Goal: Task Accomplishment & Management: Manage account settings

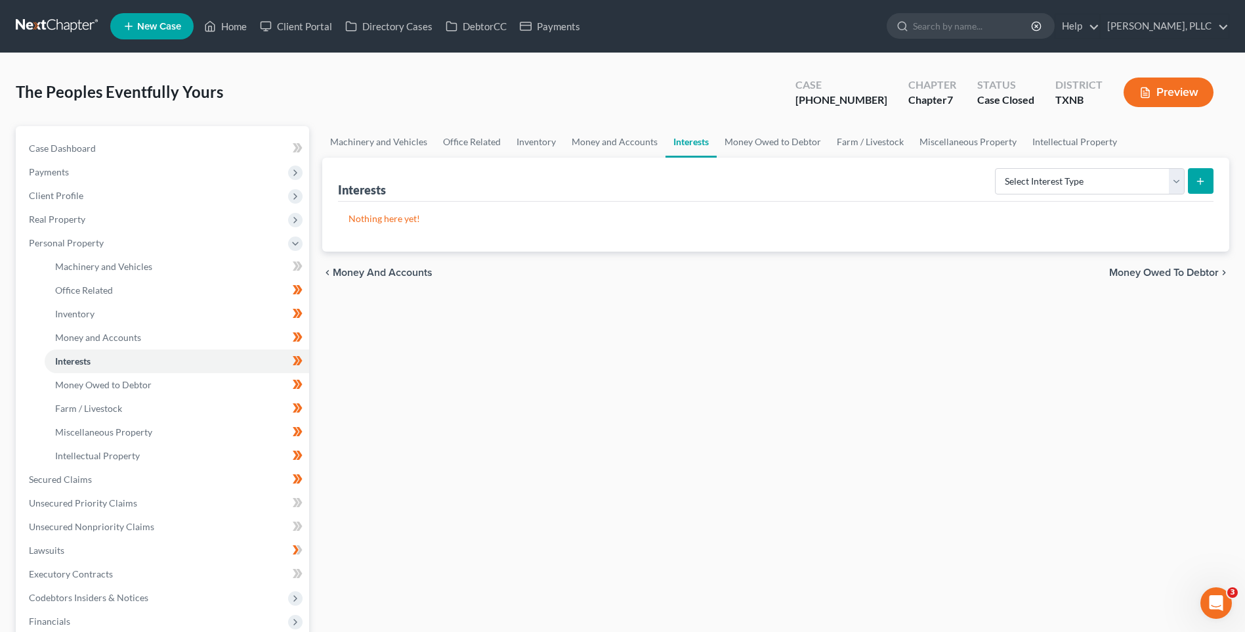
click at [241, 11] on ul "New Case Home Client Portal Directory Cases DebtorCC Payments - No Result - See…" at bounding box center [669, 26] width 1119 height 34
click at [234, 18] on link "Home" at bounding box center [226, 26] width 56 height 24
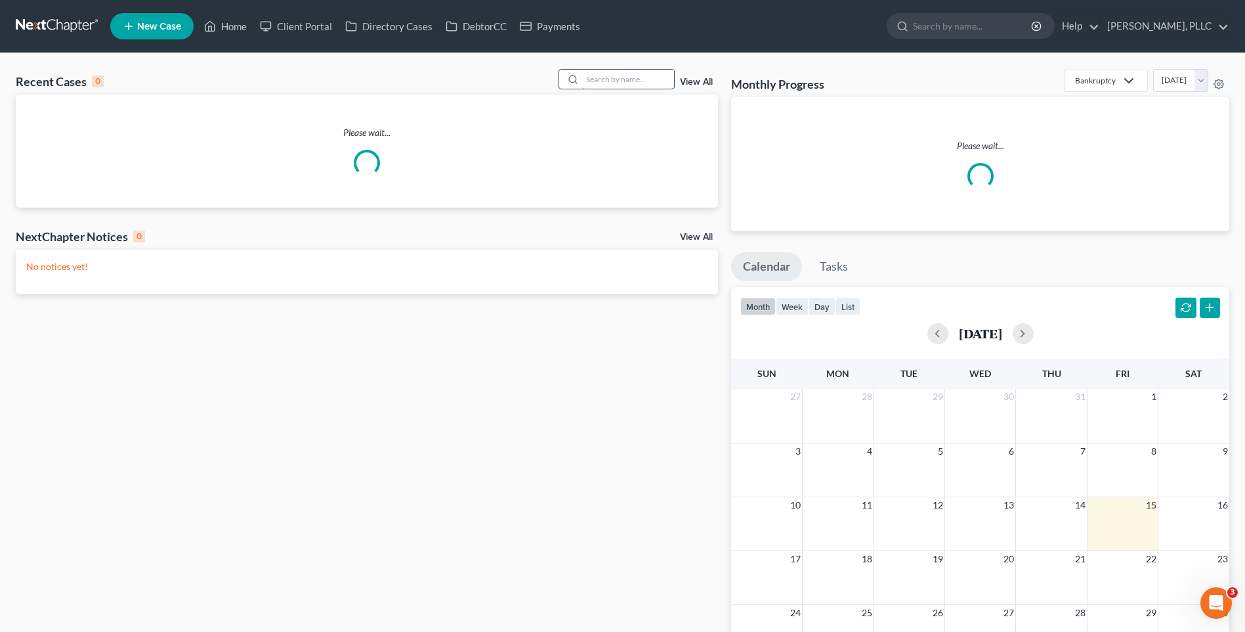
click at [617, 87] on input "search" at bounding box center [628, 79] width 92 height 19
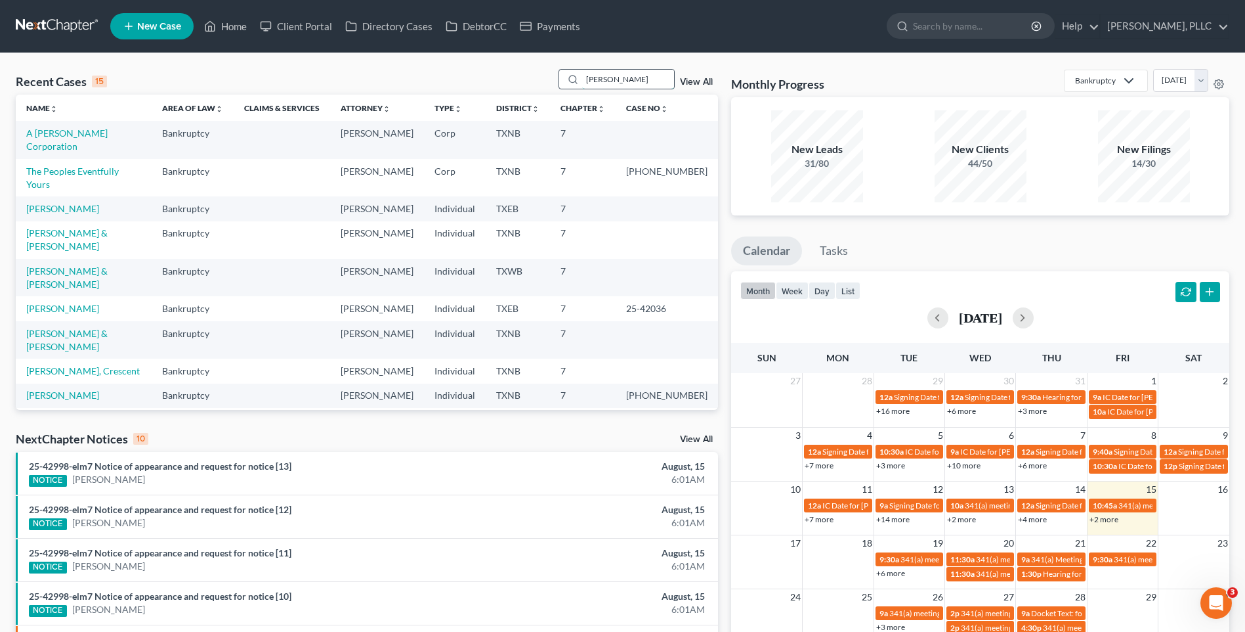
type input "[PERSON_NAME]"
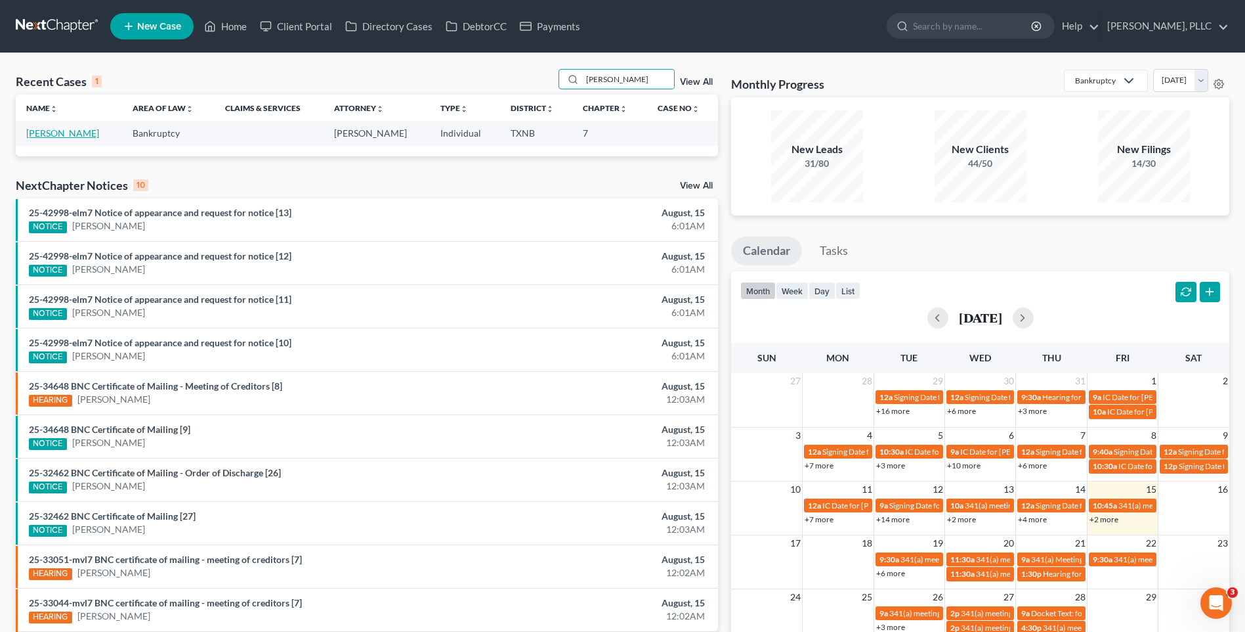
click at [70, 136] on link "[PERSON_NAME]" at bounding box center [62, 132] width 73 height 11
select select "4"
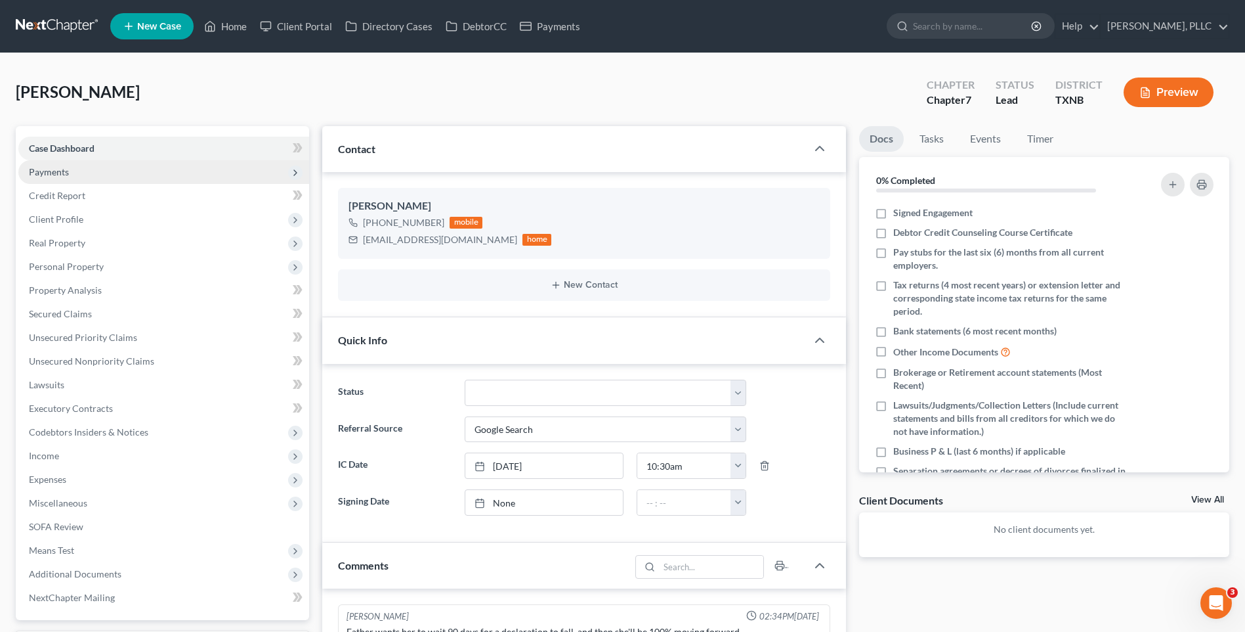
click at [61, 169] on span "Payments" at bounding box center [49, 171] width 40 height 11
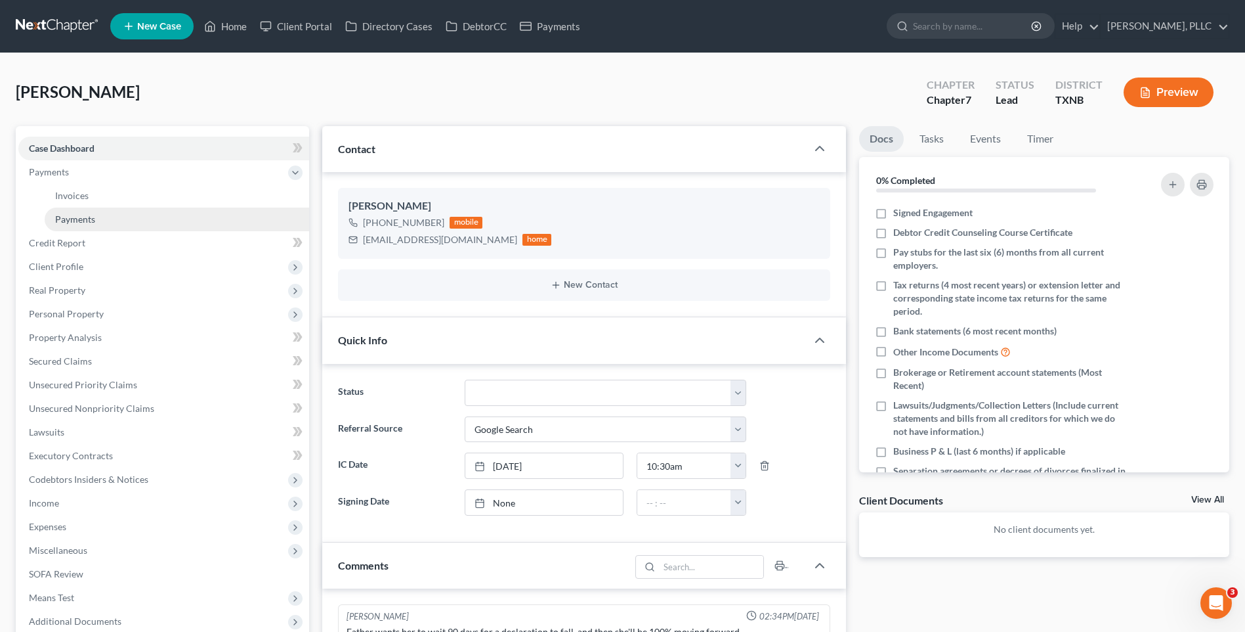
click at [66, 217] on span "Payments" at bounding box center [75, 218] width 40 height 11
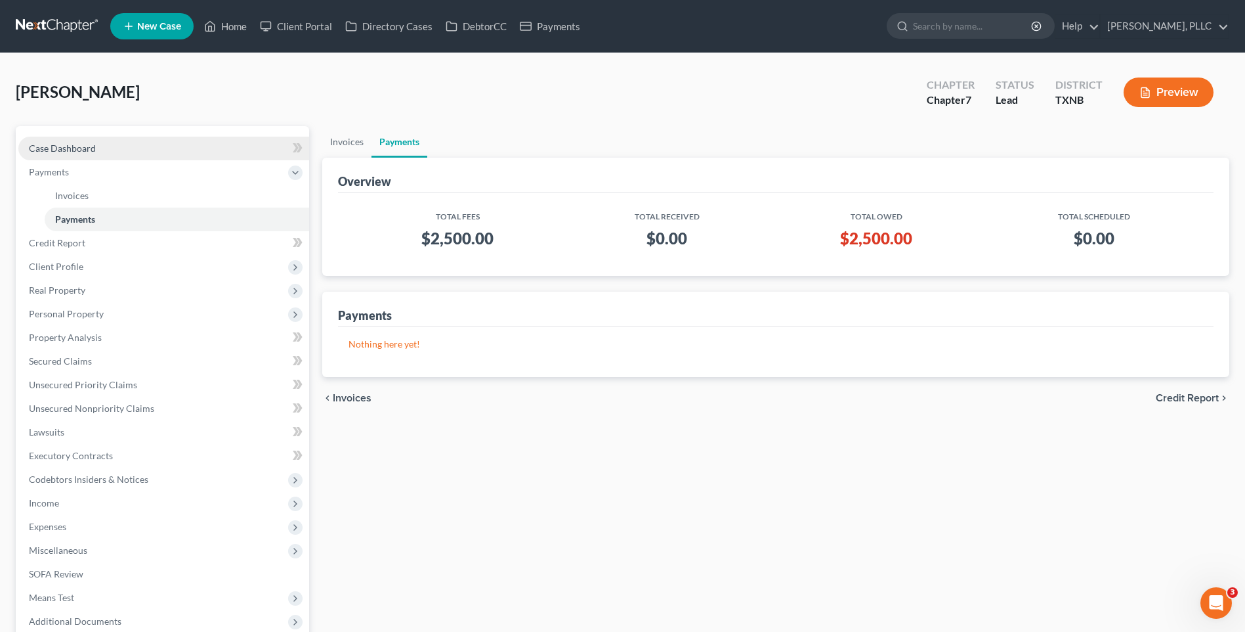
click at [54, 150] on span "Case Dashboard" at bounding box center [62, 147] width 67 height 11
select select "4"
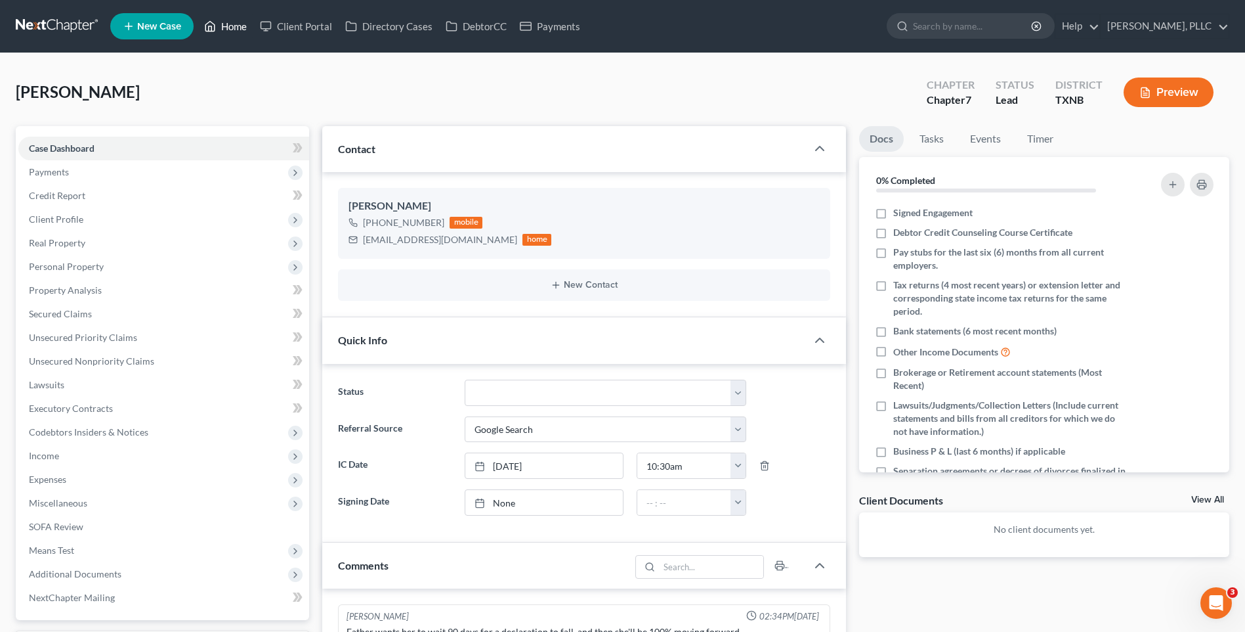
click at [238, 23] on link "Home" at bounding box center [226, 26] width 56 height 24
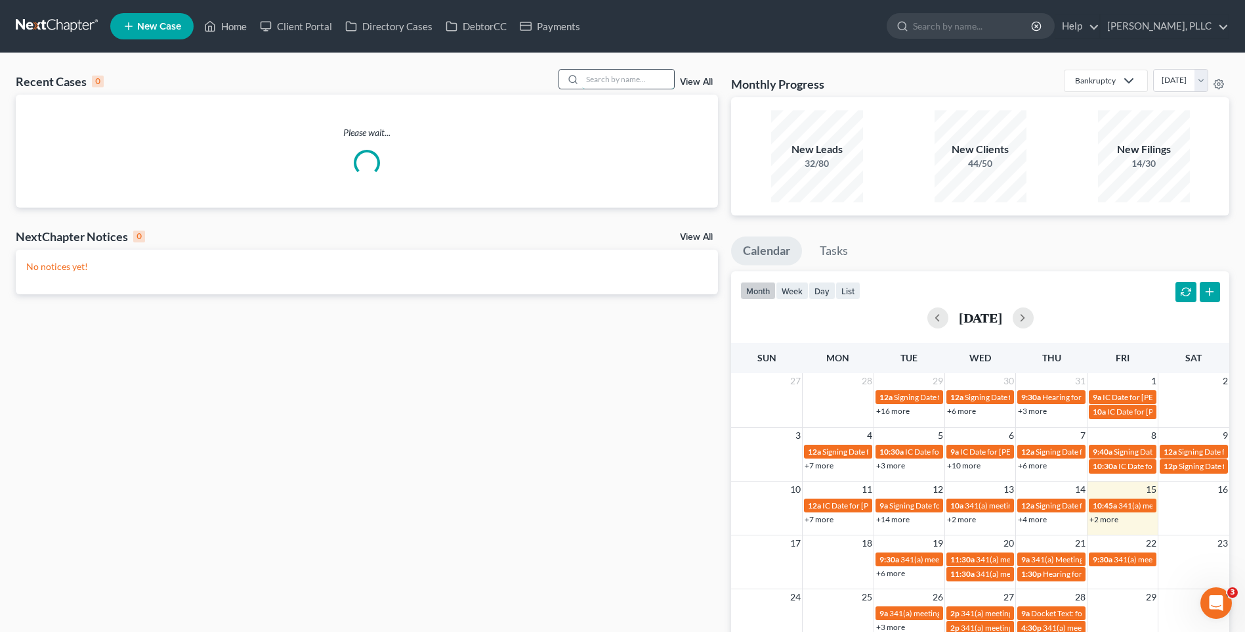
click at [602, 81] on input "search" at bounding box center [628, 79] width 92 height 19
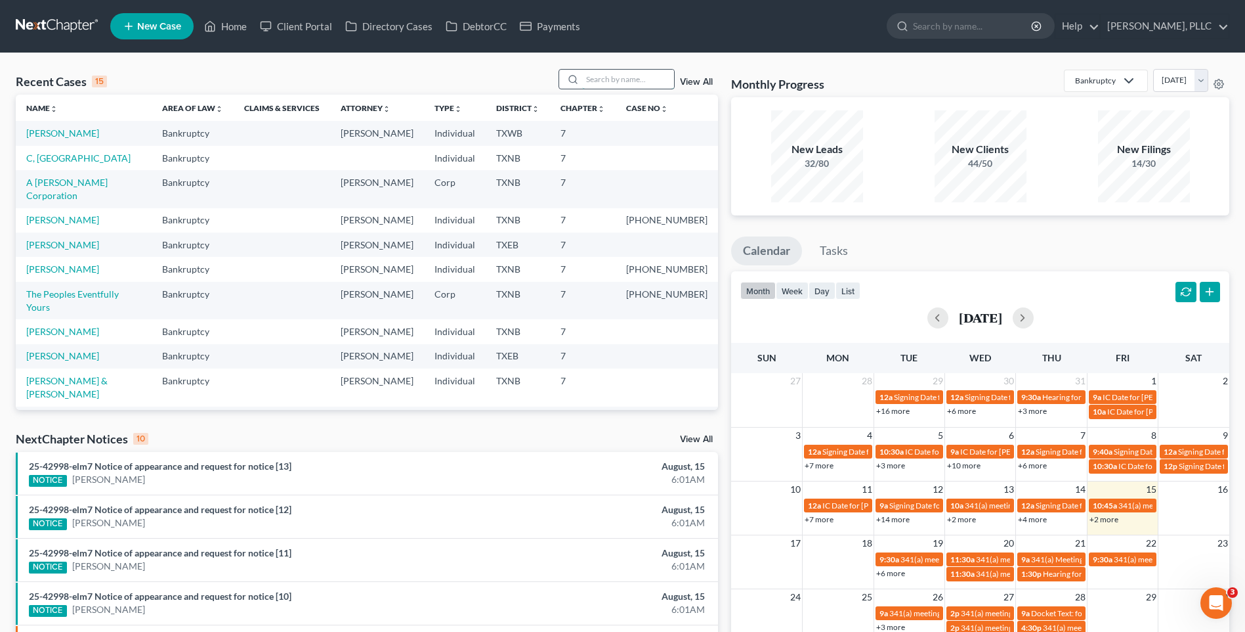
click at [605, 80] on input "search" at bounding box center [628, 79] width 92 height 19
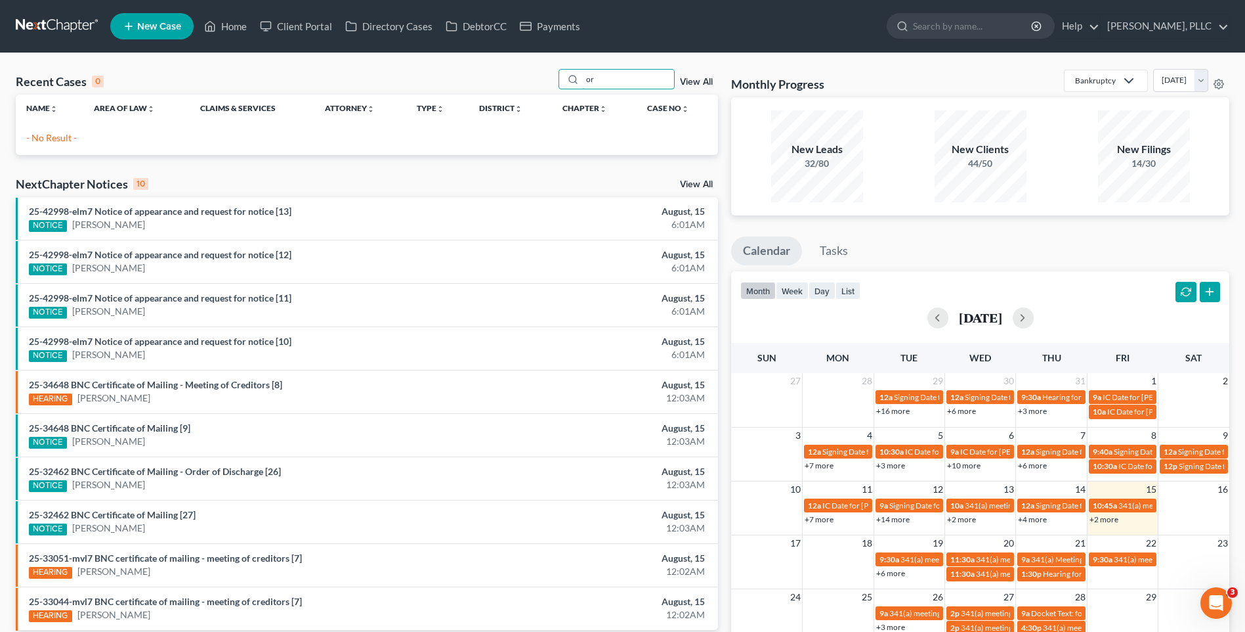
type input "o"
type input "O"
type input "[PERSON_NAME]"
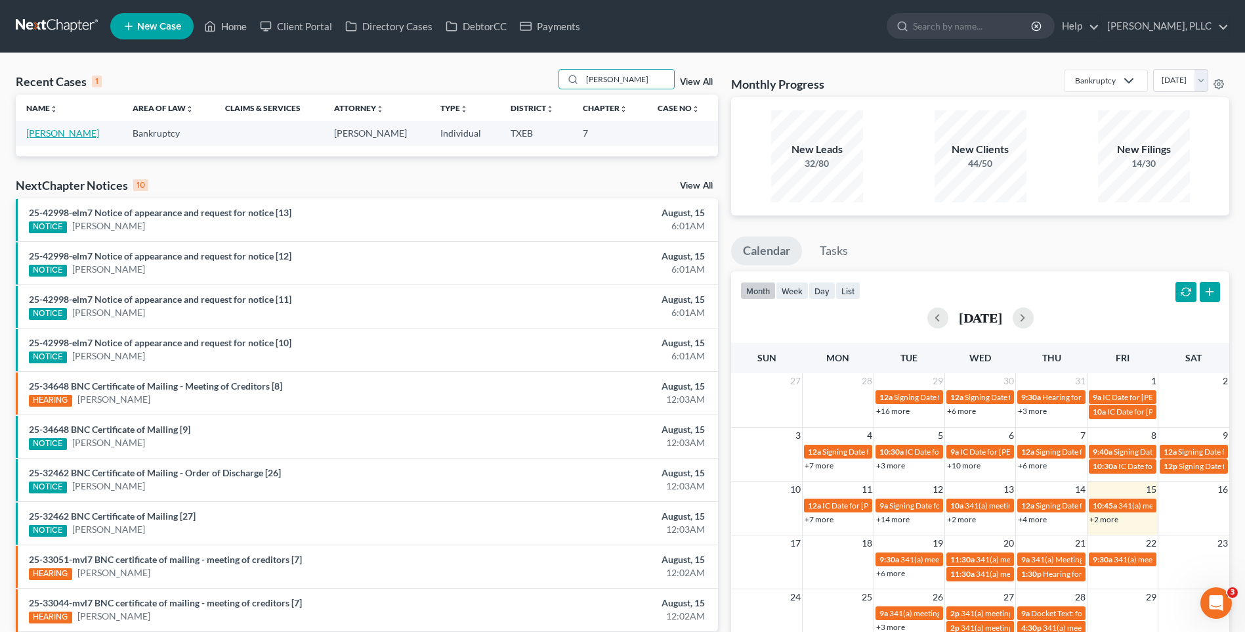
click at [65, 133] on link "[PERSON_NAME]" at bounding box center [62, 132] width 73 height 11
select select "1"
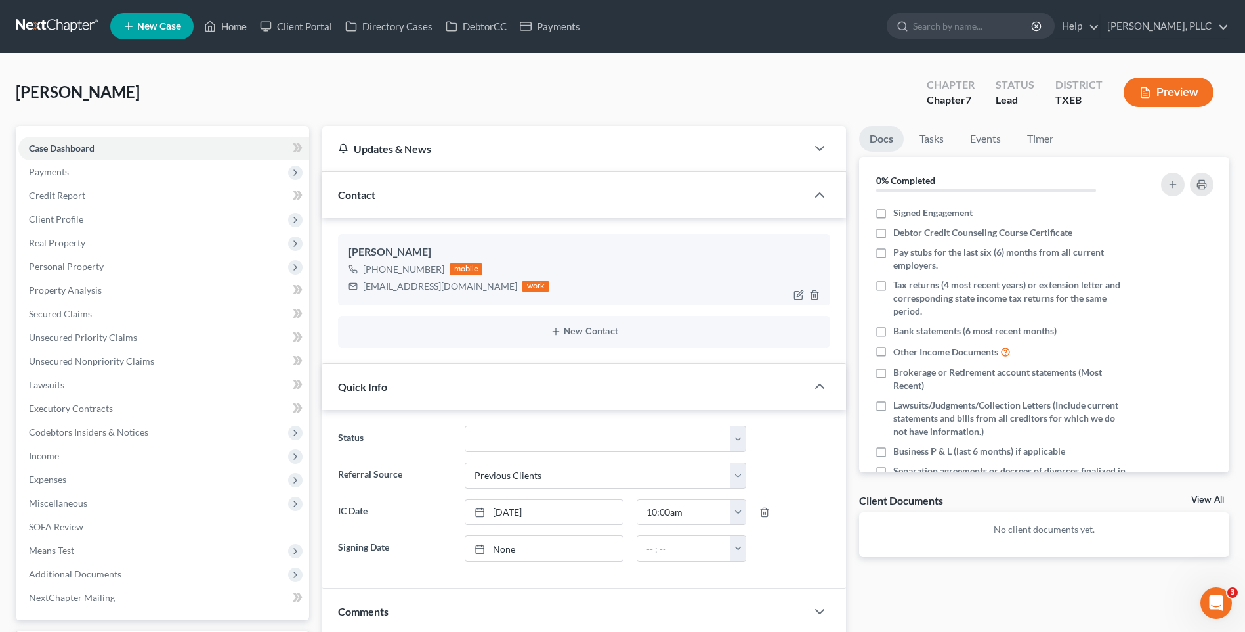
drag, startPoint x: 364, startPoint y: 287, endPoint x: 502, endPoint y: 284, distance: 137.9
click at [502, 284] on div "[EMAIL_ADDRESS][DOMAIN_NAME]" at bounding box center [440, 286] width 154 height 13
copy div "[EMAIL_ADDRESS][DOMAIN_NAME]"
click at [246, 20] on link "Home" at bounding box center [226, 26] width 56 height 24
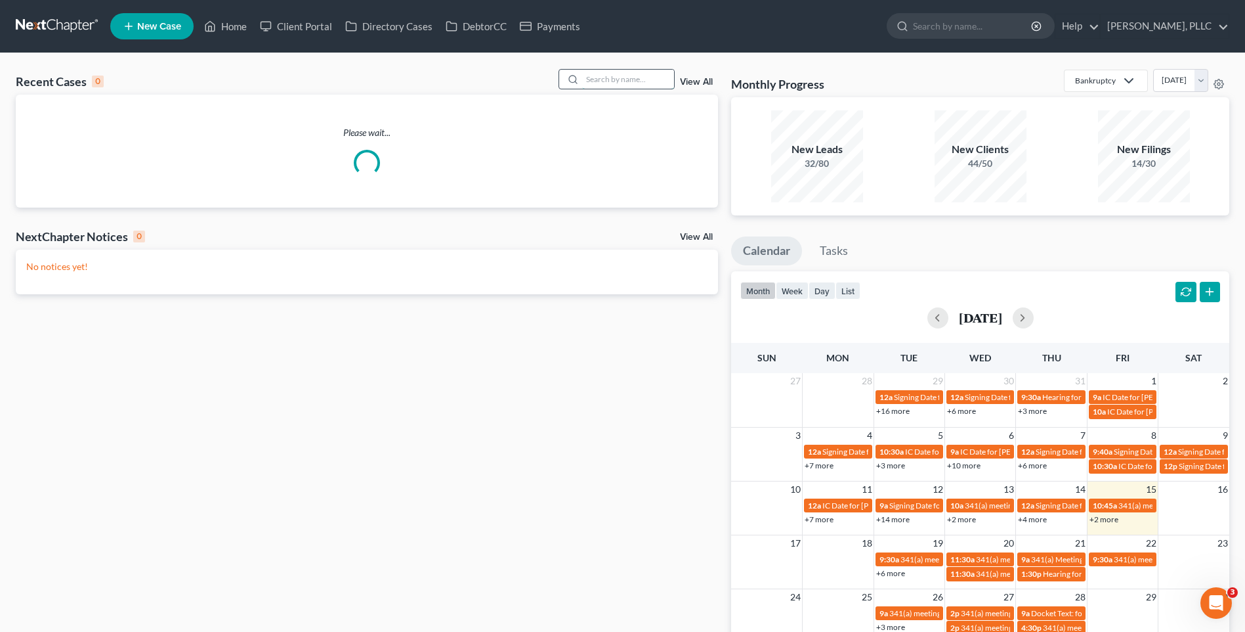
click at [589, 85] on input "search" at bounding box center [628, 79] width 92 height 19
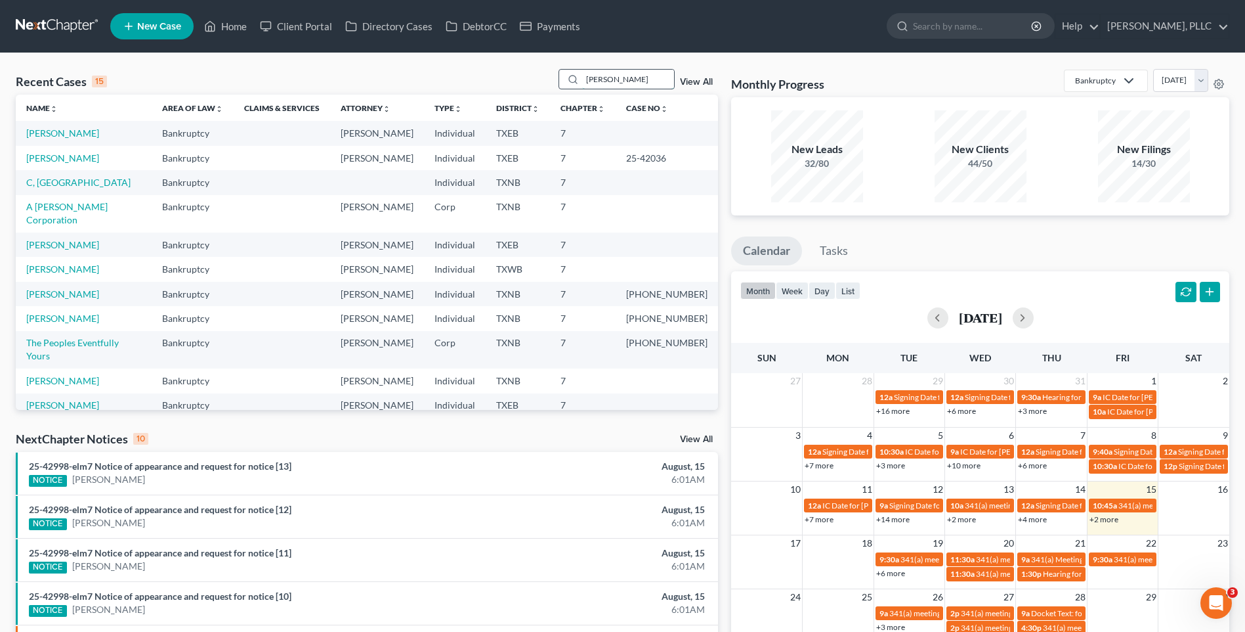
type input "[PERSON_NAME]"
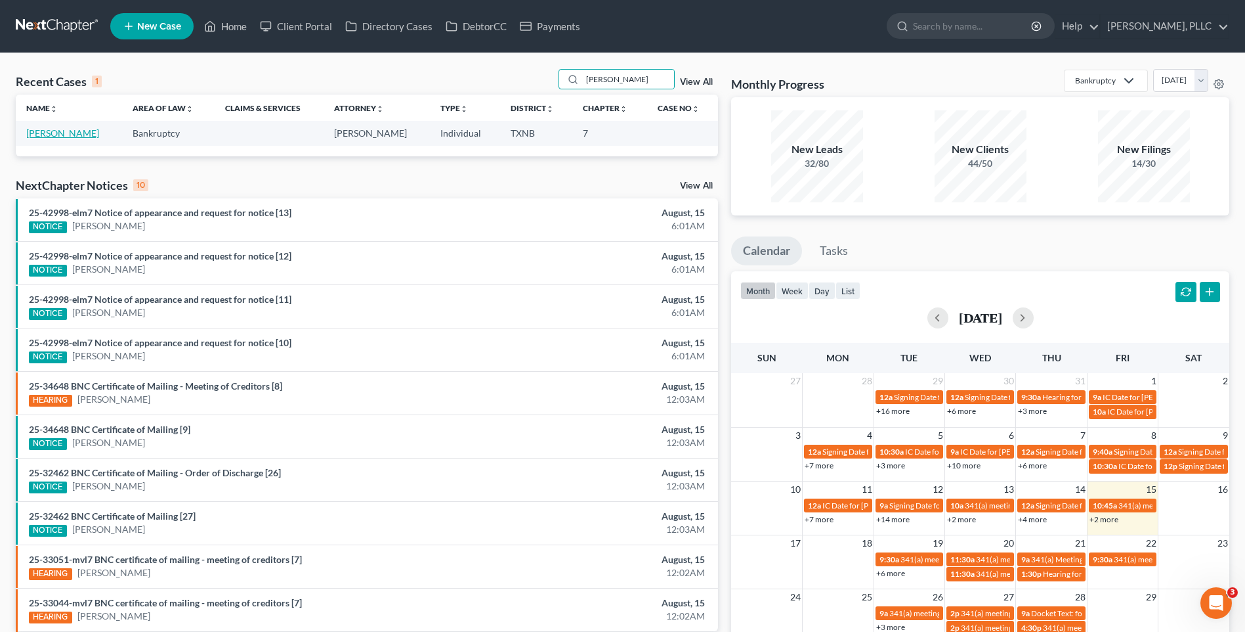
click at [54, 129] on link "[PERSON_NAME]" at bounding box center [62, 132] width 73 height 11
select select "4"
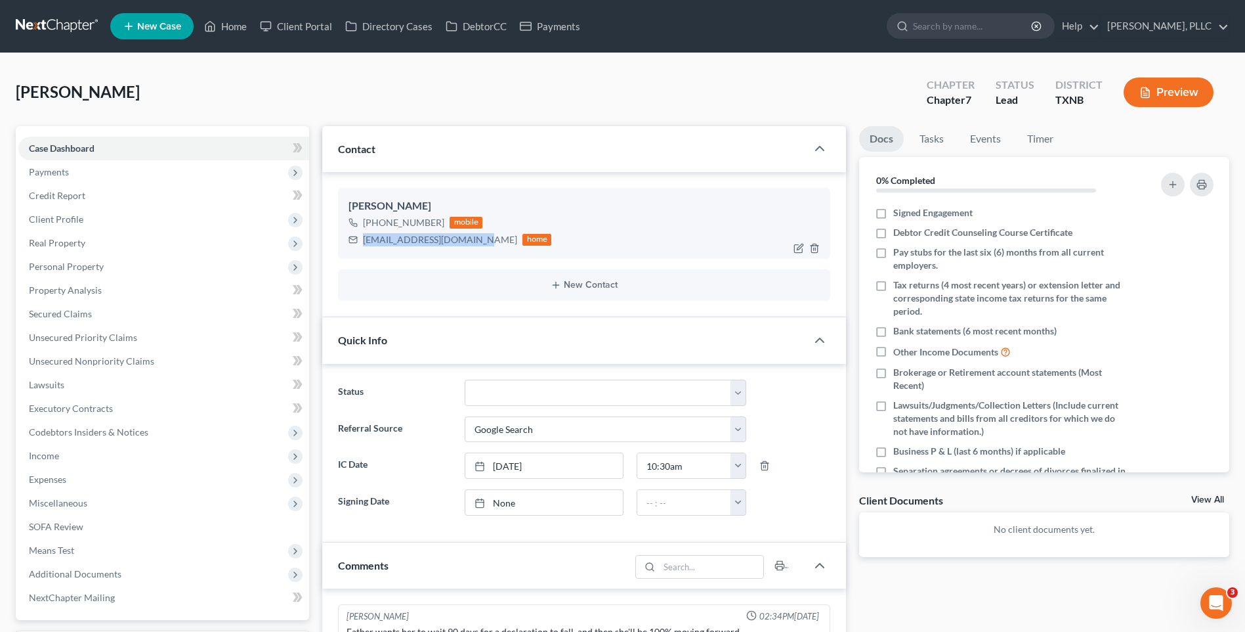
drag, startPoint x: 360, startPoint y: 242, endPoint x: 471, endPoint y: 243, distance: 111.0
click at [471, 243] on div "[EMAIL_ADDRESS][DOMAIN_NAME] home" at bounding box center [450, 239] width 203 height 17
copy div "[EMAIL_ADDRESS][DOMAIN_NAME]"
click at [400, 89] on div "[PERSON_NAME] Upgraded Chapter Chapter 7 Status [GEOGRAPHIC_DATA] [GEOGRAPHIC_D…" at bounding box center [623, 97] width 1214 height 57
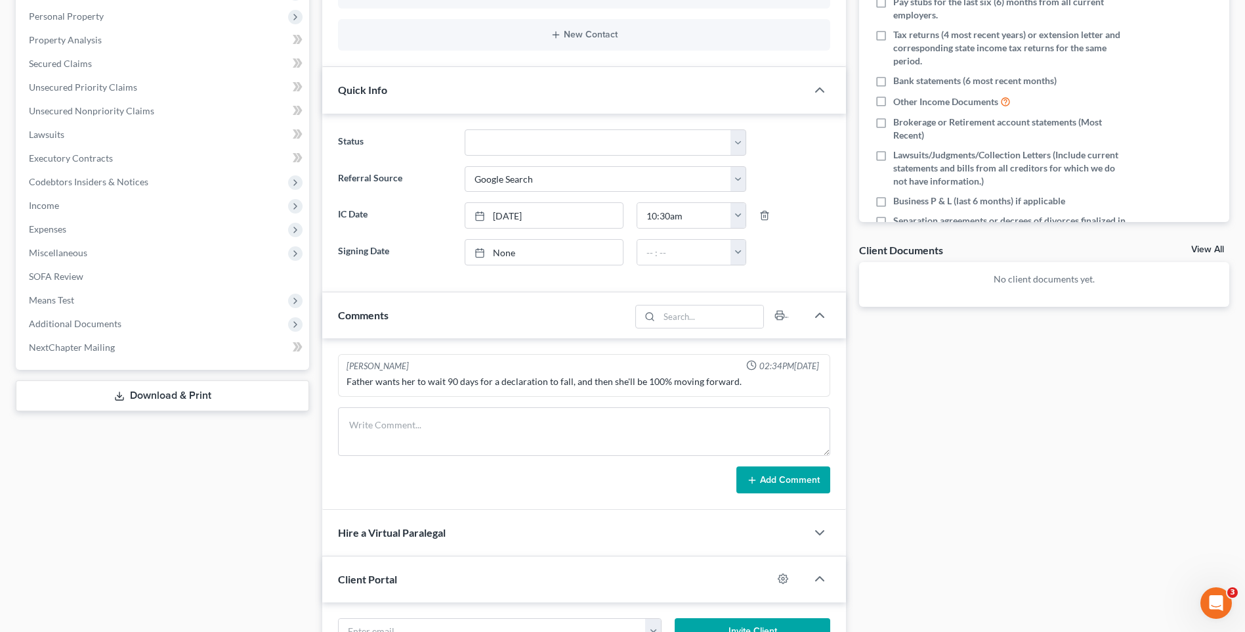
scroll to position [253, 0]
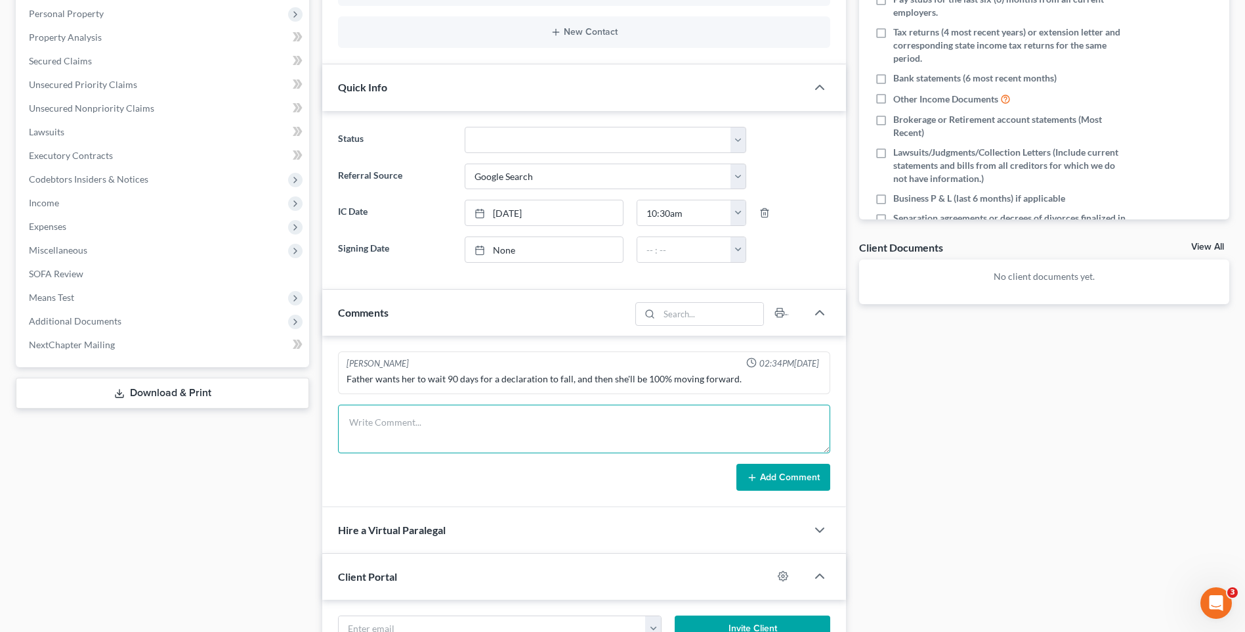
paste textarea "Greetings [PERSON_NAME], I am the paralegal that will be assisting you during t…"
type textarea "Greetings [PERSON_NAME], I am the paralegal that will be assisting you during t…"
click at [756, 472] on icon at bounding box center [752, 477] width 11 height 11
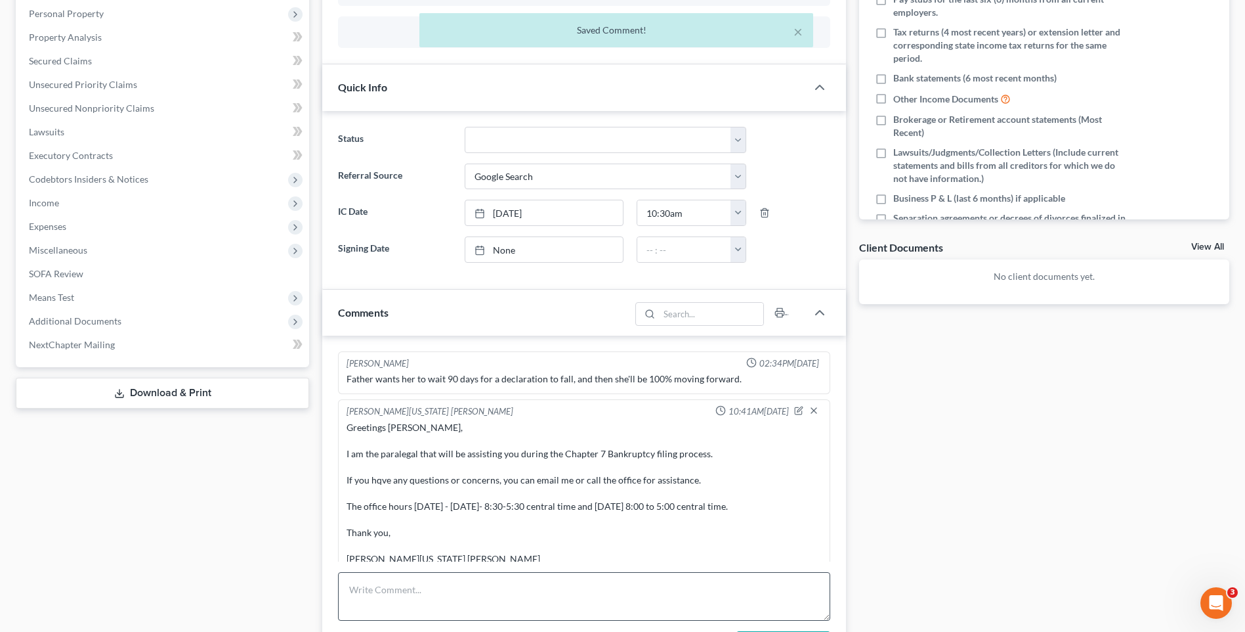
scroll to position [39, 0]
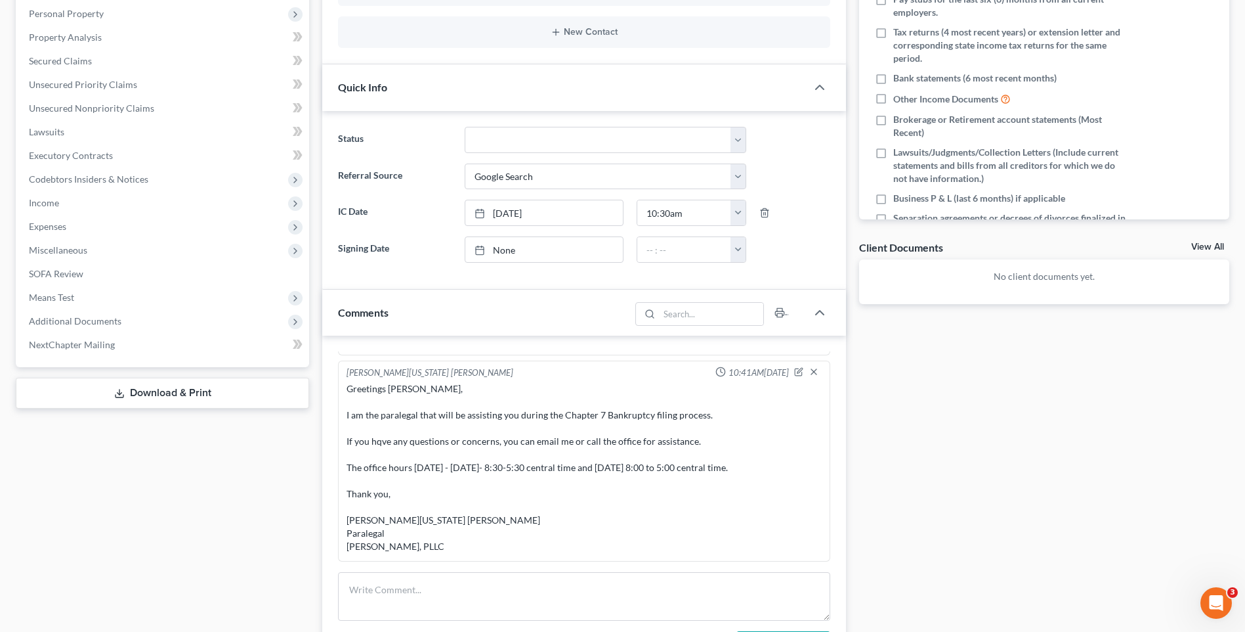
click at [176, 565] on div "Case Dashboard Payments Invoices Payments Payments Credit Report Client Profile" at bounding box center [162, 454] width 307 height 1163
click at [95, 563] on div "Case Dashboard Payments Invoices Payments Payments Credit Report Client Profile" at bounding box center [162, 454] width 307 height 1163
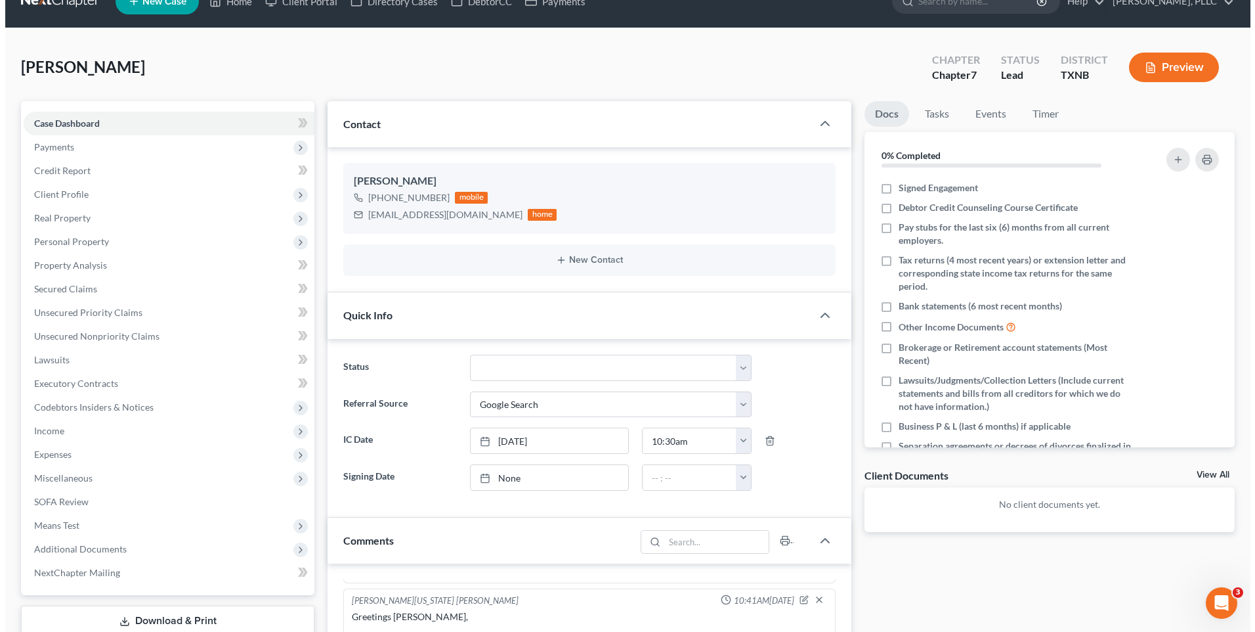
scroll to position [0, 0]
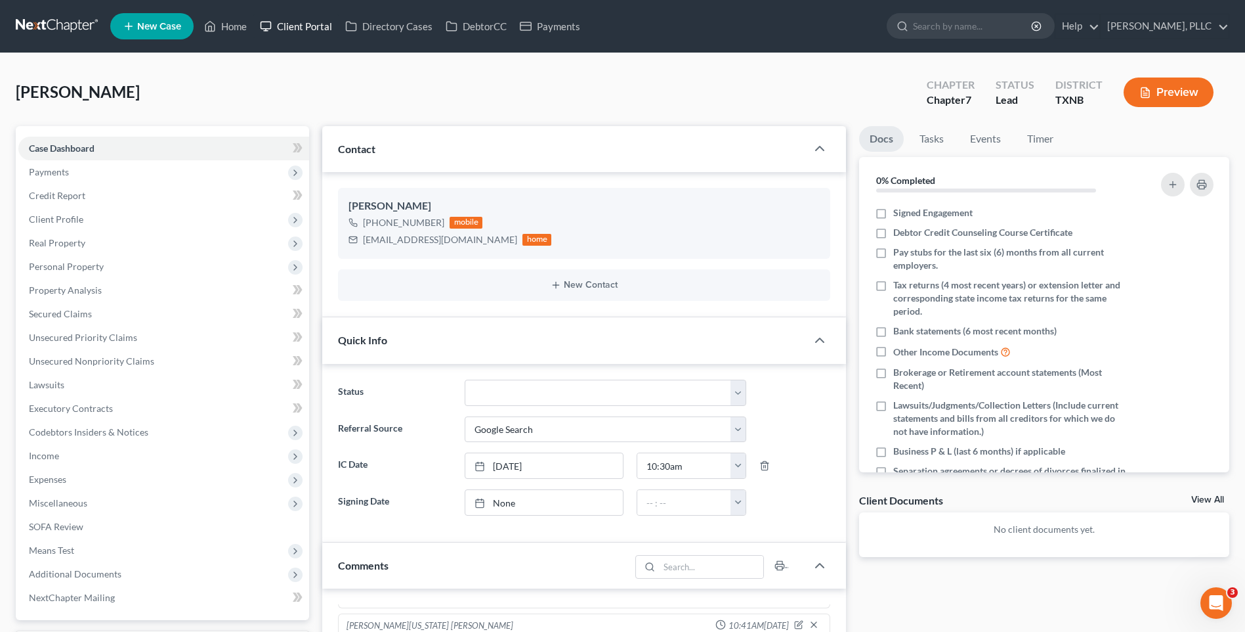
click at [291, 28] on link "Client Portal" at bounding box center [295, 26] width 85 height 24
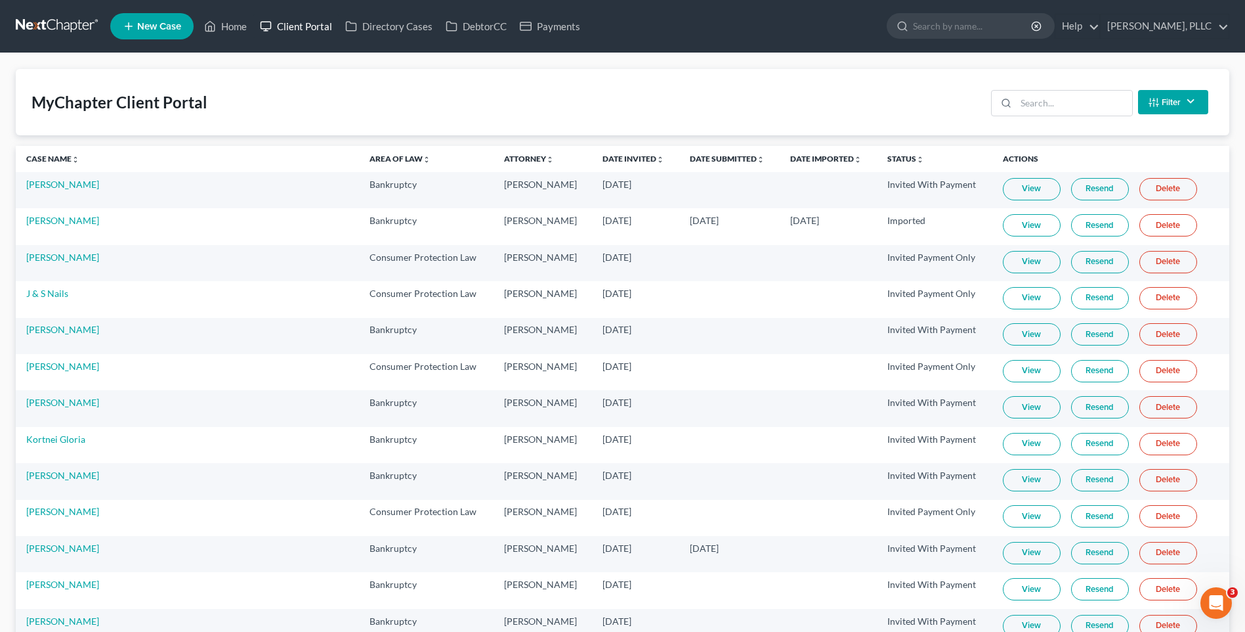
click at [306, 24] on link "Client Portal" at bounding box center [295, 26] width 85 height 24
click at [1037, 107] on input "search" at bounding box center [1074, 103] width 116 height 25
click at [1033, 108] on input "search" at bounding box center [1074, 103] width 116 height 25
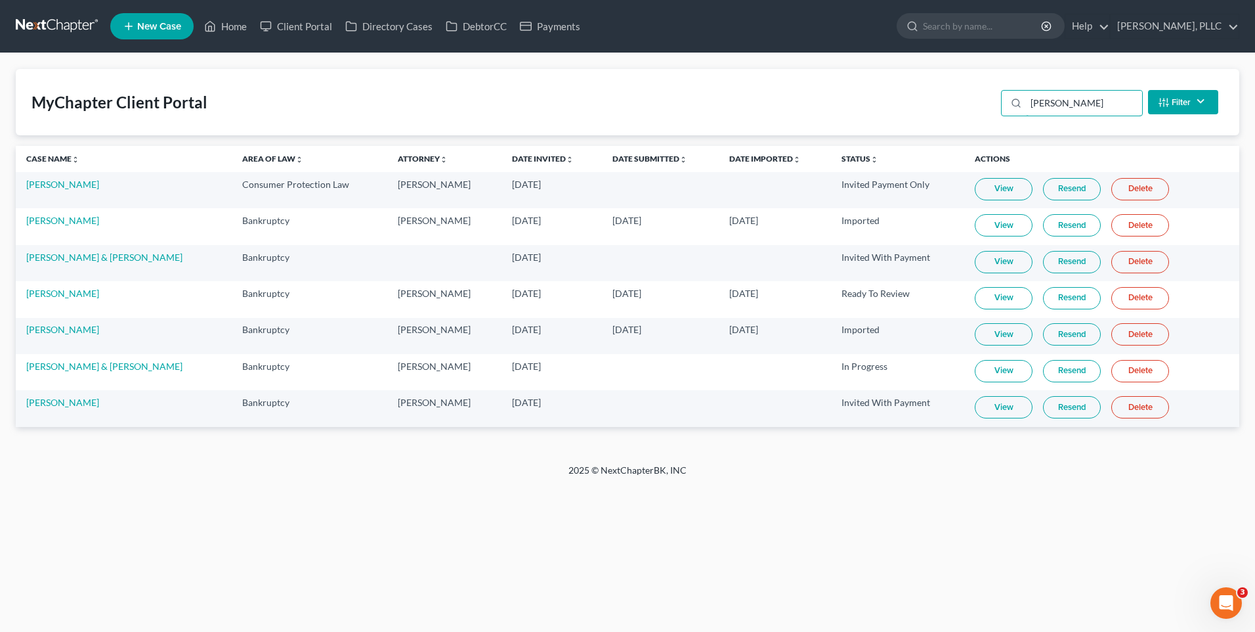
type input "[PERSON_NAME]"
click at [1054, 374] on link "Resend" at bounding box center [1072, 371] width 58 height 22
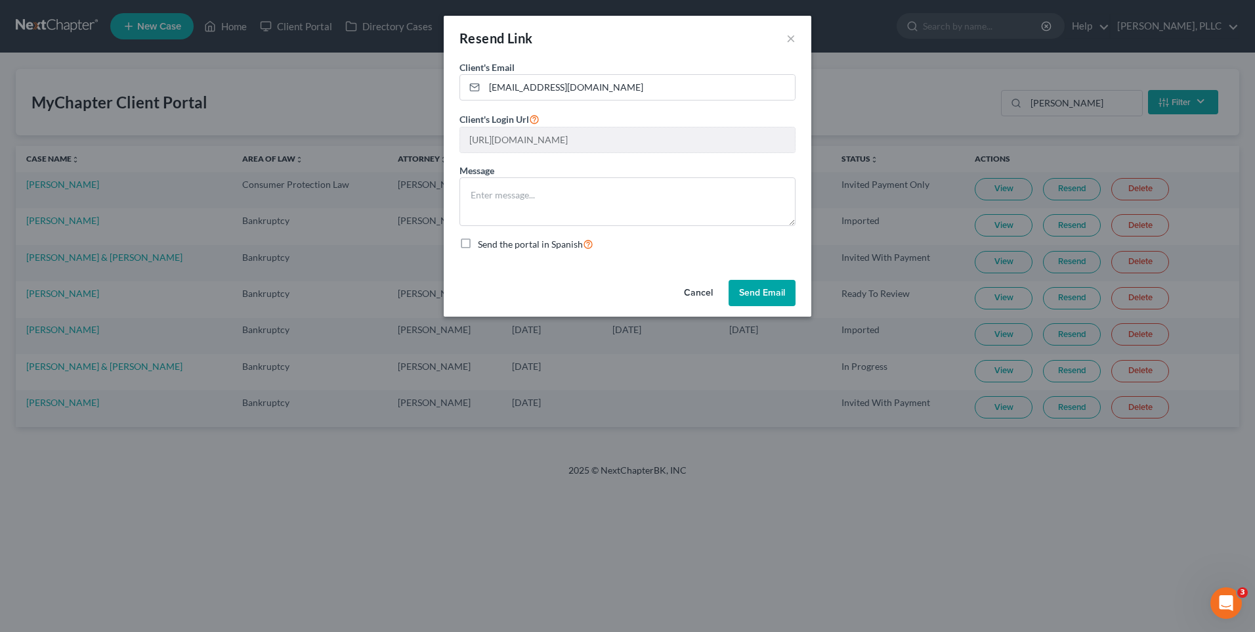
click at [758, 292] on button "Send Email" at bounding box center [762, 293] width 67 height 26
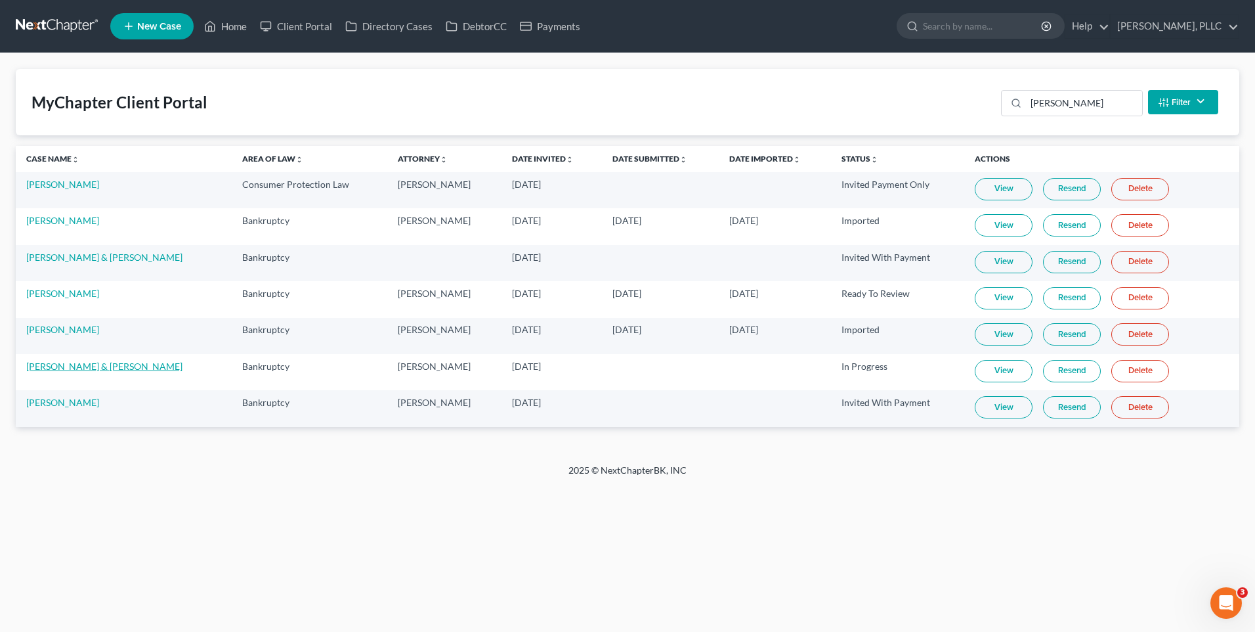
click at [98, 364] on link "[PERSON_NAME] & [PERSON_NAME]" at bounding box center [104, 365] width 156 height 11
select select "4"
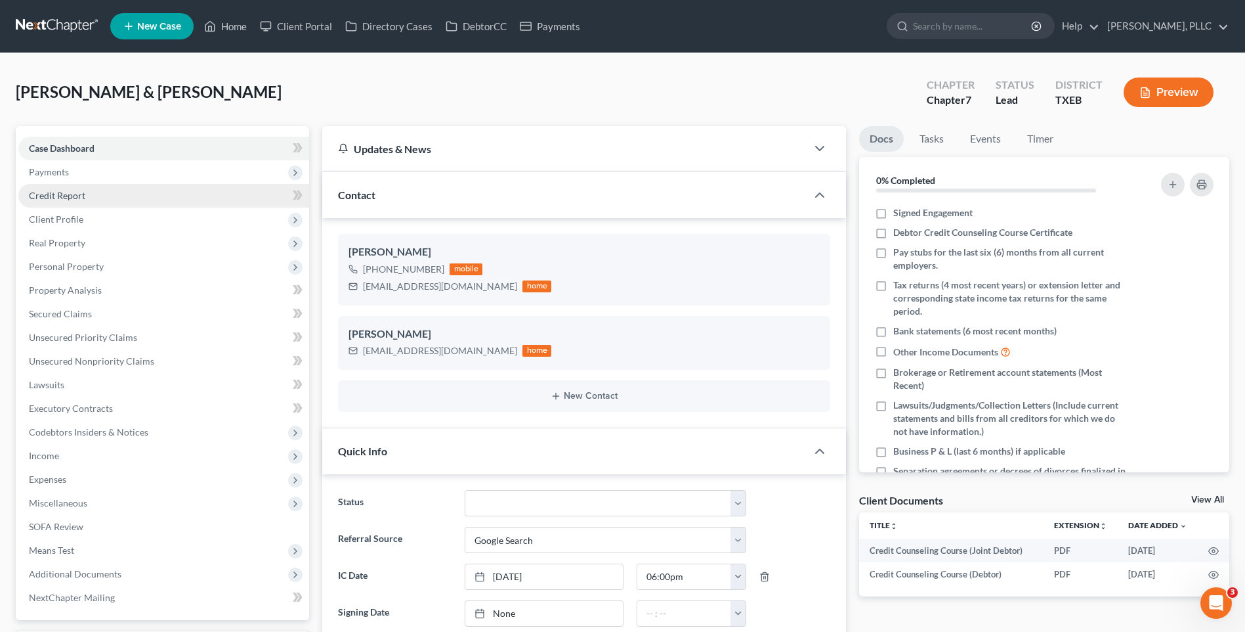
click at [54, 190] on span "Credit Report" at bounding box center [57, 195] width 56 height 11
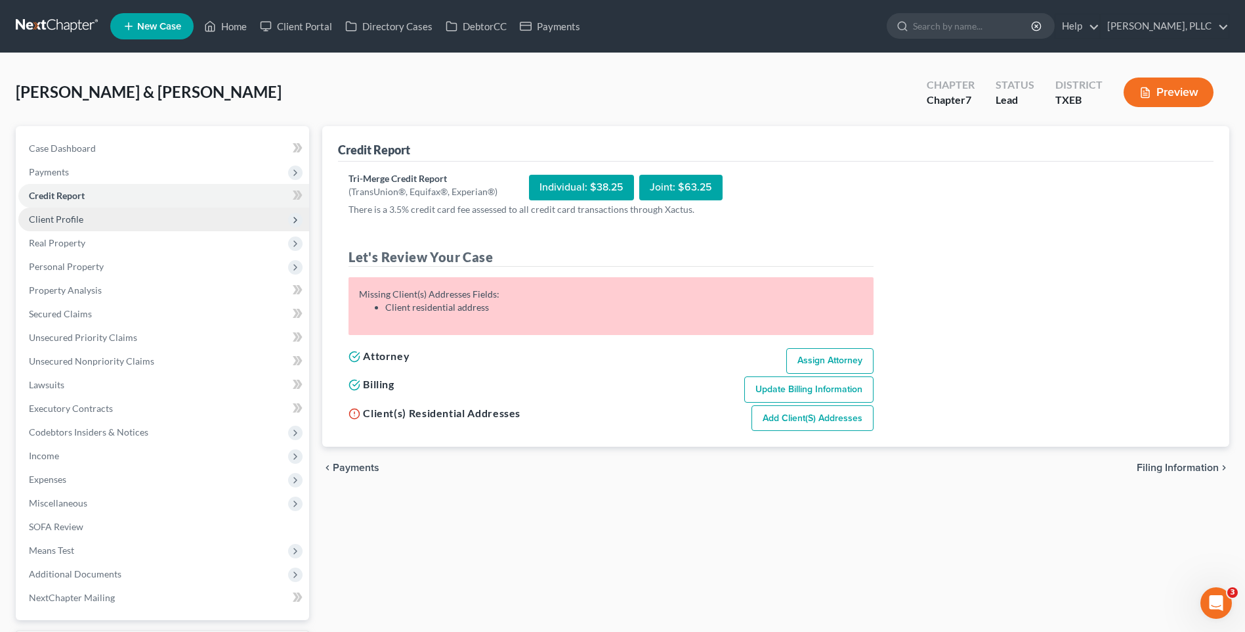
click at [53, 217] on span "Client Profile" at bounding box center [56, 218] width 54 height 11
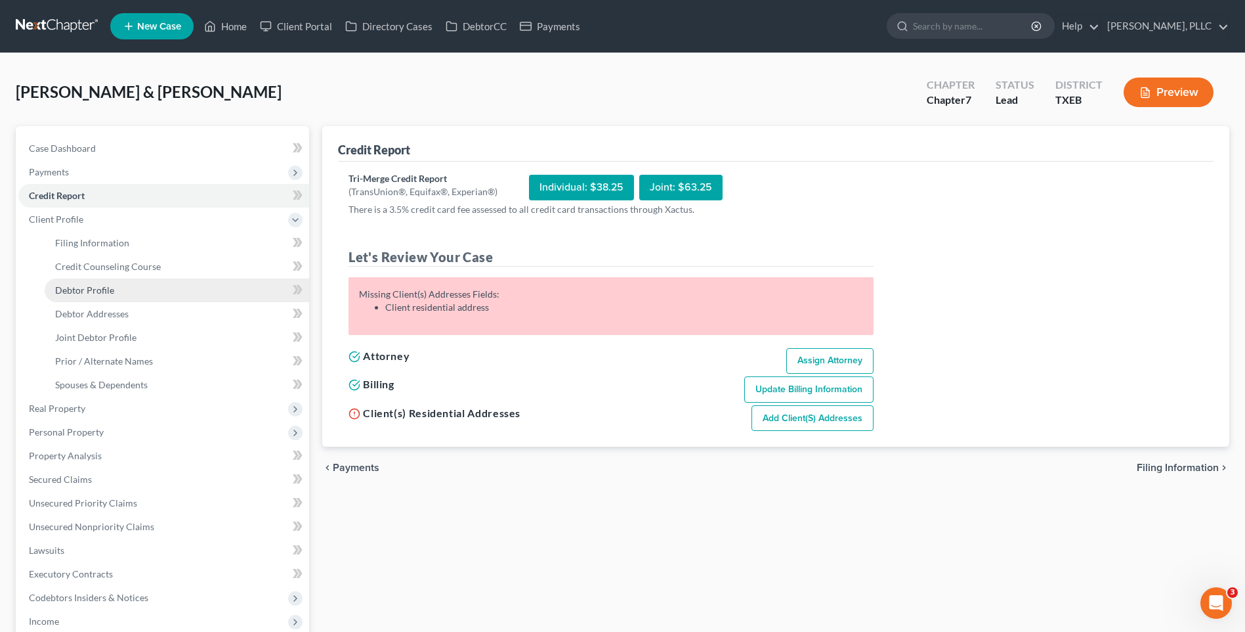
click at [93, 288] on span "Debtor Profile" at bounding box center [84, 289] width 59 height 11
select select "1"
select select "0"
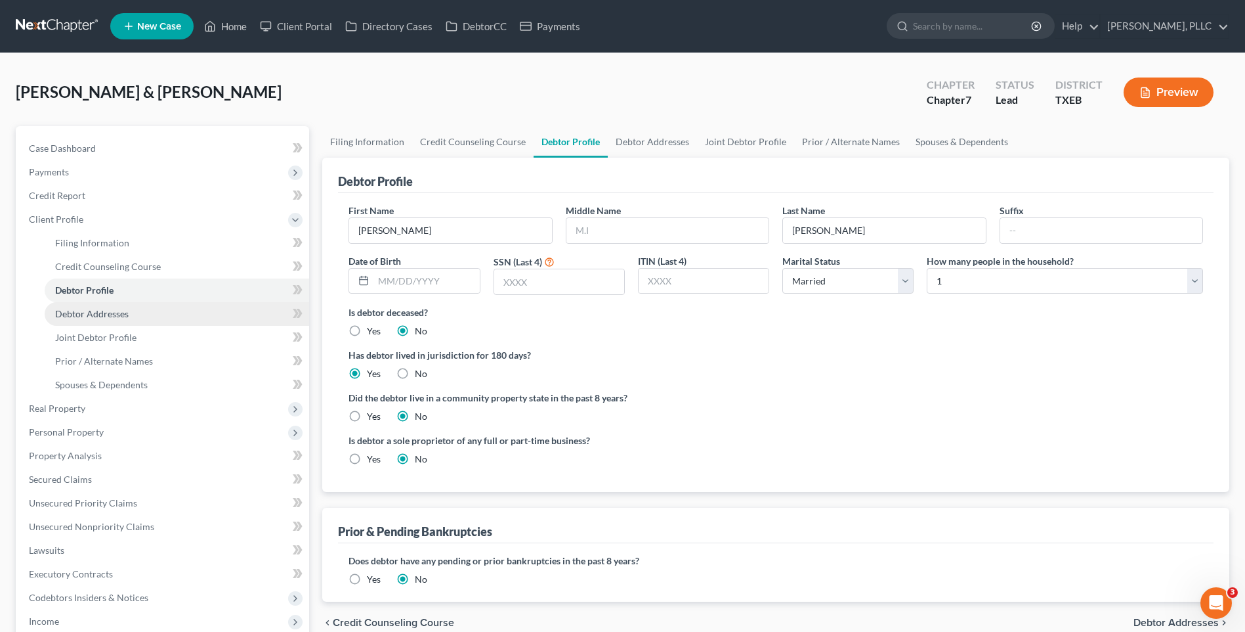
click at [98, 312] on span "Debtor Addresses" at bounding box center [92, 313] width 74 height 11
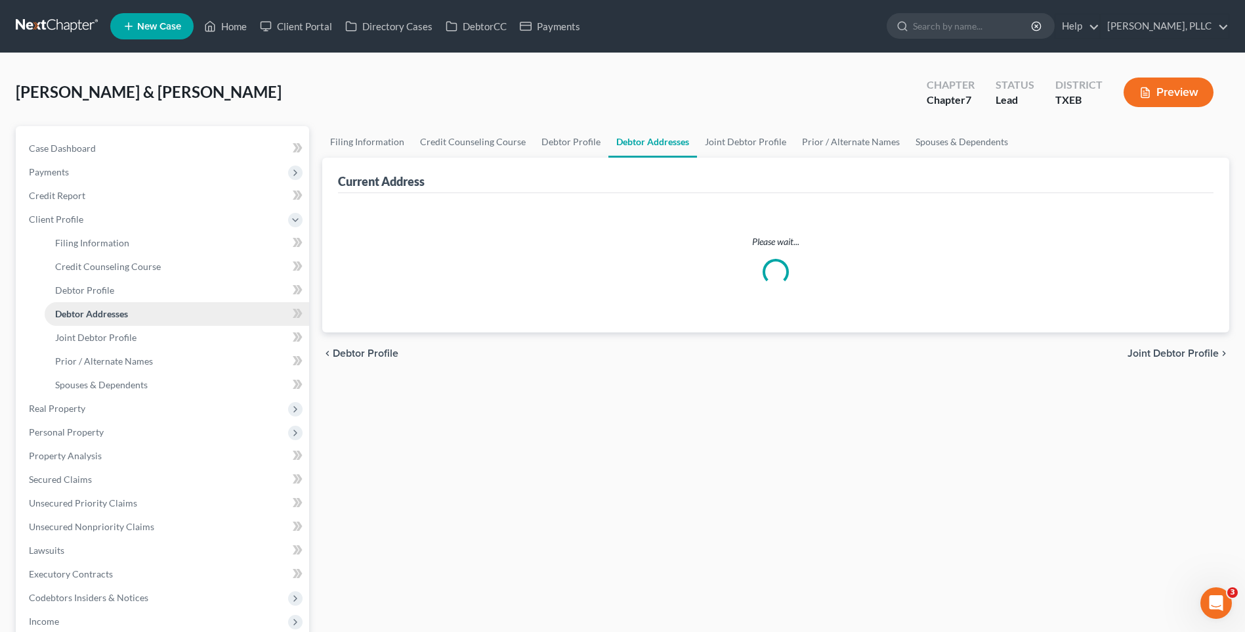
select select "0"
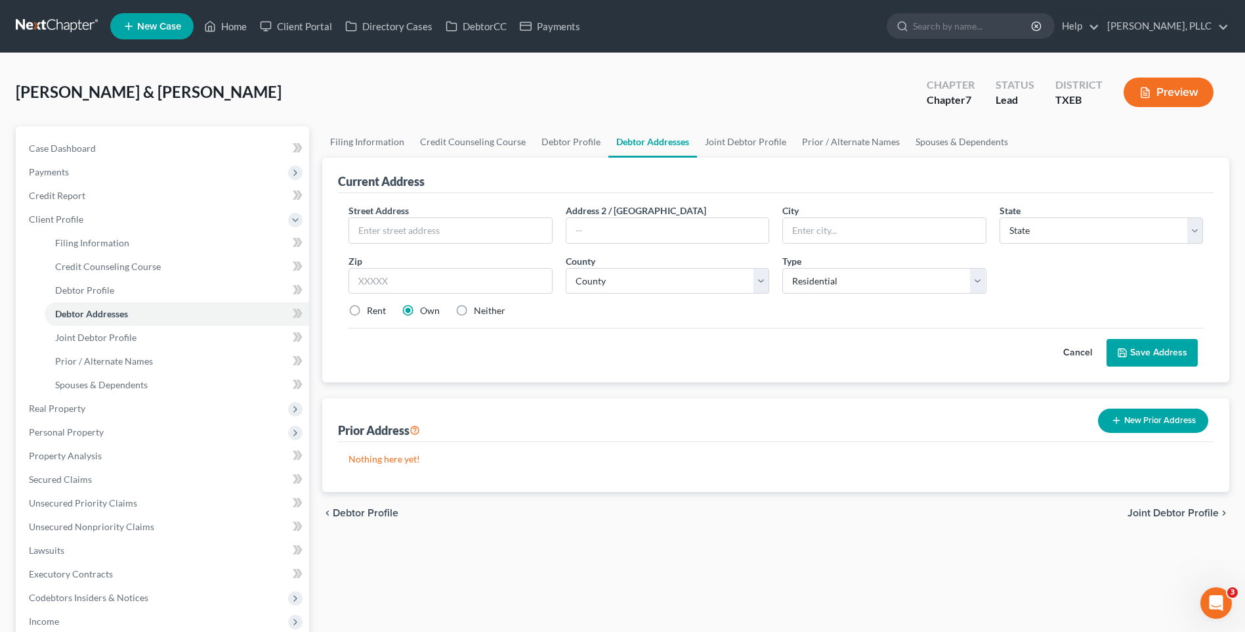
click at [452, 214] on div "Street Address *" at bounding box center [450, 224] width 217 height 40
click at [439, 225] on input "text" at bounding box center [450, 230] width 202 height 25
type input "[STREET_ADDRESS]"
click at [811, 230] on input "Propser" at bounding box center [884, 230] width 202 height 25
type input "Proser"
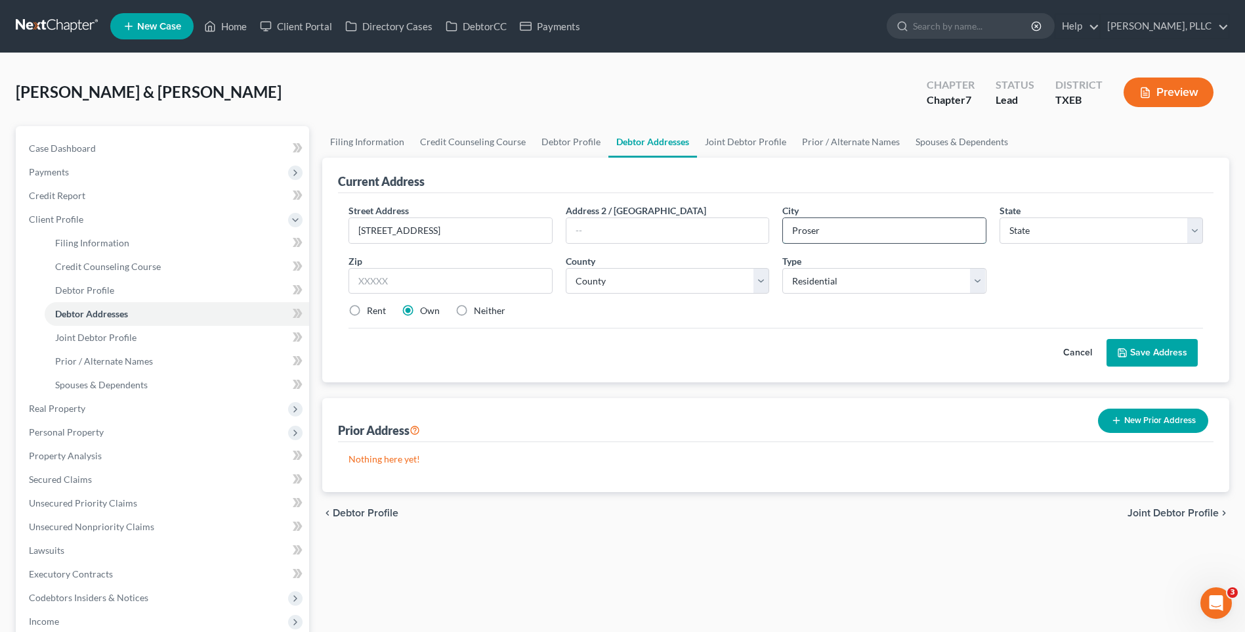
click at [809, 234] on input "Proser" at bounding box center [884, 230] width 202 height 25
click at [810, 234] on input "Proser" at bounding box center [884, 230] width 202 height 25
type input "Prosper"
click at [1198, 230] on select "State [US_STATE] AK AR AZ CA CO CT DE DC [GEOGRAPHIC_DATA] [GEOGRAPHIC_DATA] GU…" at bounding box center [1102, 230] width 204 height 26
select select "45"
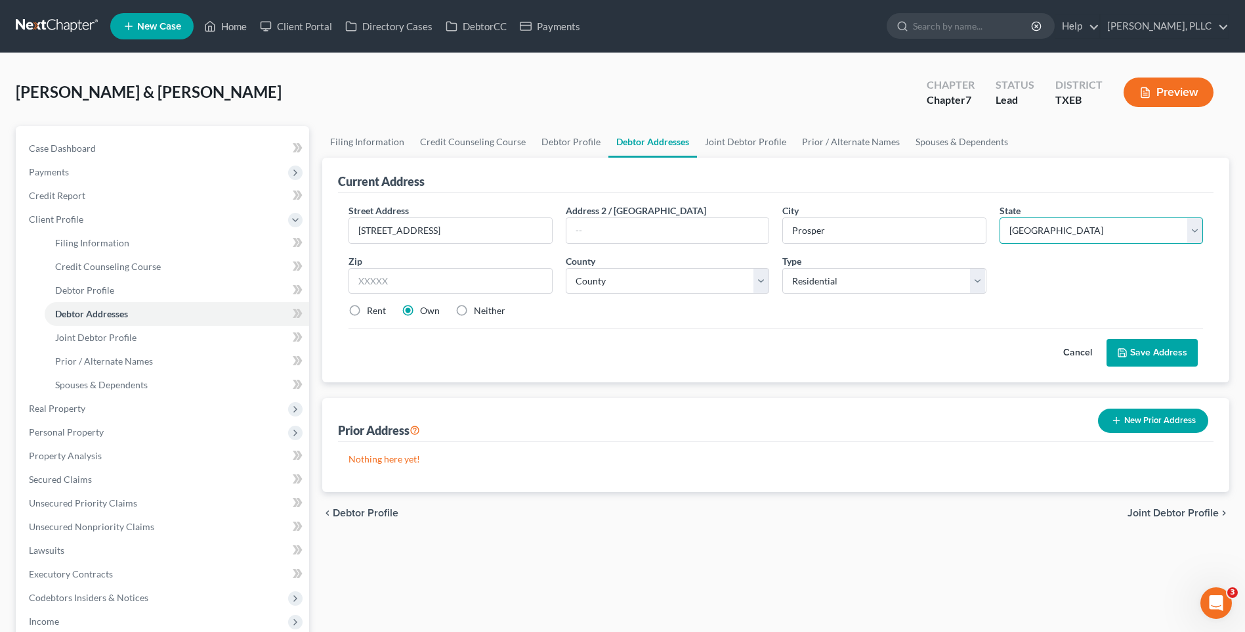
click at [1000, 217] on select "State [US_STATE] AK AR AZ CA CO CT DE DC [GEOGRAPHIC_DATA] [GEOGRAPHIC_DATA] GU…" at bounding box center [1102, 230] width 204 height 26
click at [383, 281] on input "text" at bounding box center [451, 281] width 204 height 26
type input "75078"
click at [1142, 353] on button "Save Address" at bounding box center [1152, 353] width 91 height 28
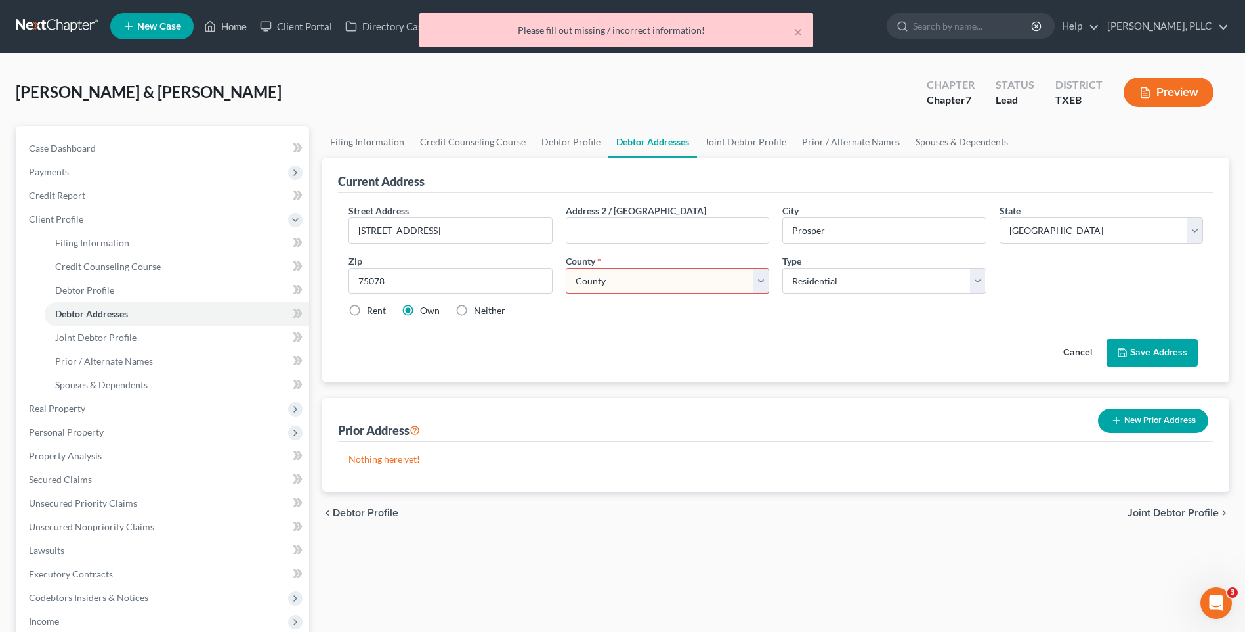
click at [756, 283] on select "County [GEOGRAPHIC_DATA] [GEOGRAPHIC_DATA] [GEOGRAPHIC_DATA] [GEOGRAPHIC_DATA] …" at bounding box center [668, 281] width 204 height 26
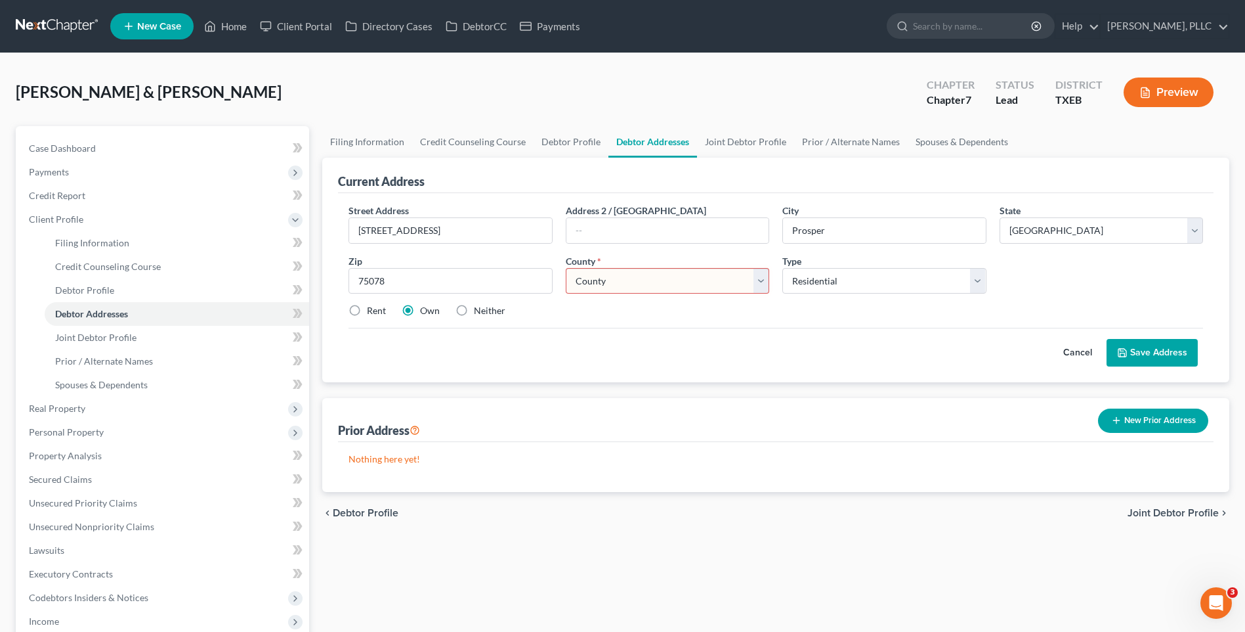
select select "42"
click at [566, 268] on select "County [GEOGRAPHIC_DATA] [GEOGRAPHIC_DATA] [GEOGRAPHIC_DATA] [GEOGRAPHIC_DATA] …" at bounding box center [668, 281] width 204 height 26
click at [1165, 347] on button "Save Address" at bounding box center [1152, 353] width 91 height 28
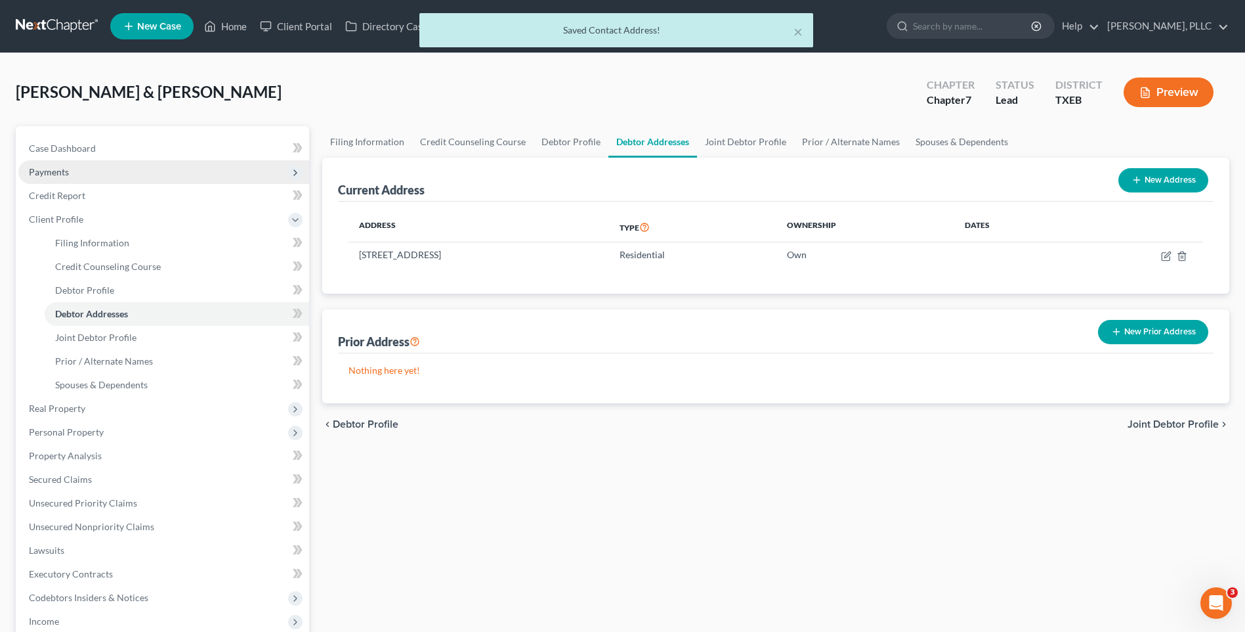
click at [45, 171] on span "Payments" at bounding box center [49, 171] width 40 height 11
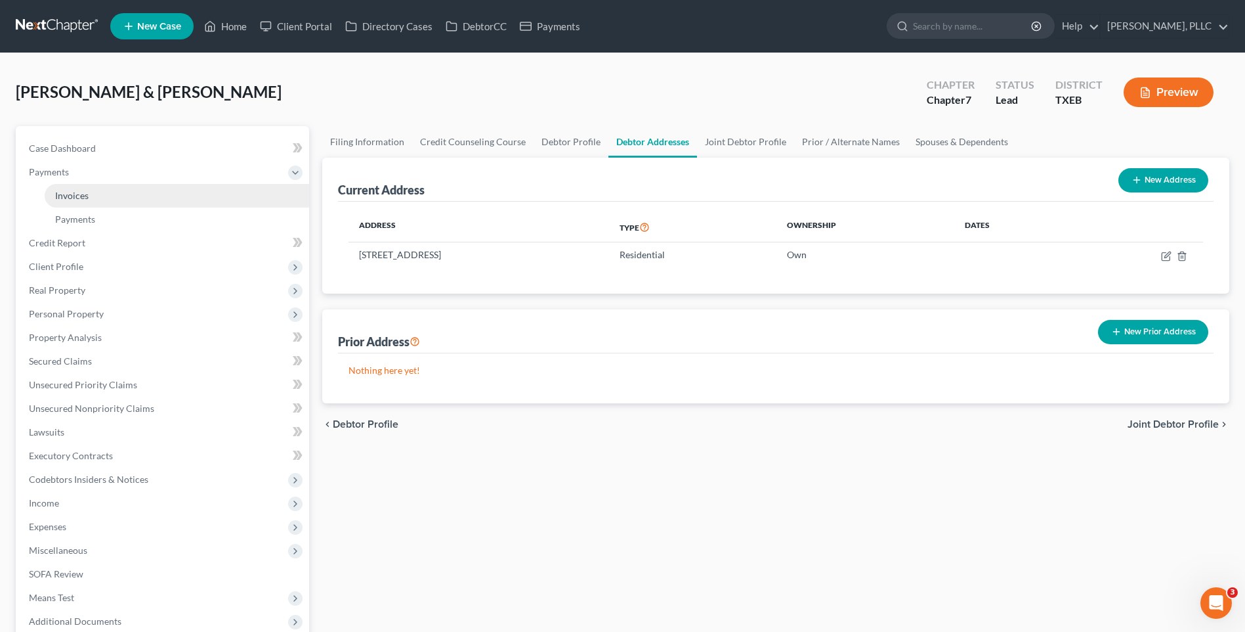
click at [81, 191] on span "Invoices" at bounding box center [71, 195] width 33 height 11
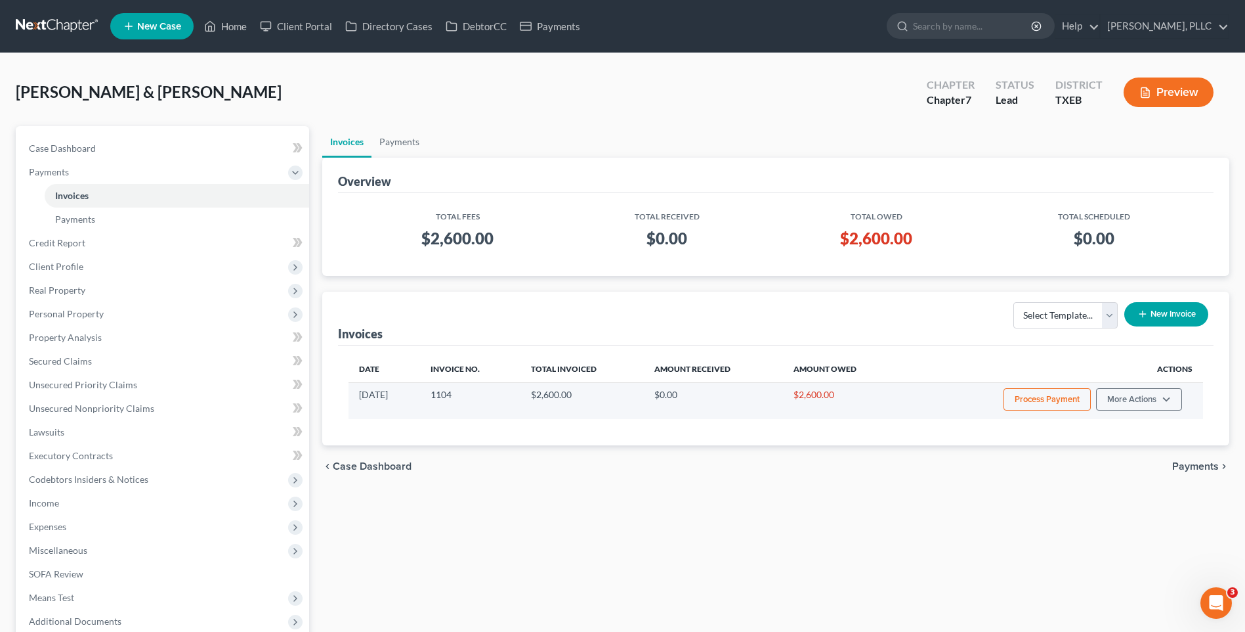
click at [1023, 395] on button "Process Payment" at bounding box center [1047, 399] width 87 height 22
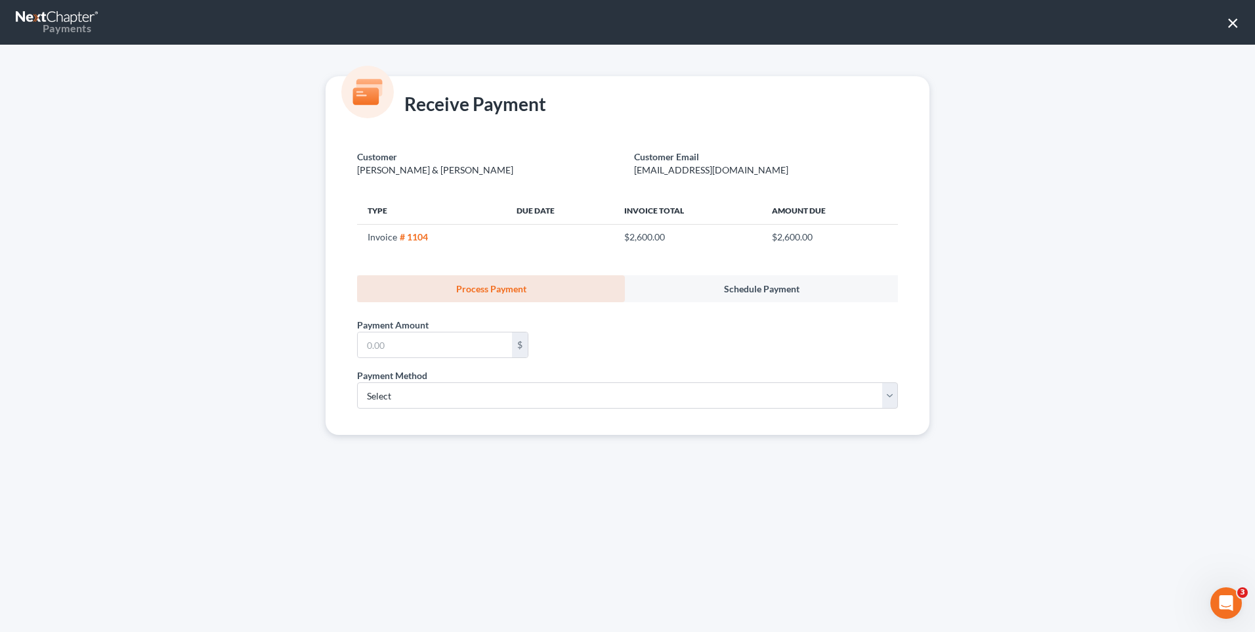
click at [395, 360] on div "Payment Amount * $" at bounding box center [628, 335] width 554 height 66
click at [398, 354] on input "text" at bounding box center [435, 344] width 154 height 25
type input "600.00"
click at [888, 393] on select "Select ACH Credit Card" at bounding box center [627, 395] width 541 height 26
select select "1"
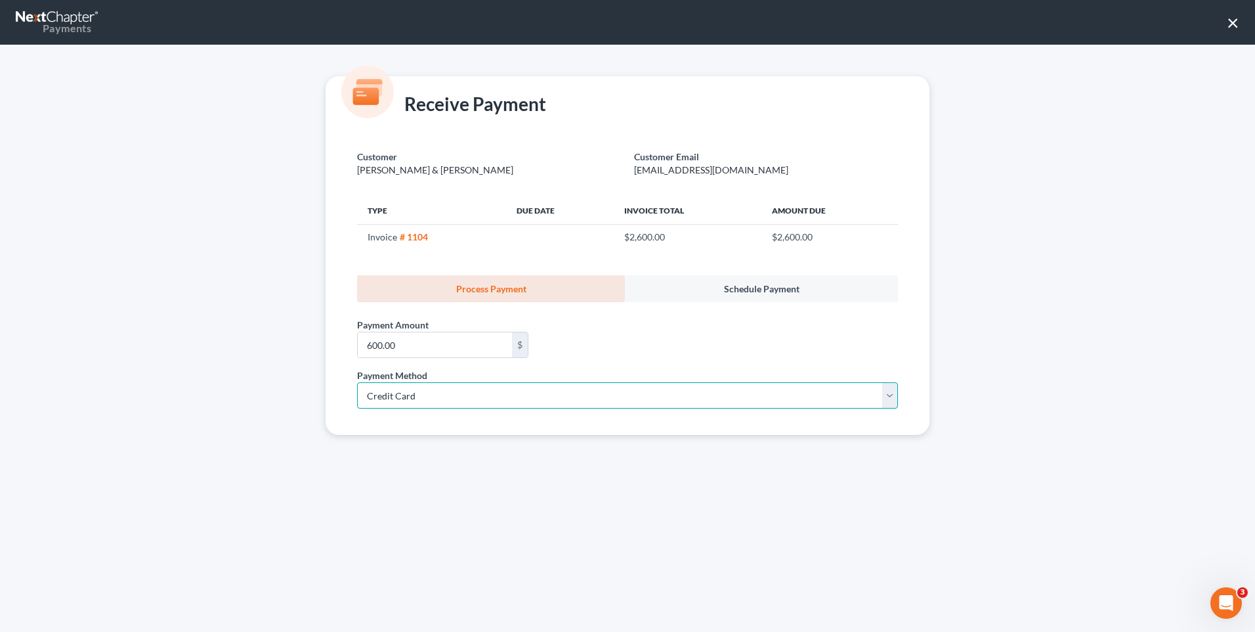
click at [357, 382] on select "Select ACH Credit Card" at bounding box center [627, 395] width 541 height 26
select select "45"
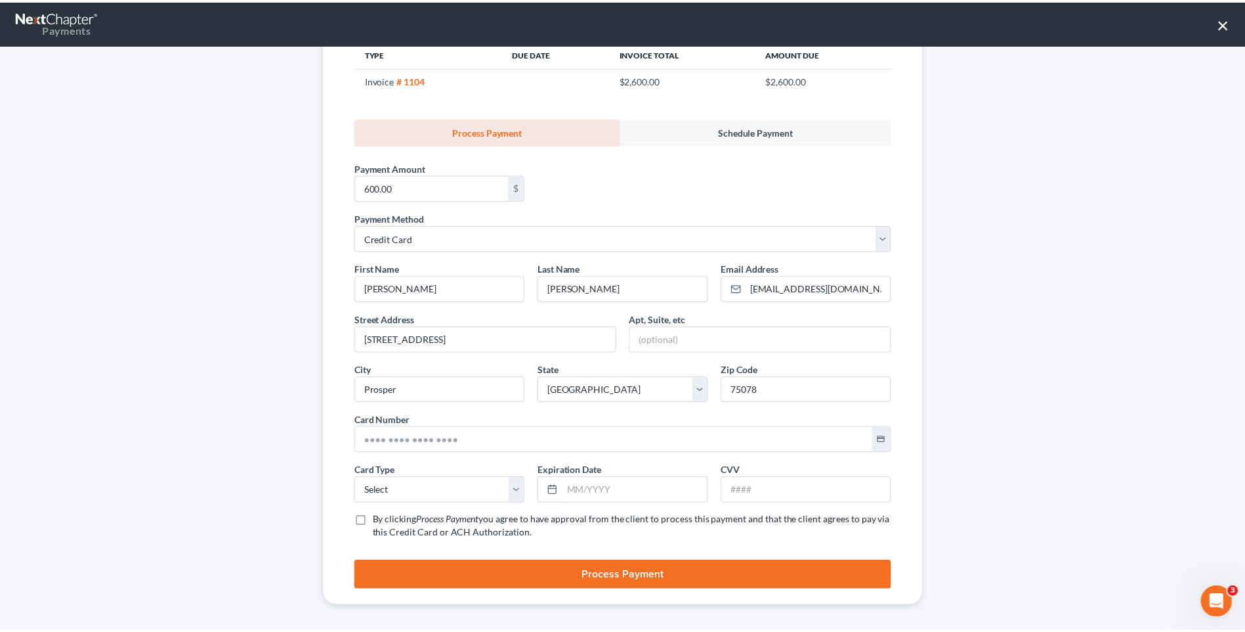
scroll to position [163, 0]
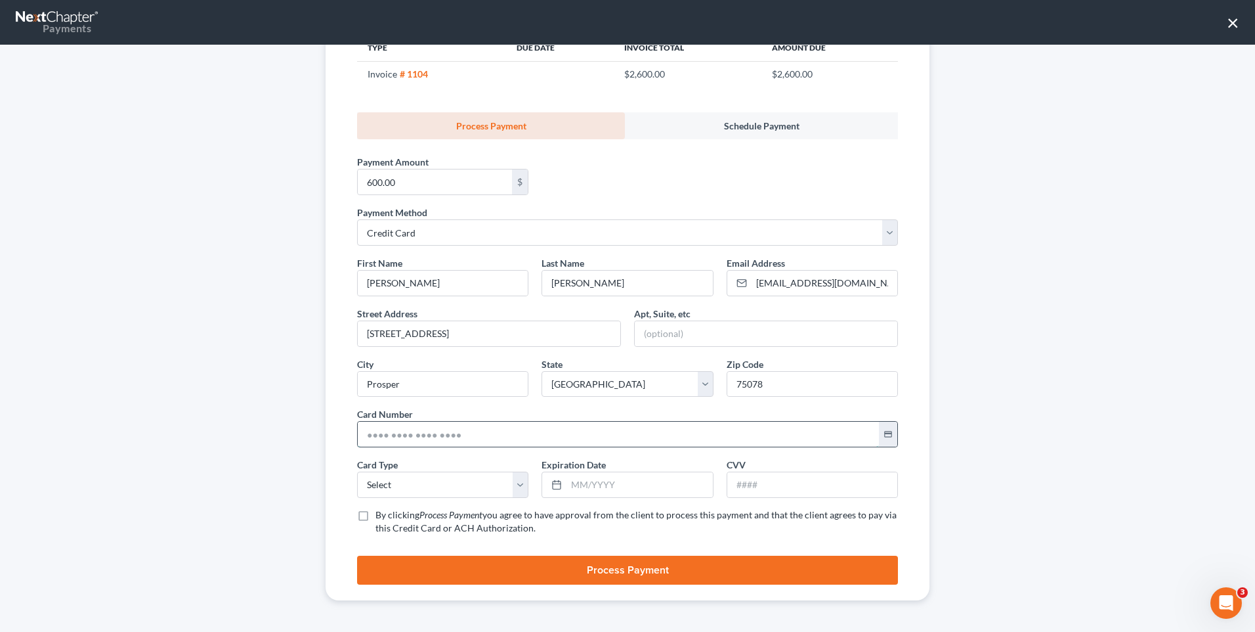
click at [365, 435] on input "text" at bounding box center [618, 433] width 521 height 25
type input "[CREDIT_CARD_NUMBER]"
click at [898, 457] on div "First Name * [PERSON_NAME] Last Name * [PERSON_NAME] Email Address * [EMAIL_ADD…" at bounding box center [628, 400] width 554 height 289
click at [515, 483] on select "Select Visa MasterCard Discover American Express" at bounding box center [442, 484] width 171 height 26
select select "0"
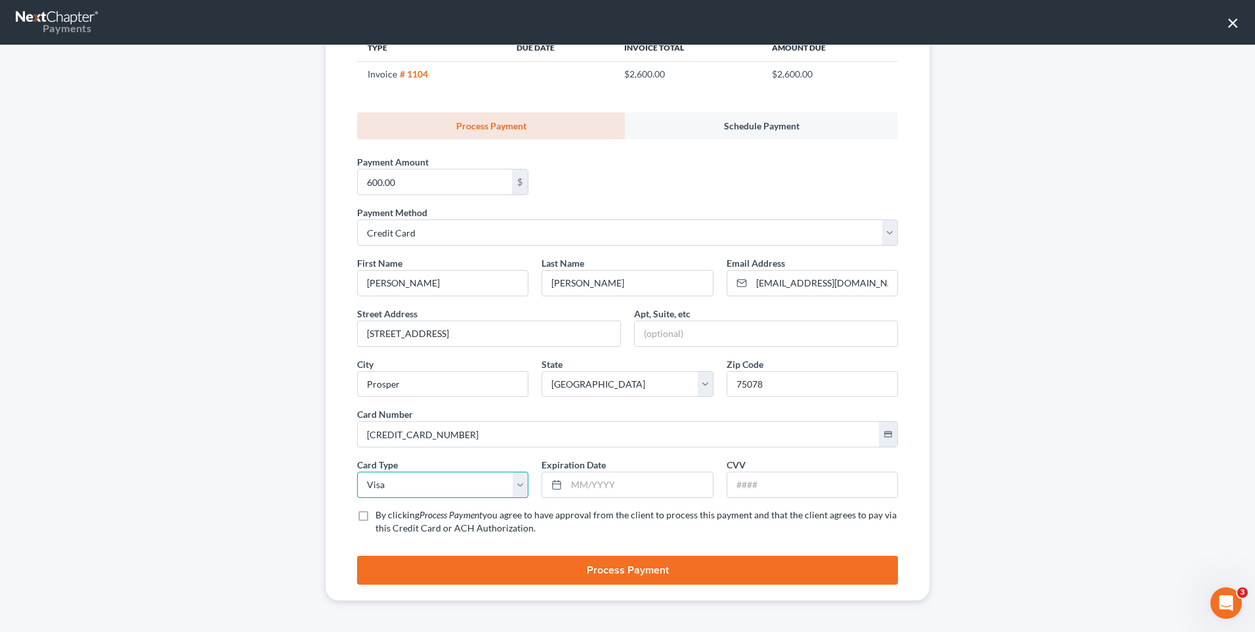
click at [357, 471] on select "Select Visa MasterCard Discover American Express" at bounding box center [442, 484] width 171 height 26
click at [614, 486] on input "text" at bounding box center [640, 484] width 146 height 25
type input "04/2028"
click at [762, 490] on input "text" at bounding box center [812, 484] width 170 height 25
type input "197"
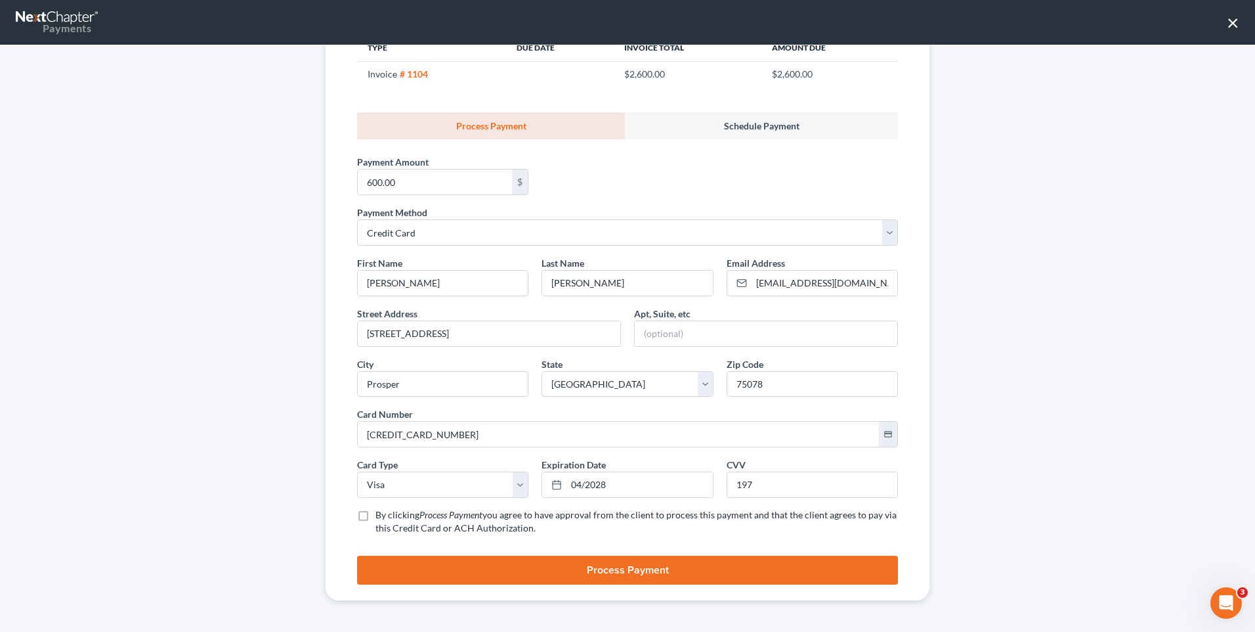
click at [376, 514] on label "By clicking Process Payment you agree to have approval from the client to proce…" at bounding box center [637, 521] width 523 height 26
click at [381, 514] on input "By clicking Process Payment you agree to have approval from the client to proce…" at bounding box center [385, 512] width 9 height 9
checkbox input "true"
click at [457, 570] on button "Process Payment" at bounding box center [627, 569] width 541 height 29
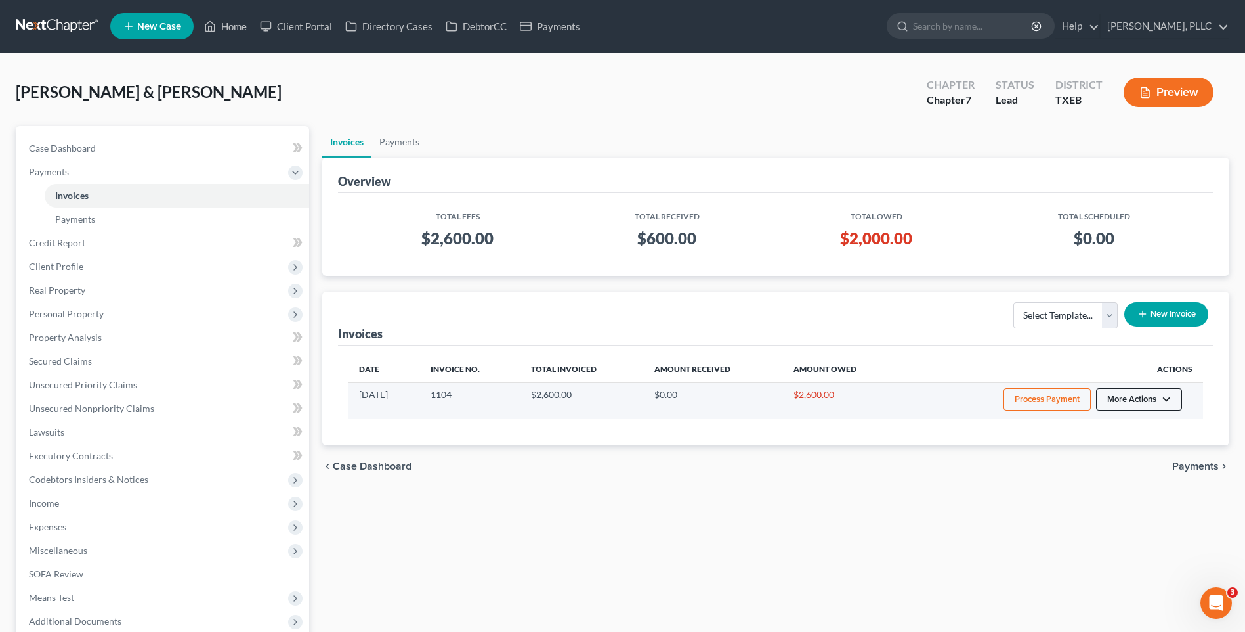
click at [1157, 396] on button "More Actions" at bounding box center [1139, 399] width 86 height 22
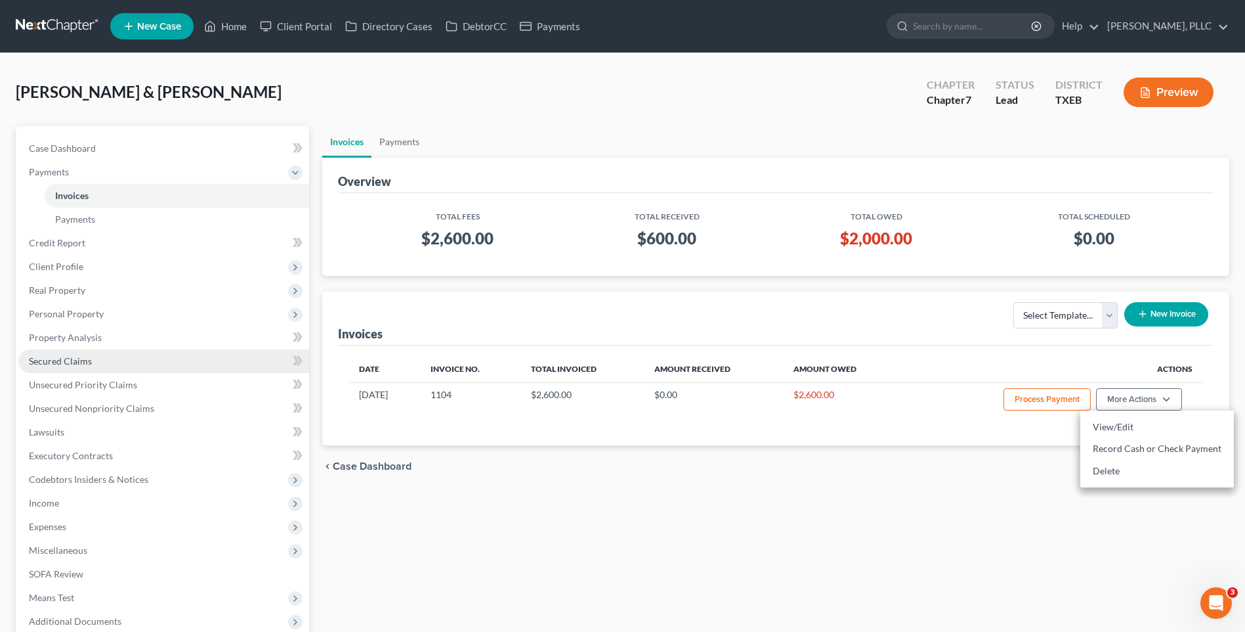
click at [66, 362] on span "Secured Claims" at bounding box center [60, 360] width 63 height 11
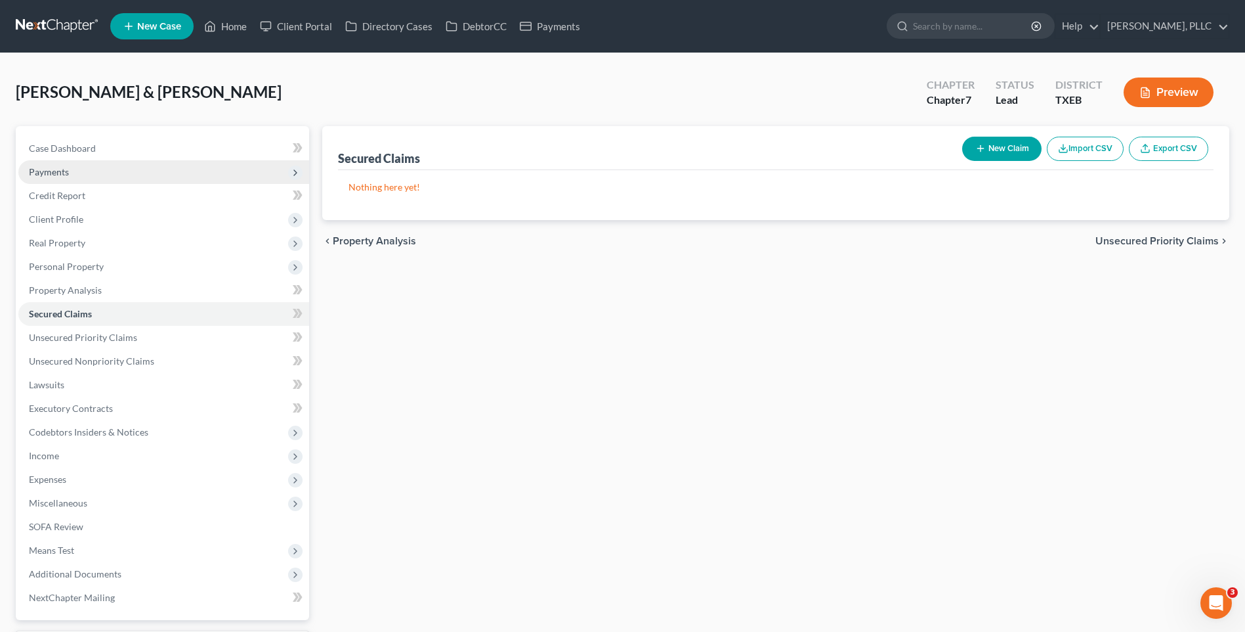
click at [61, 166] on span "Payments" at bounding box center [49, 171] width 40 height 11
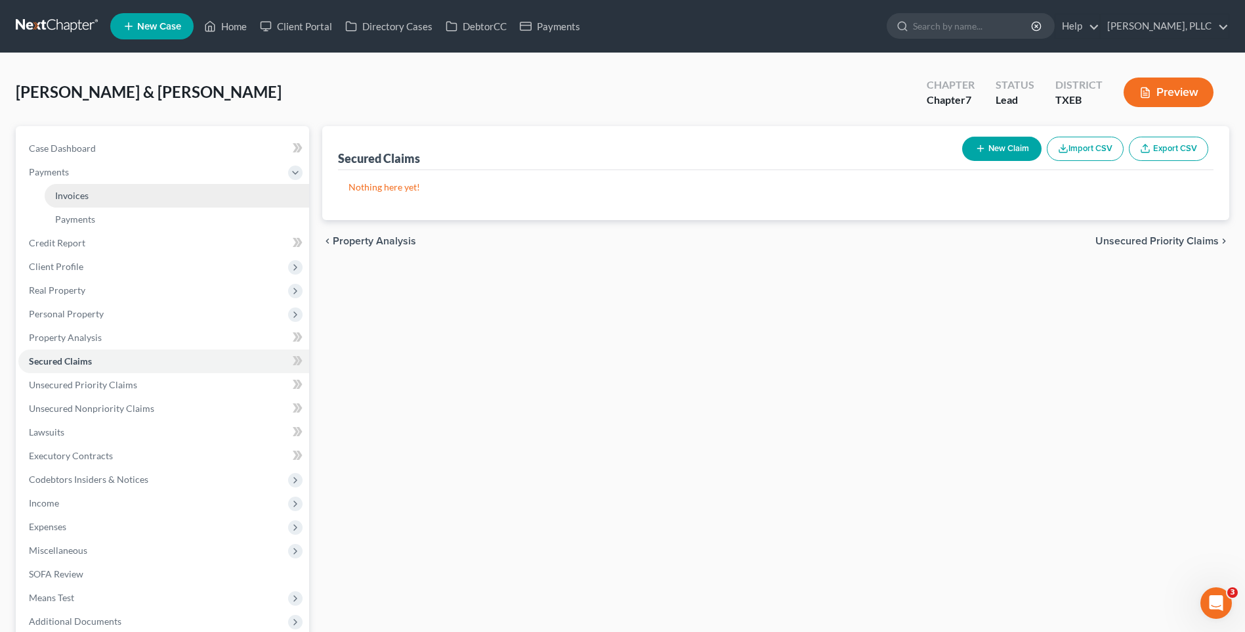
click at [72, 194] on span "Invoices" at bounding box center [71, 195] width 33 height 11
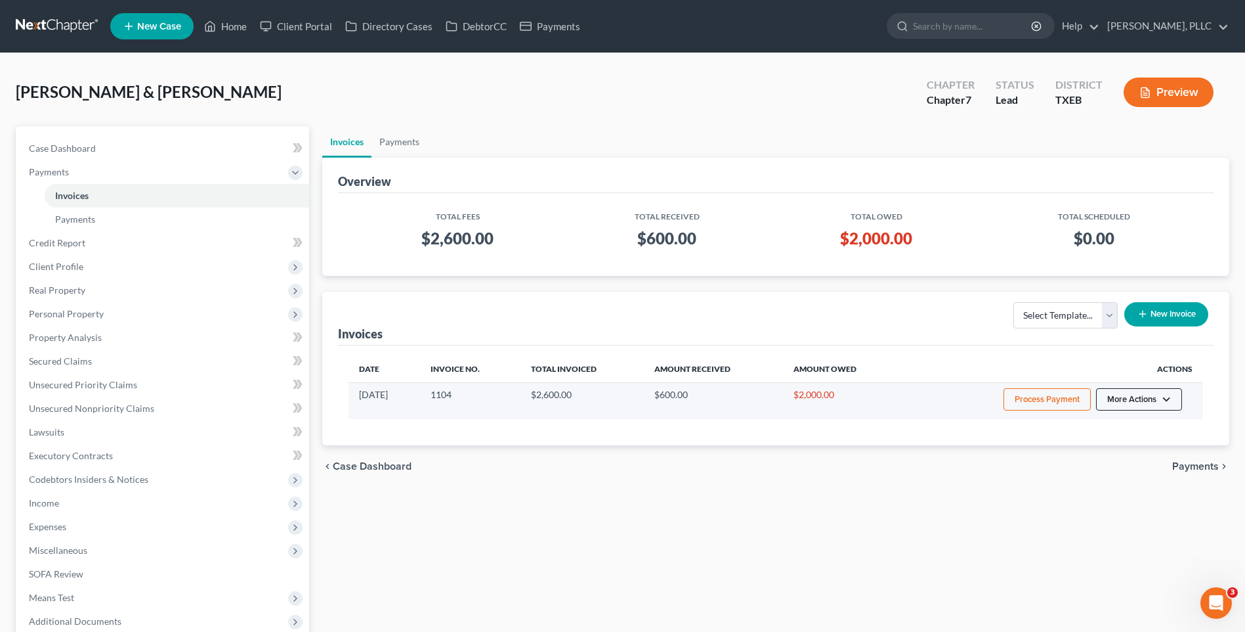
click at [1134, 391] on button "More Actions" at bounding box center [1139, 399] width 86 height 22
click at [1117, 424] on link "View/Edit" at bounding box center [1158, 427] width 154 height 22
select select "1"
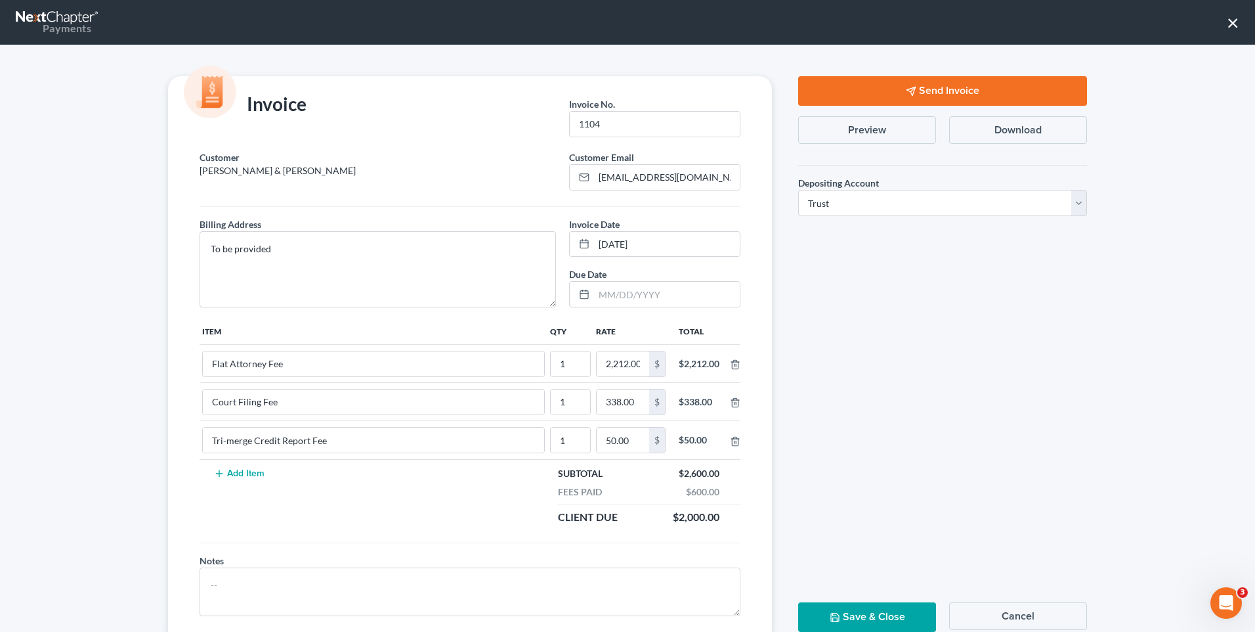
click at [924, 87] on button "Send Invoice" at bounding box center [942, 91] width 289 height 30
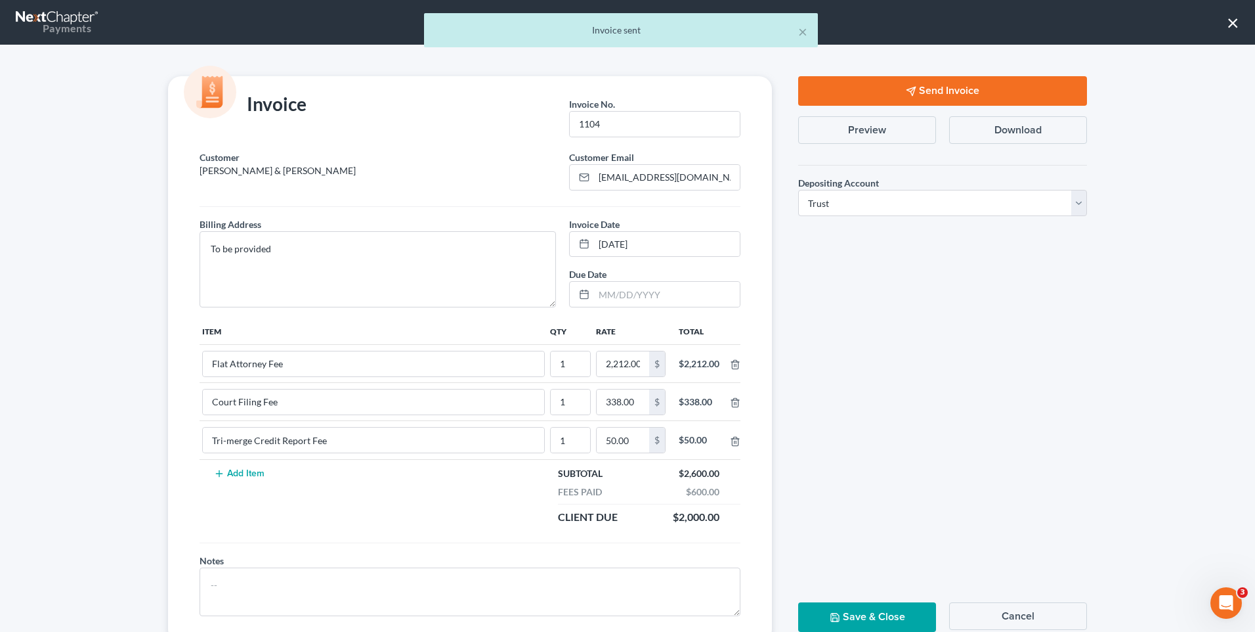
click at [882, 611] on button "Save & Close" at bounding box center [867, 617] width 138 height 30
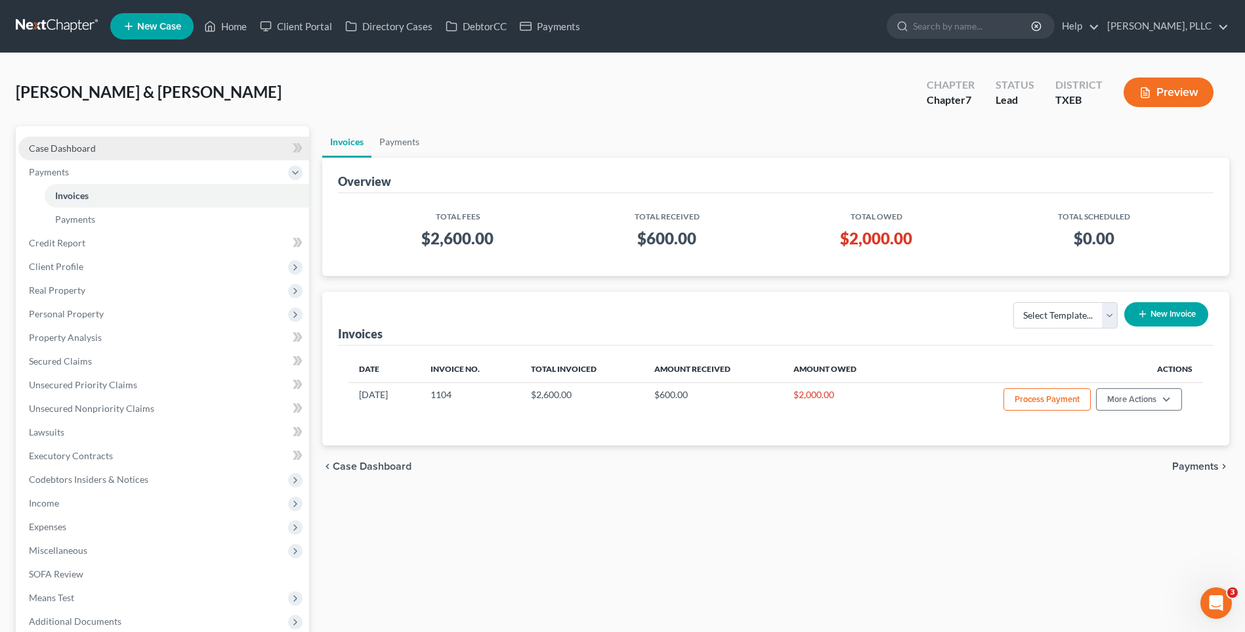
click at [59, 146] on span "Case Dashboard" at bounding box center [62, 147] width 67 height 11
select select "4"
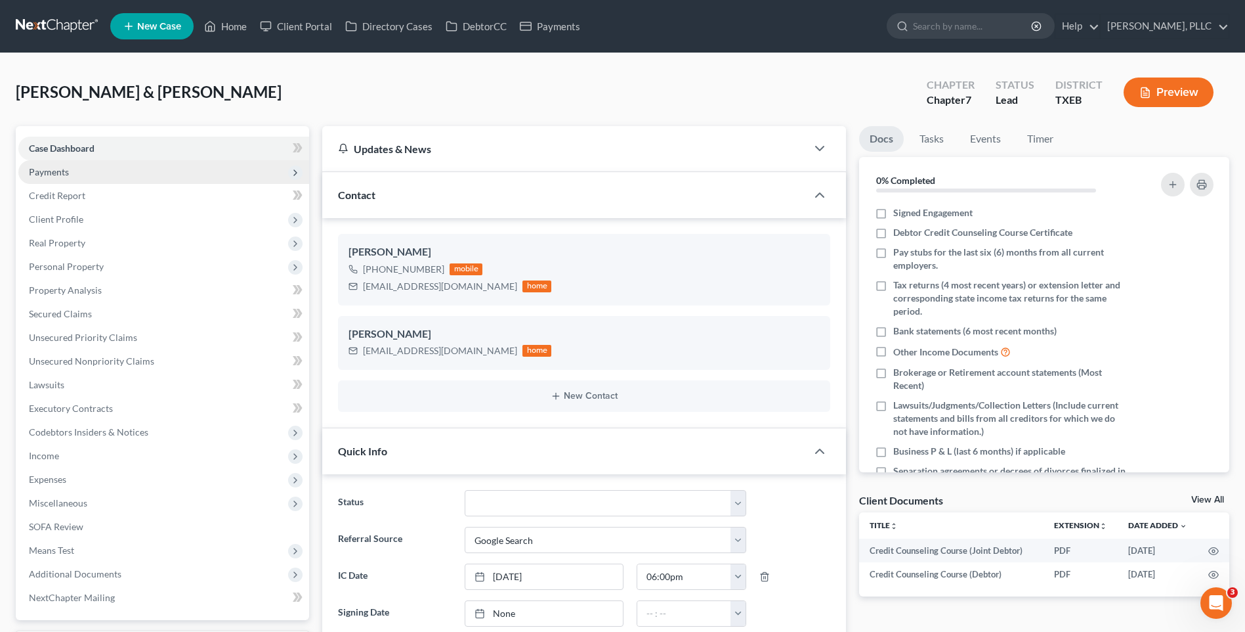
click at [49, 175] on span "Payments" at bounding box center [49, 171] width 40 height 11
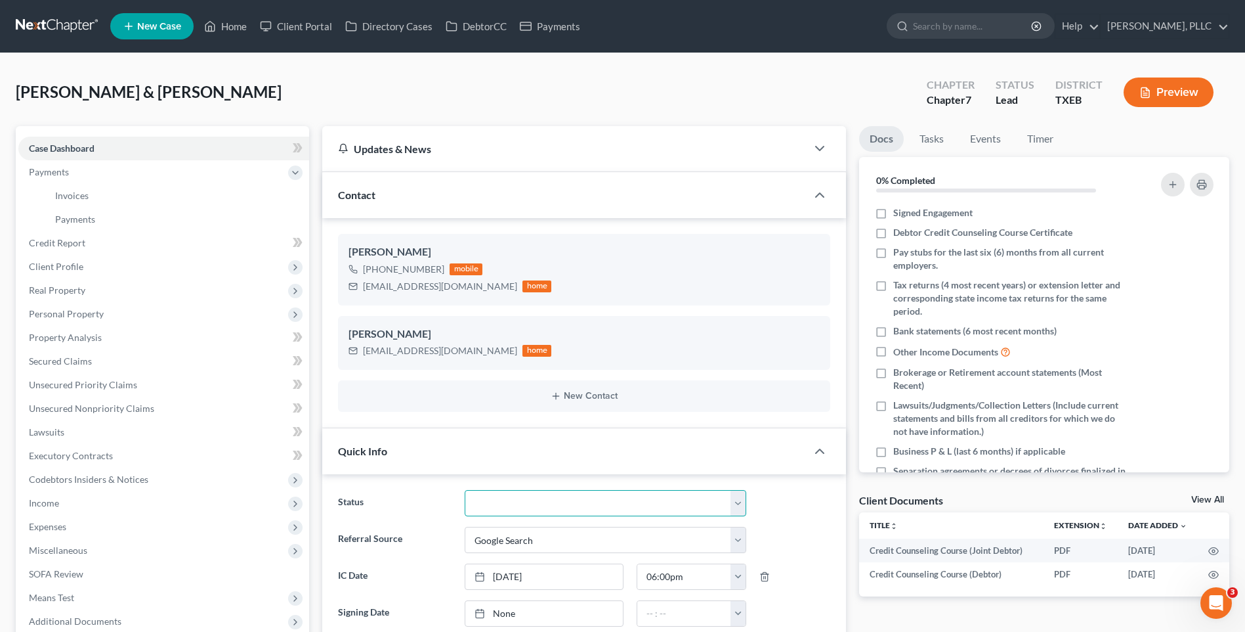
click at [741, 500] on select "Appellate Phase Case Closed Dead File Demand Letter Phase Discharged Discharge …" at bounding box center [606, 503] width 282 height 26
select select "13"
click at [465, 490] on select "Appellate Phase Case Closed Dead File Demand Letter Phase Discharged Discharge …" at bounding box center [606, 503] width 282 height 26
click at [231, 25] on link "Home" at bounding box center [226, 26] width 56 height 24
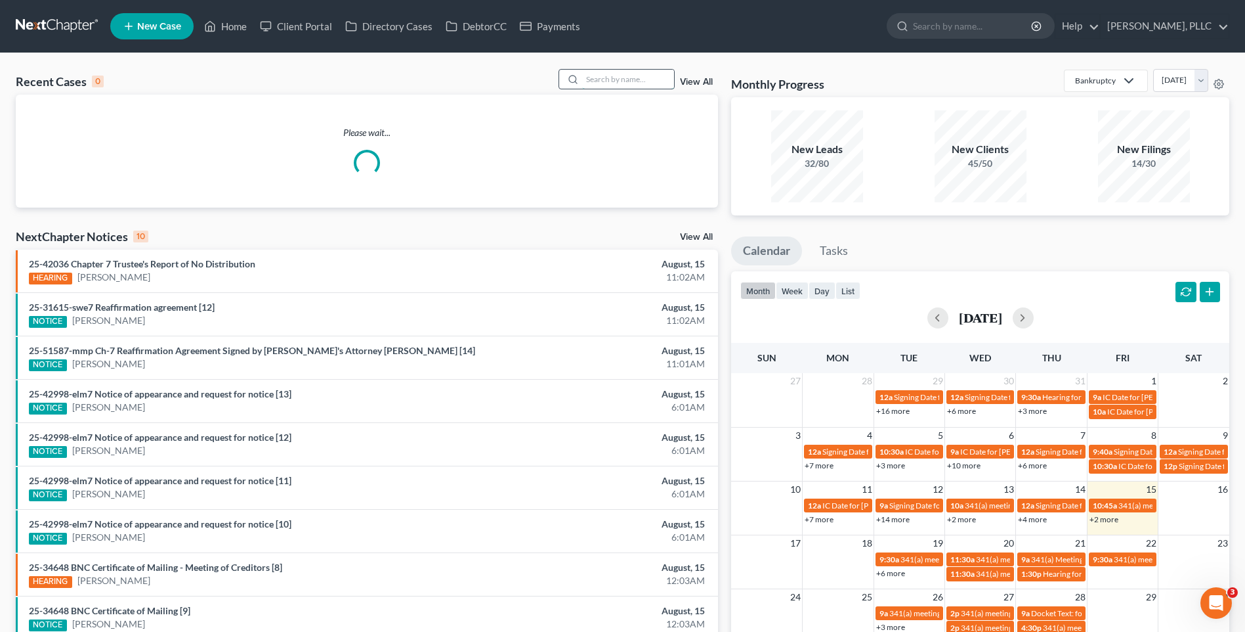
click at [599, 89] on input "search" at bounding box center [628, 79] width 92 height 19
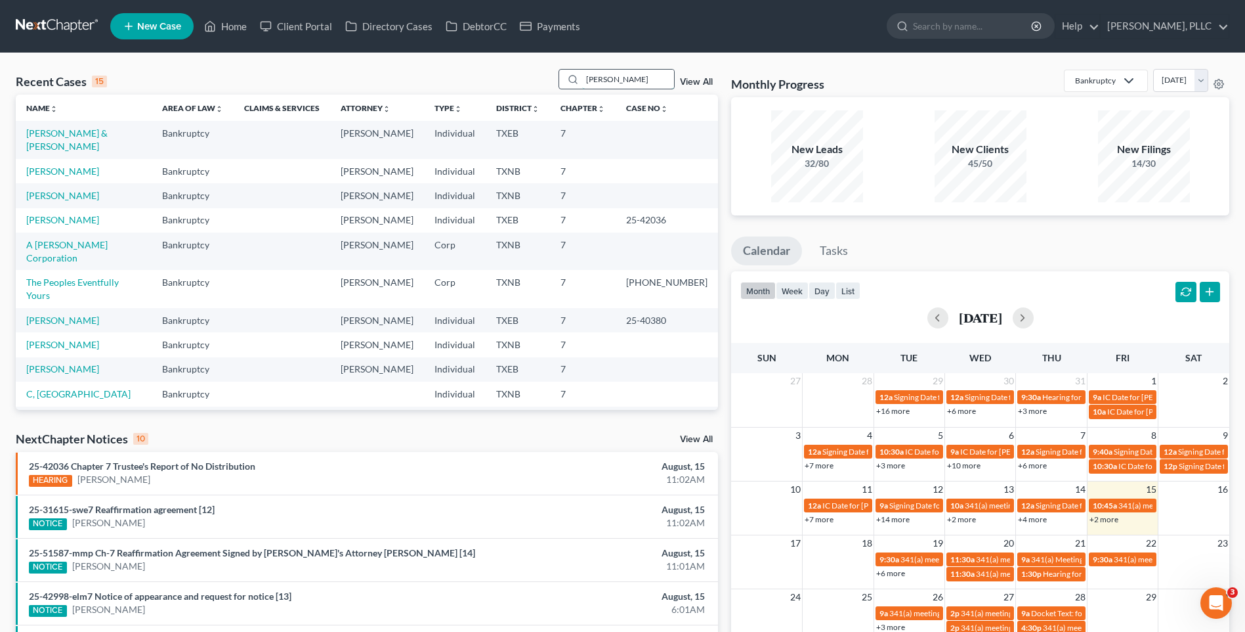
type input "[PERSON_NAME]"
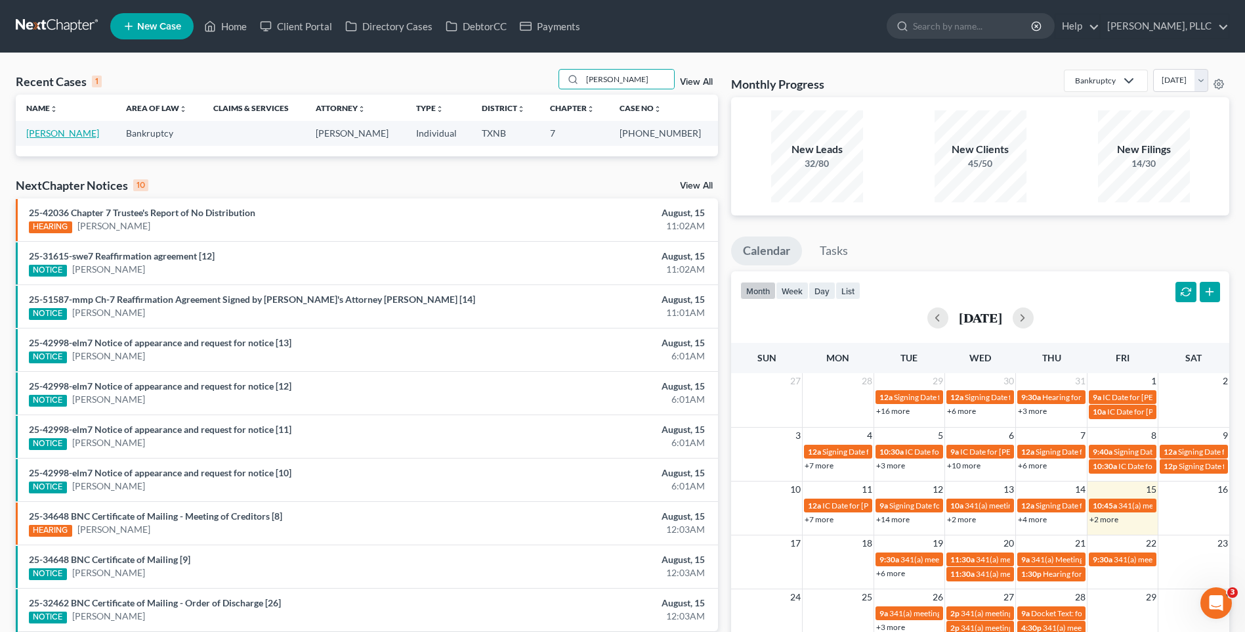
click at [60, 132] on link "[PERSON_NAME]" at bounding box center [62, 132] width 73 height 11
select select "3"
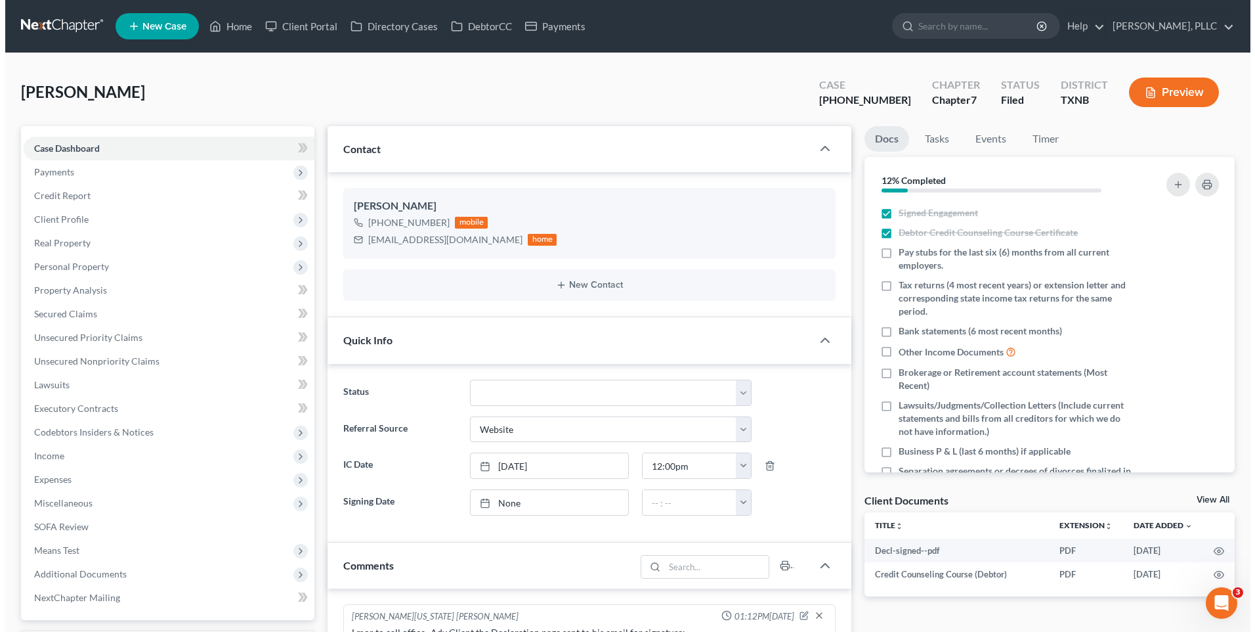
scroll to position [97, 0]
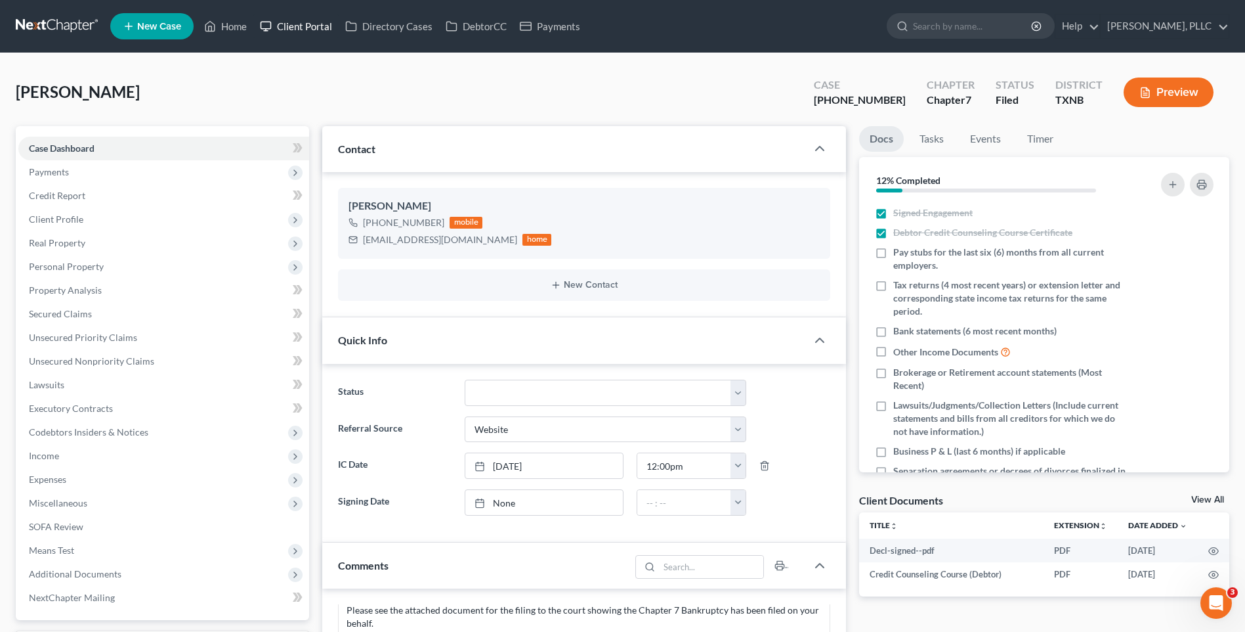
click at [324, 25] on link "Client Portal" at bounding box center [295, 26] width 85 height 24
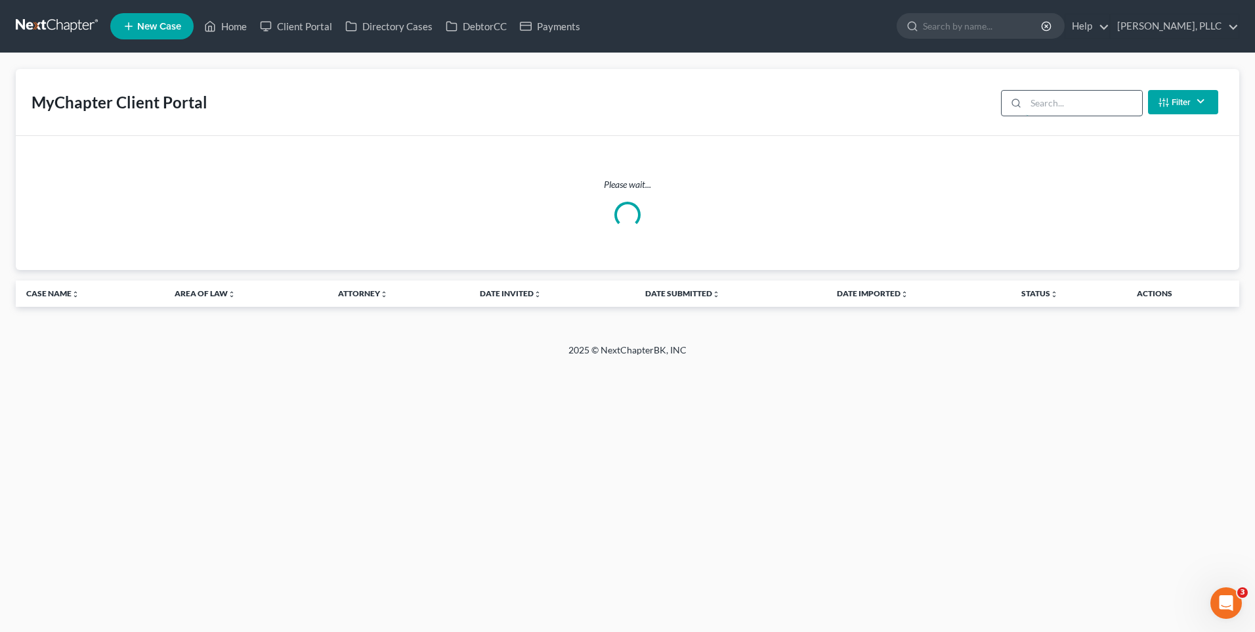
click at [1037, 106] on input "search" at bounding box center [1084, 103] width 116 height 25
type input "[PERSON_NAME]"
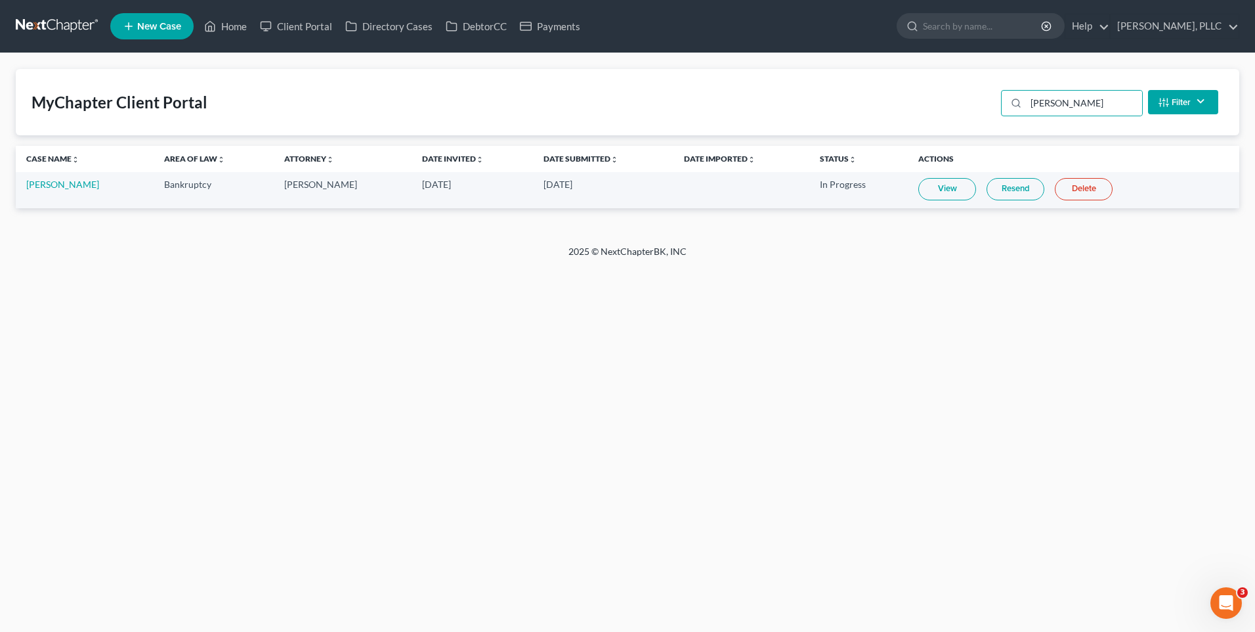
click at [930, 183] on link "View" at bounding box center [947, 189] width 58 height 22
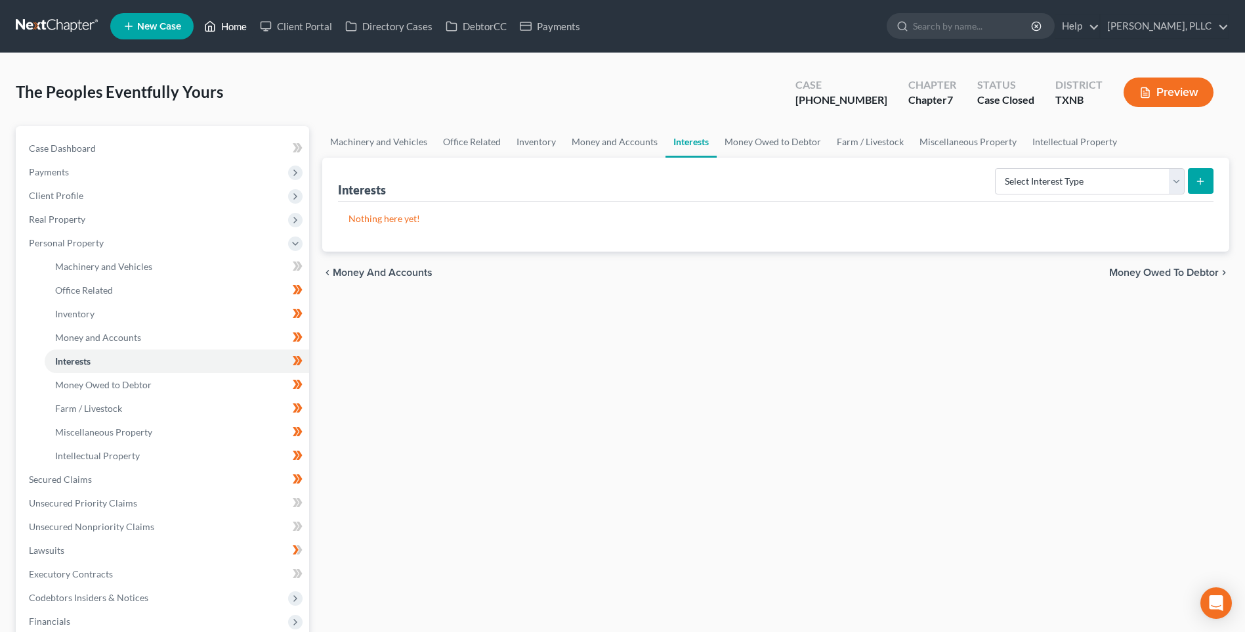
click at [238, 21] on link "Home" at bounding box center [226, 26] width 56 height 24
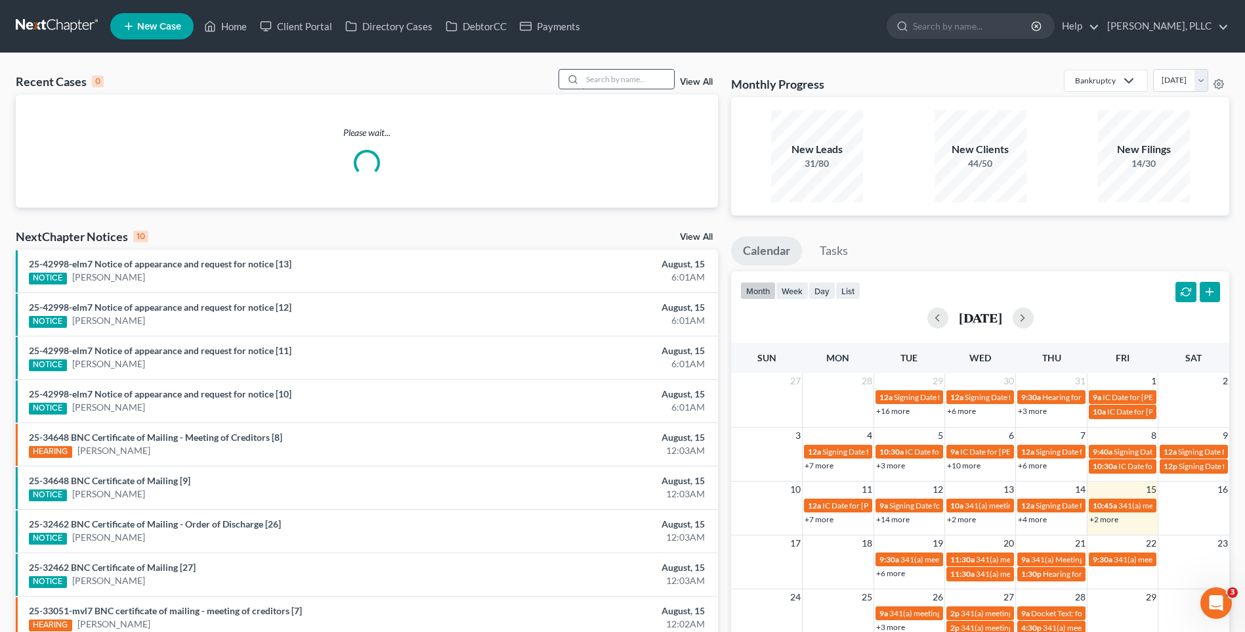
click at [600, 79] on input "search" at bounding box center [628, 79] width 92 height 19
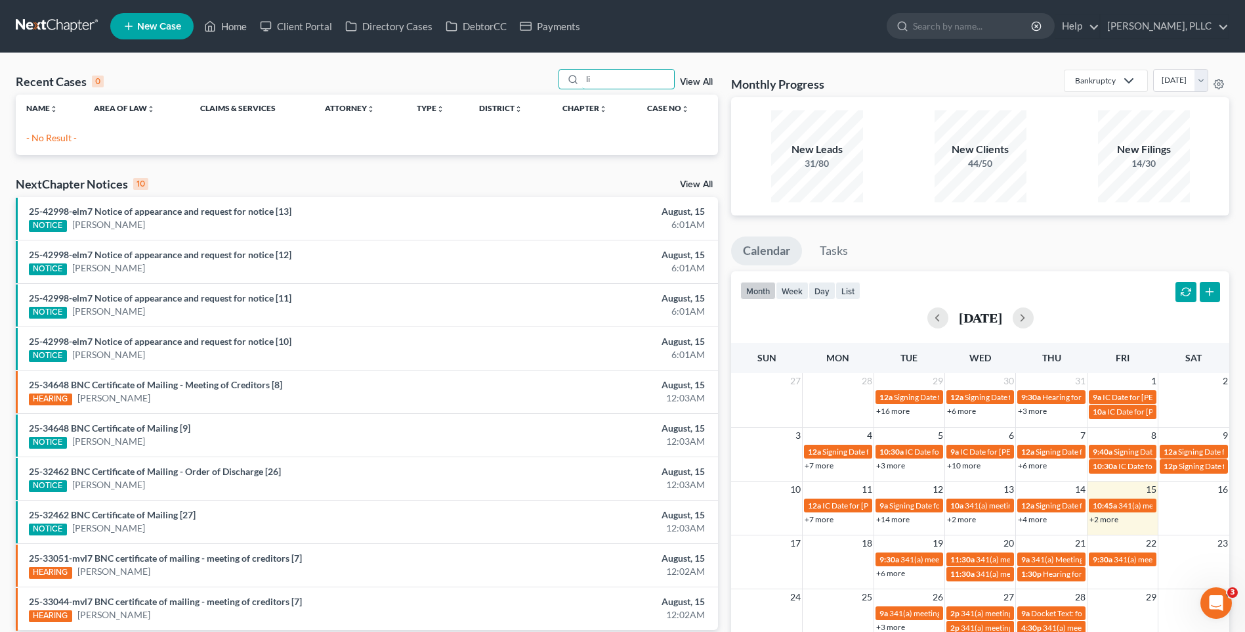
type input "l"
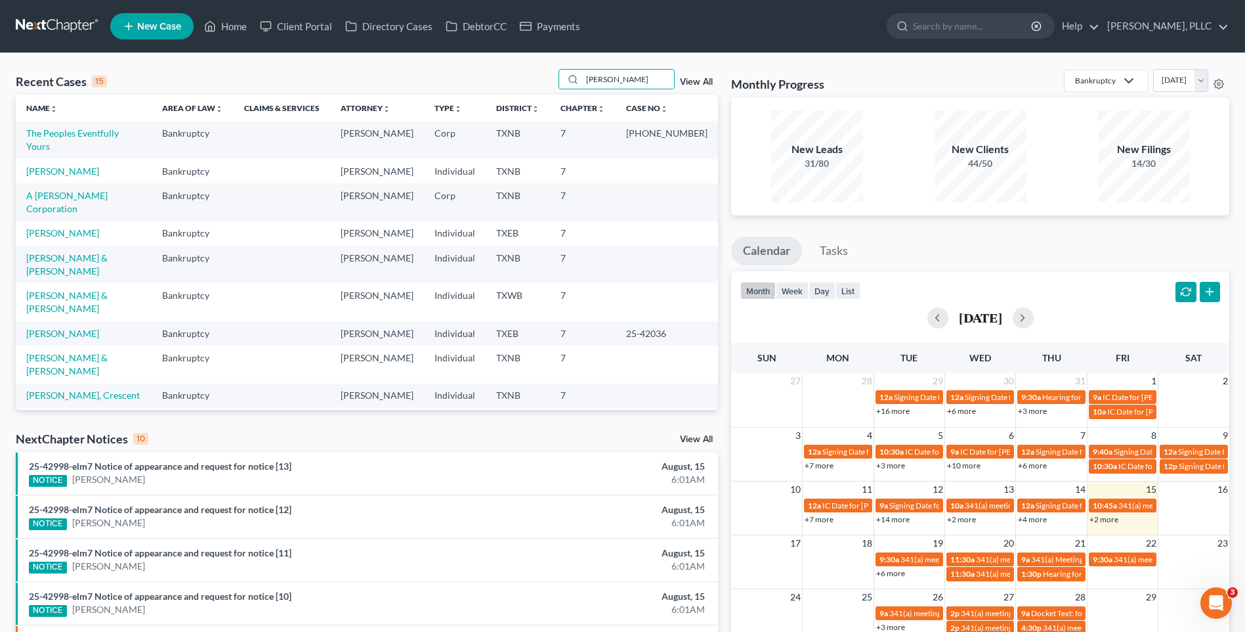
click at [39, 66] on div "Recent Cases 15 Licona View All Name unfold_more expand_more expand_less Area o…" at bounding box center [622, 487] width 1245 height 868
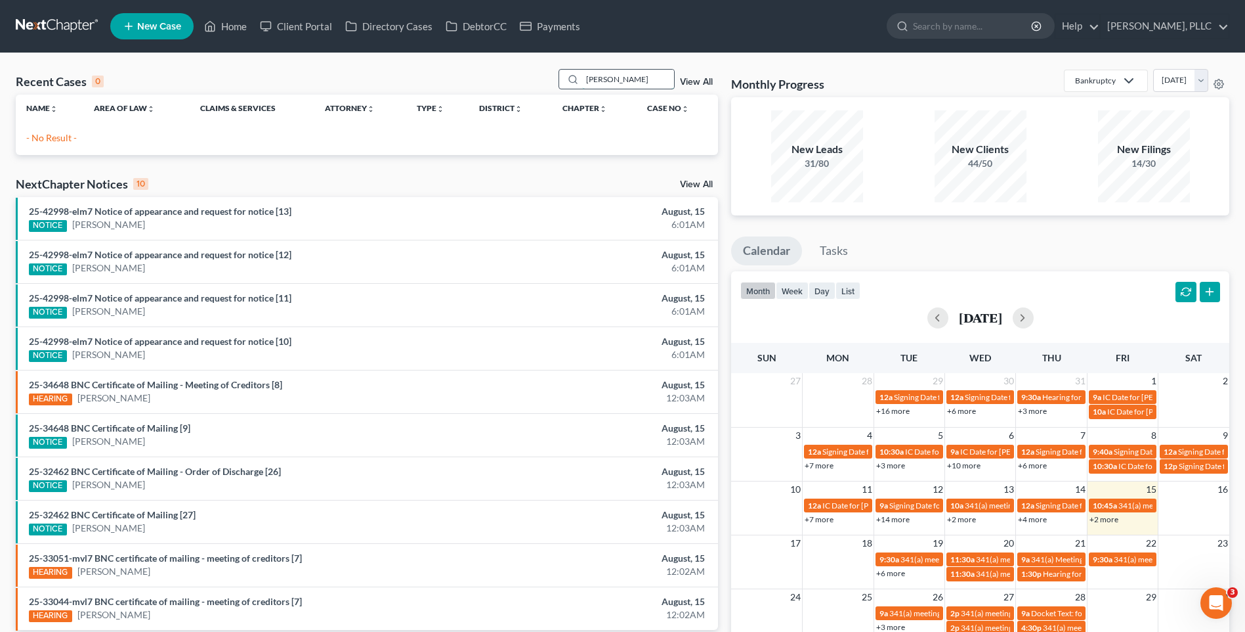
click at [633, 81] on input "[PERSON_NAME]" at bounding box center [628, 79] width 92 height 19
type input "L"
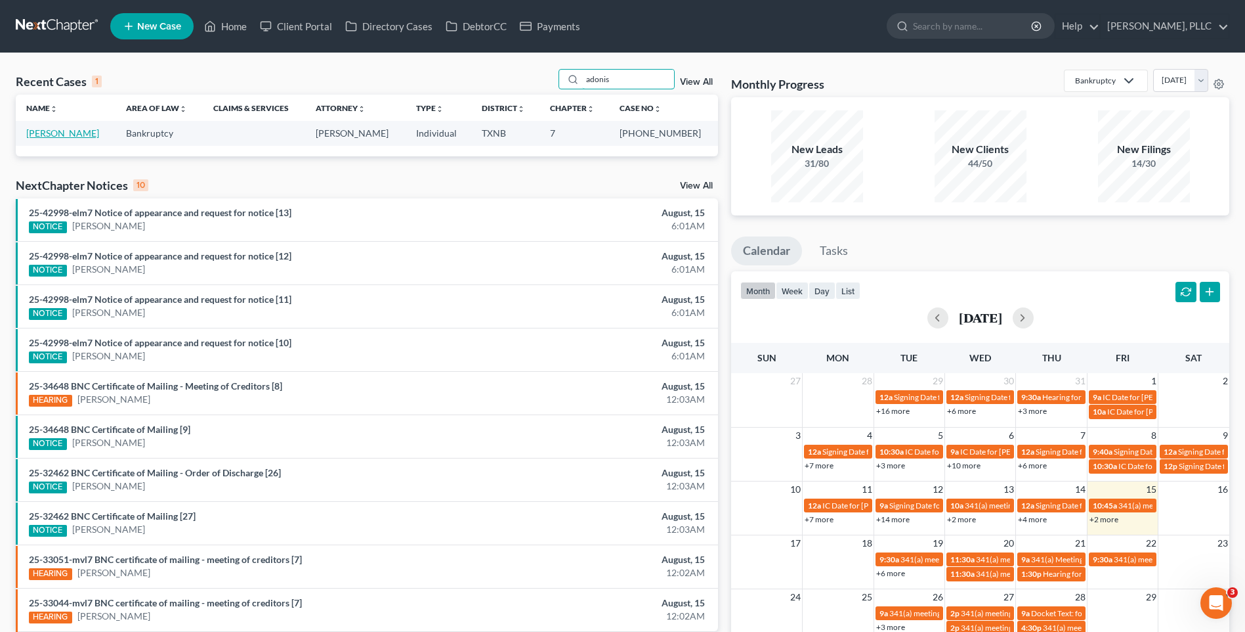
type input "adonis"
click at [71, 129] on link "[PERSON_NAME]" at bounding box center [62, 132] width 73 height 11
select select "1"
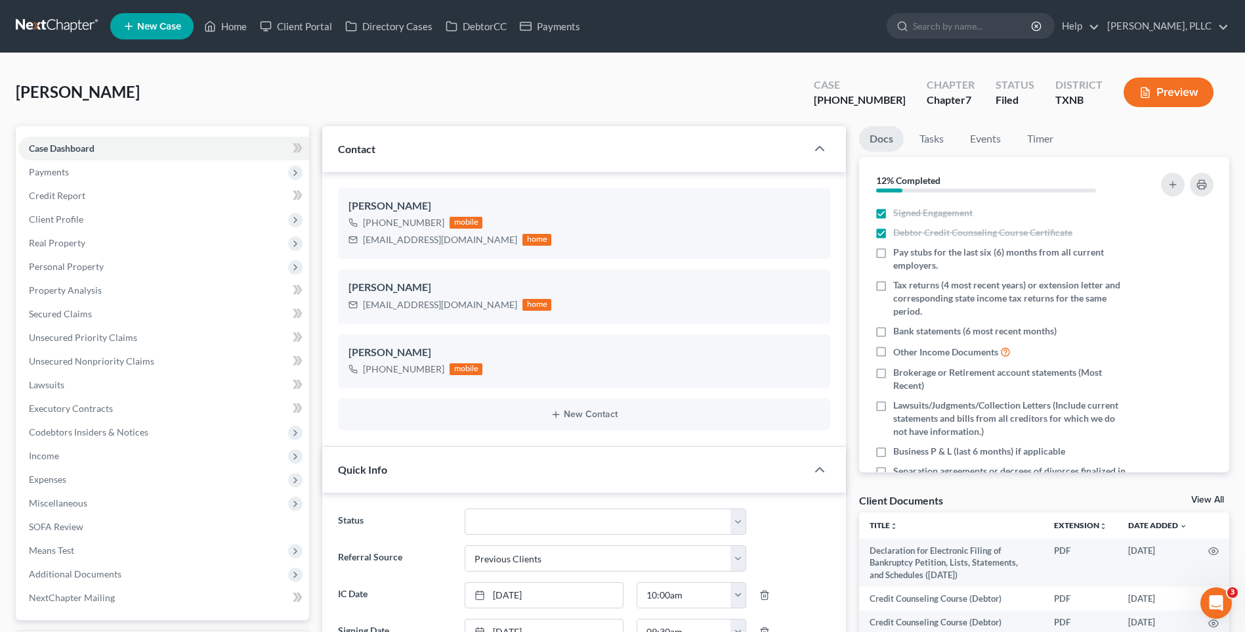
scroll to position [1157, 0]
click at [238, 22] on link "Home" at bounding box center [226, 26] width 56 height 24
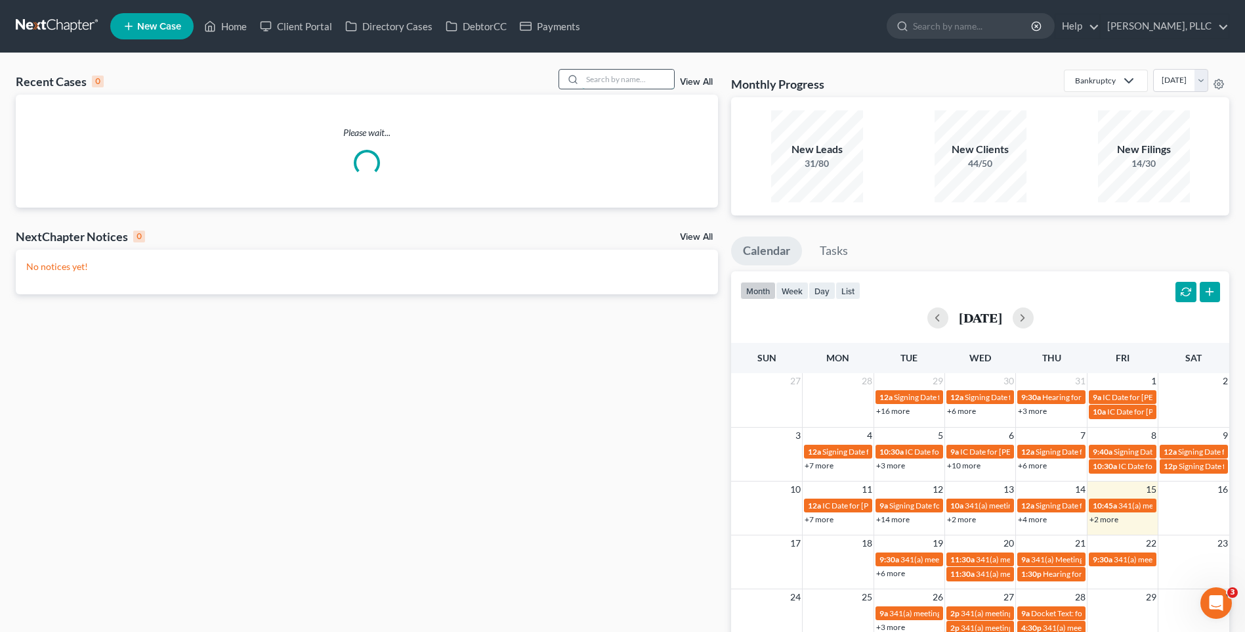
click at [633, 83] on input "search" at bounding box center [628, 79] width 92 height 19
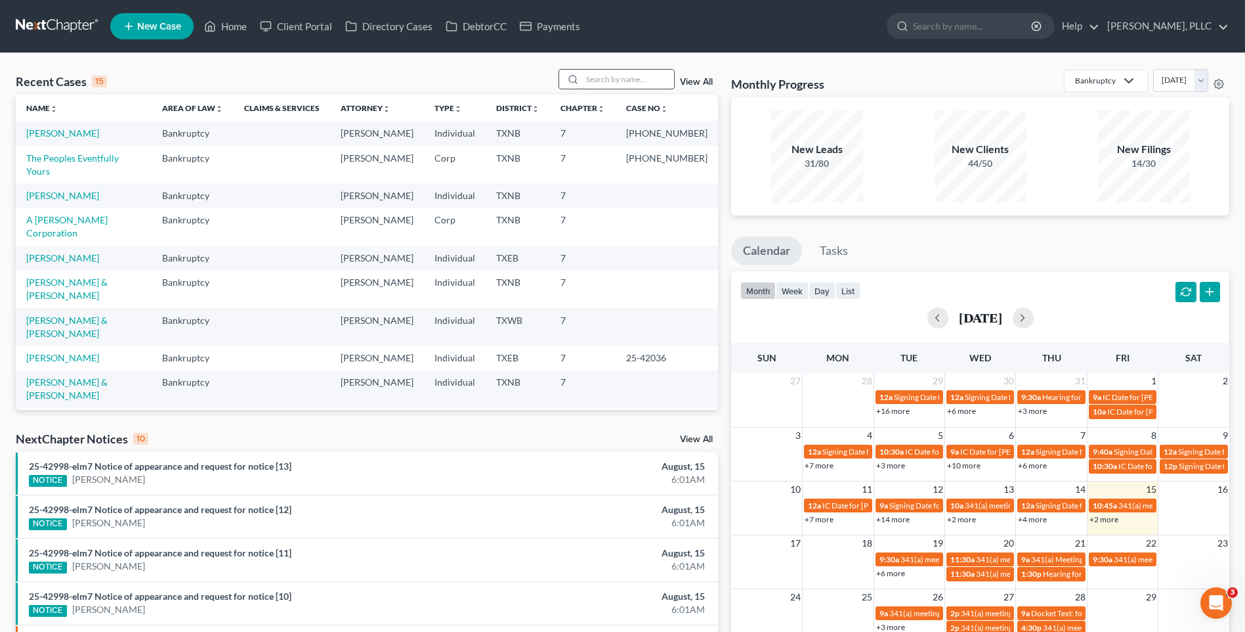
type input "l"
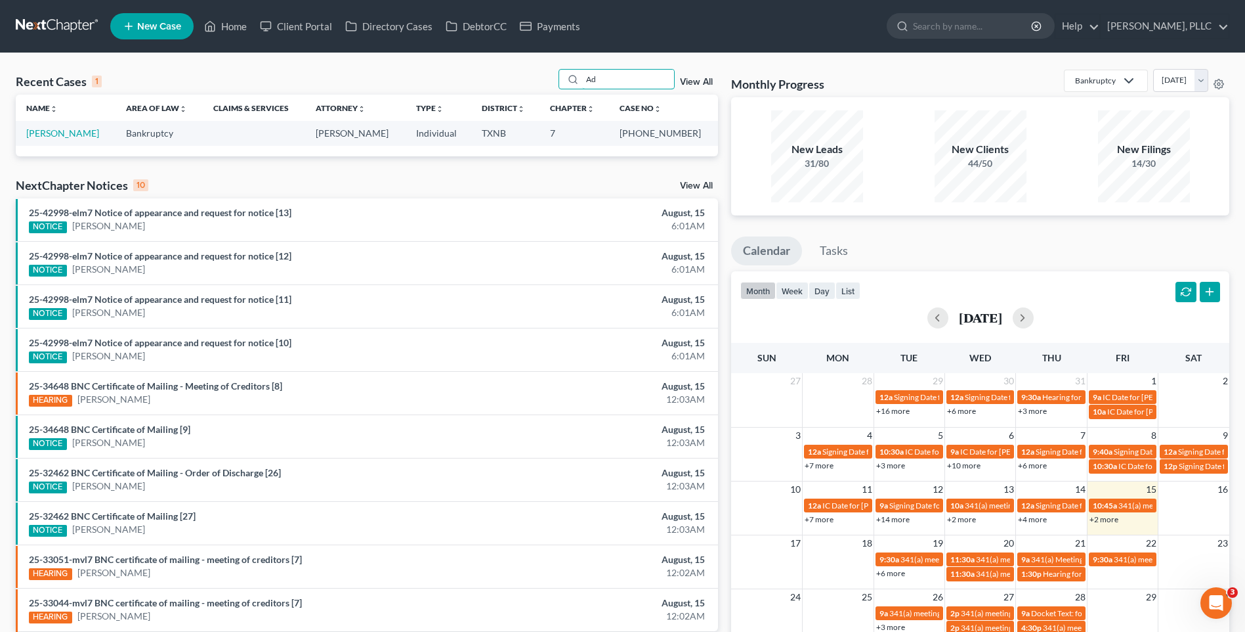
type input "A"
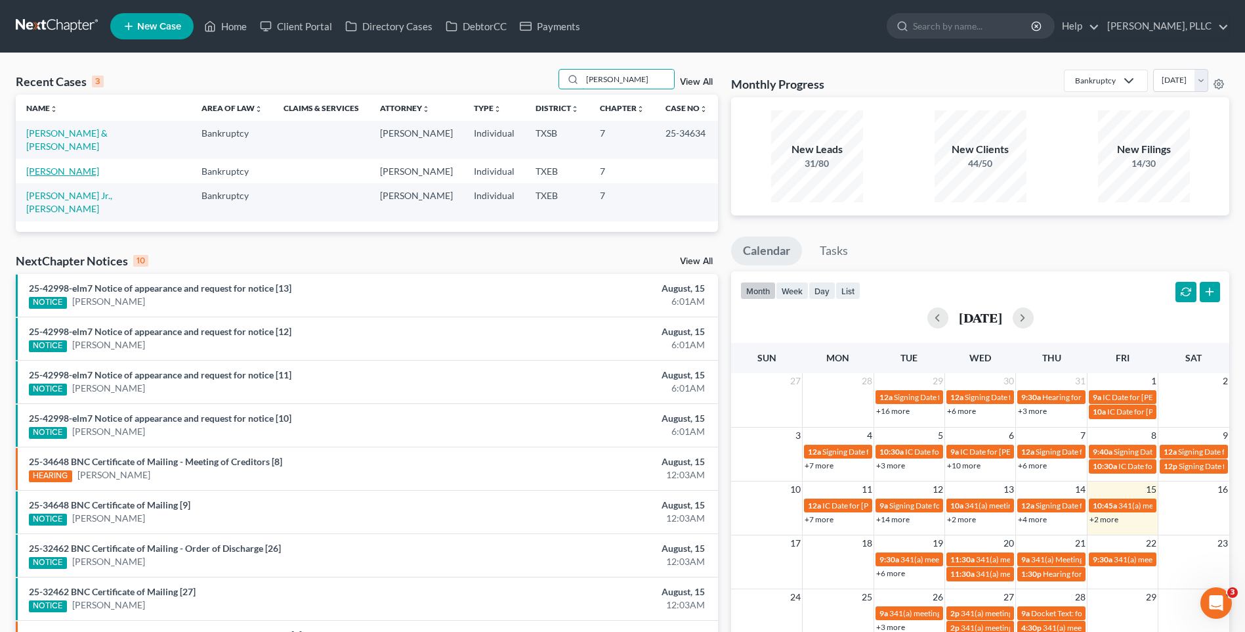
type input "FernAND"
click at [85, 165] on link "Ordonez, Fernando" at bounding box center [62, 170] width 73 height 11
select select "1"
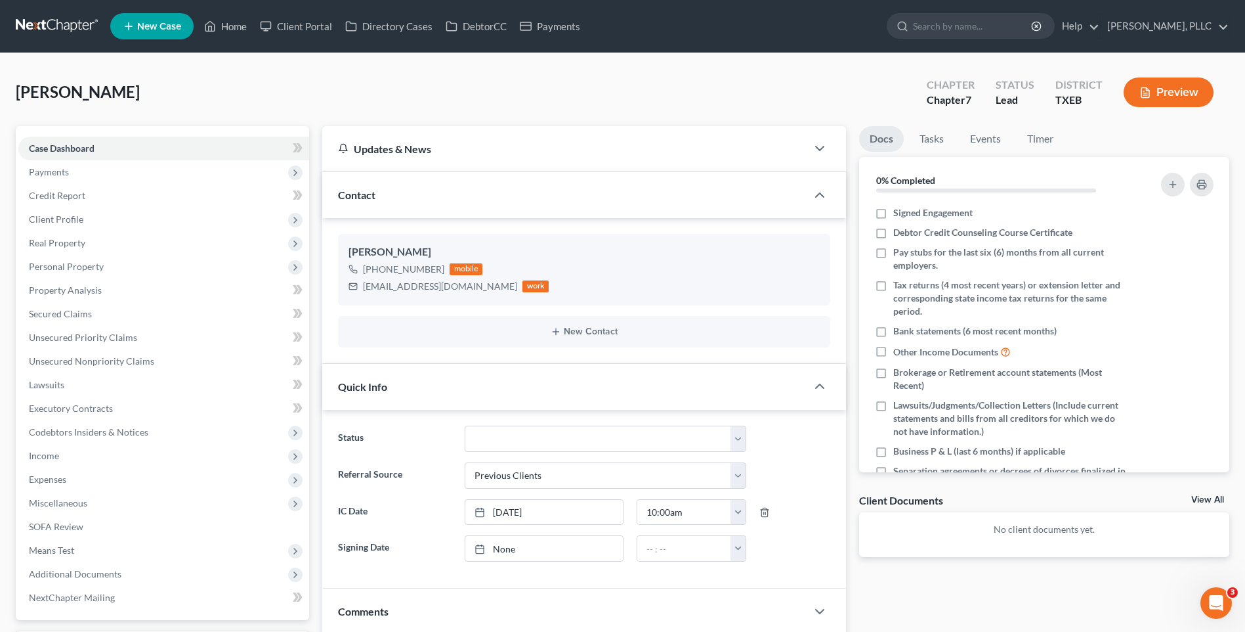
drag, startPoint x: 358, startPoint y: 80, endPoint x: 451, endPoint y: 129, distance: 105.1
click at [358, 79] on div "Ordonez, Fernando Upgraded Chapter Chapter 7 Status Lead District TXEB Preview" at bounding box center [623, 97] width 1214 height 57
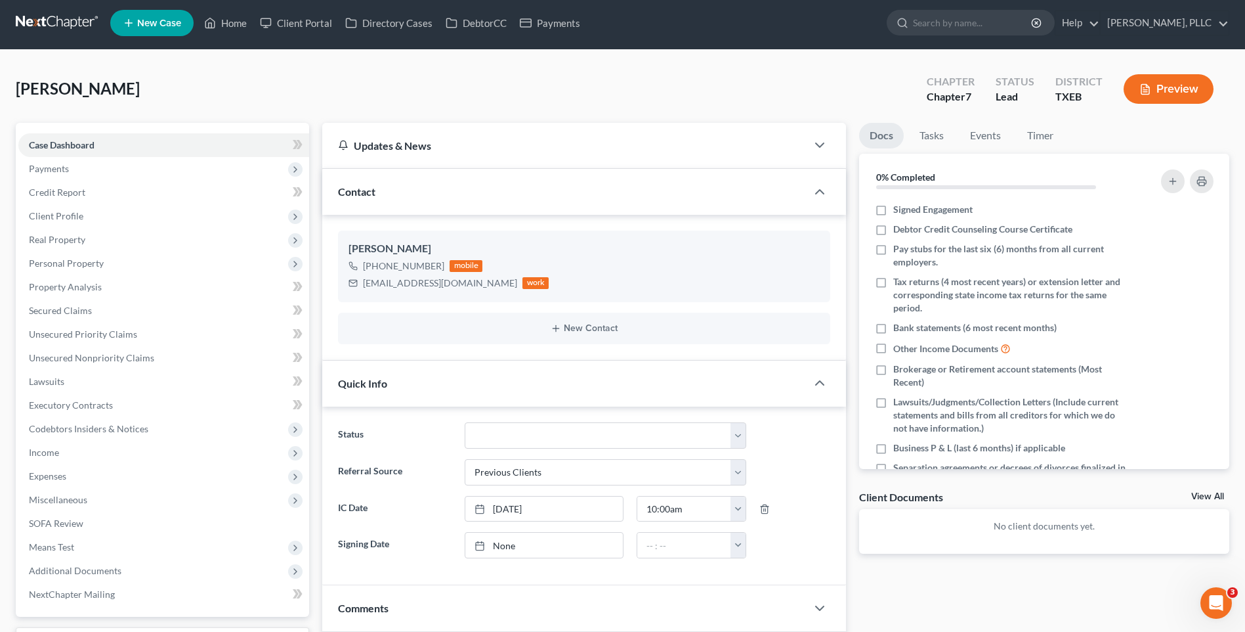
scroll to position [1, 0]
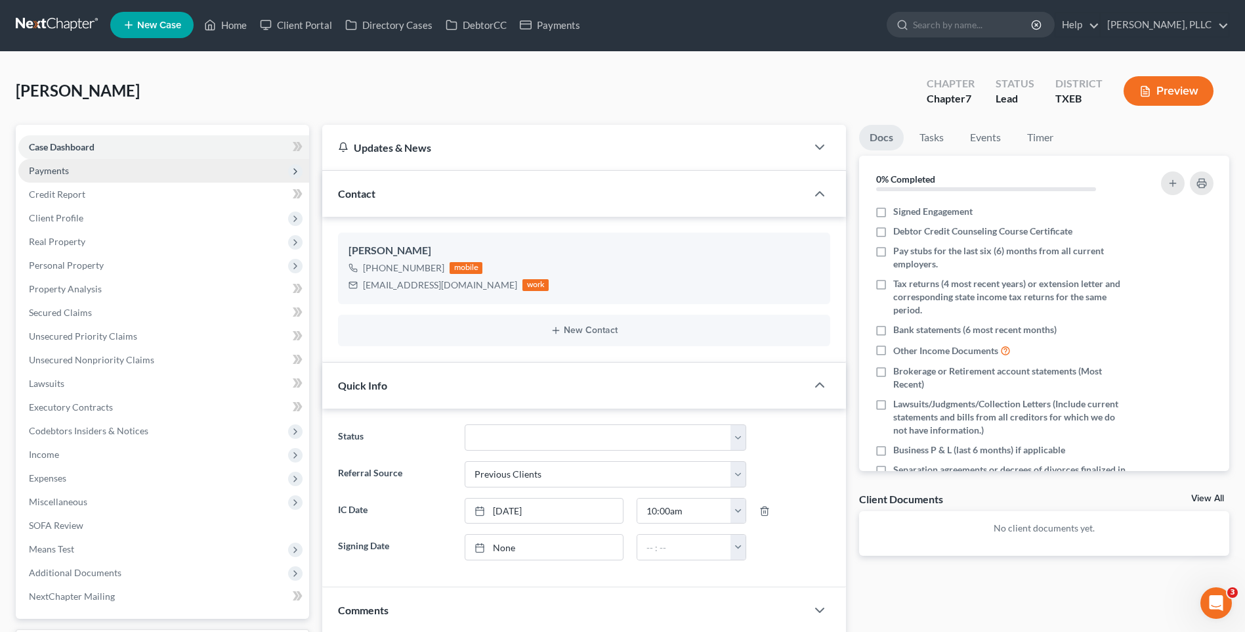
click at [38, 167] on span "Payments" at bounding box center [49, 170] width 40 height 11
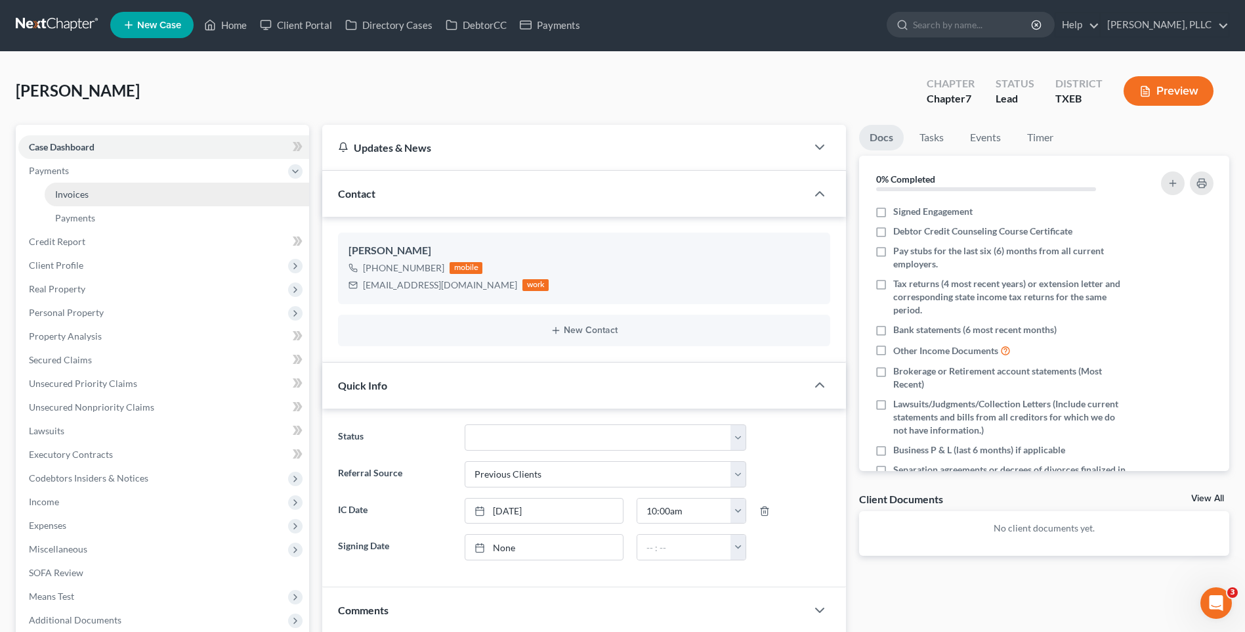
click at [70, 192] on span "Invoices" at bounding box center [71, 193] width 33 height 11
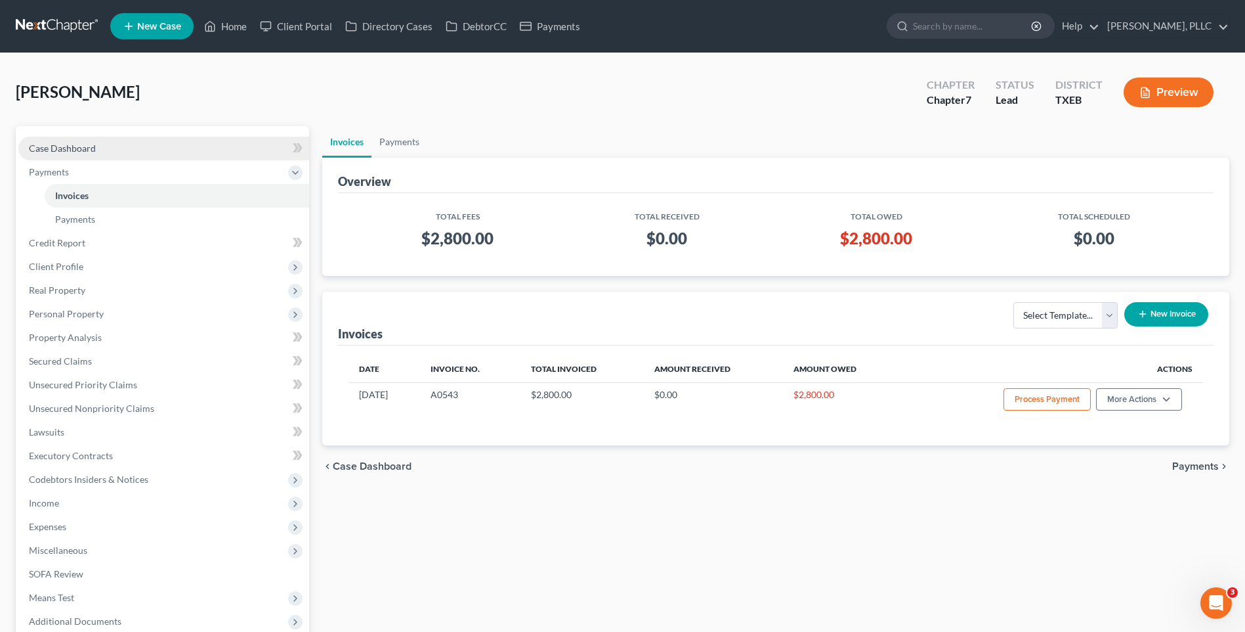
click at [75, 142] on span "Case Dashboard" at bounding box center [62, 147] width 67 height 11
select select "1"
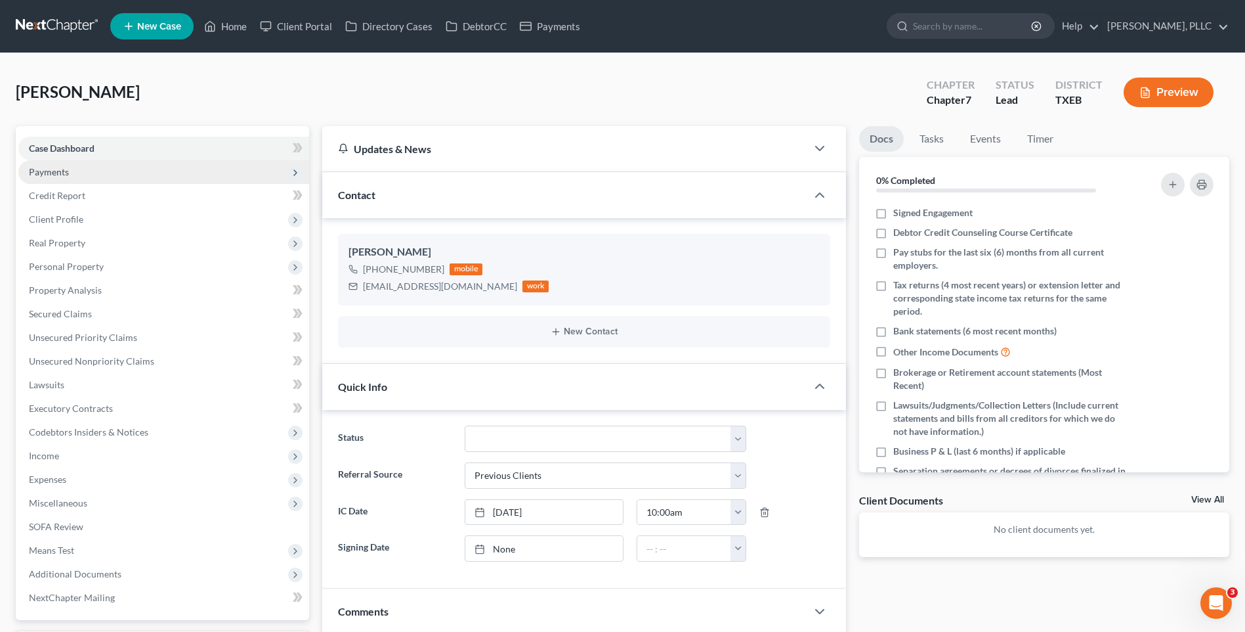
click at [59, 171] on span "Payments" at bounding box center [49, 171] width 40 height 11
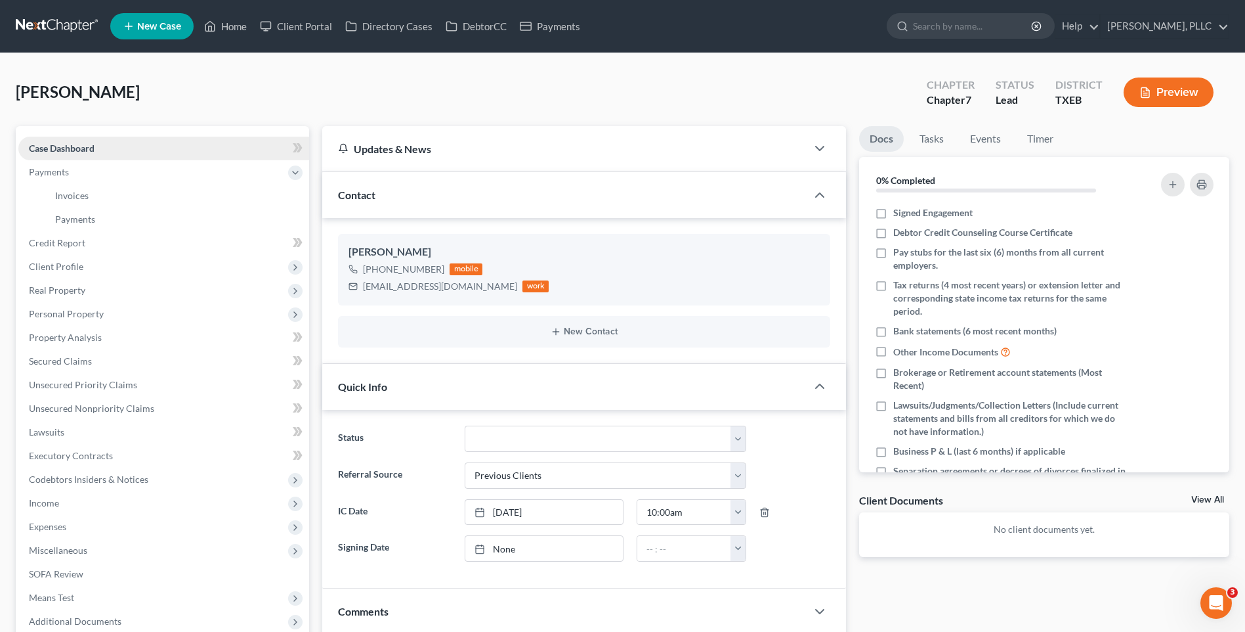
click at [37, 146] on span "Case Dashboard" at bounding box center [62, 147] width 66 height 11
drag, startPoint x: 366, startPoint y: 281, endPoint x: 441, endPoint y: 282, distance: 74.9
click at [441, 282] on div "[EMAIL_ADDRESS][DOMAIN_NAME]" at bounding box center [440, 286] width 154 height 13
click at [355, 290] on icon at bounding box center [353, 286] width 9 height 9
drag, startPoint x: 361, startPoint y: 289, endPoint x: 499, endPoint y: 284, distance: 138.0
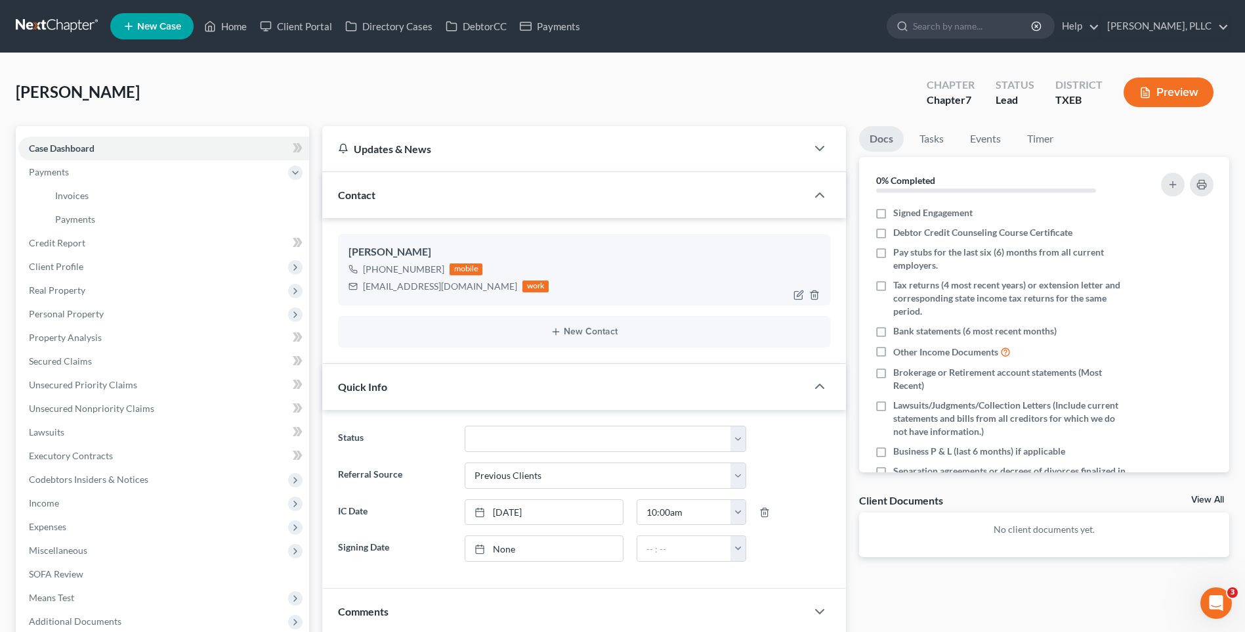
click at [499, 284] on div "fernandoordonez2004@gmail.com work" at bounding box center [449, 286] width 200 height 17
copy div "[EMAIL_ADDRESS][DOMAIN_NAME]"
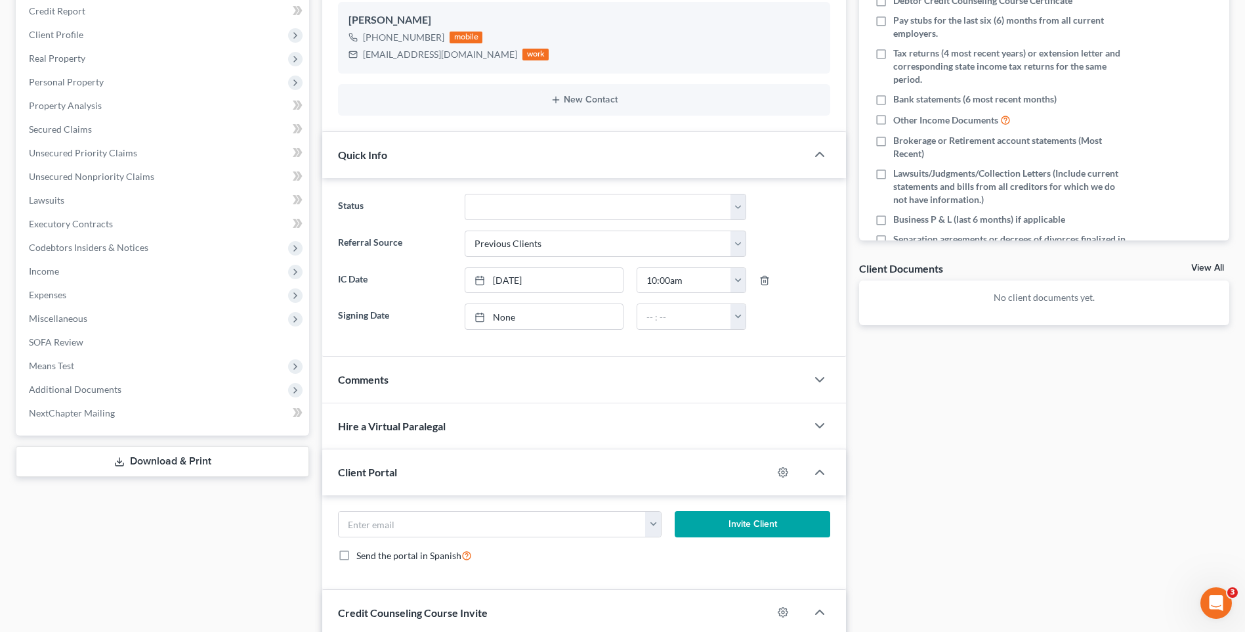
scroll to position [246, 0]
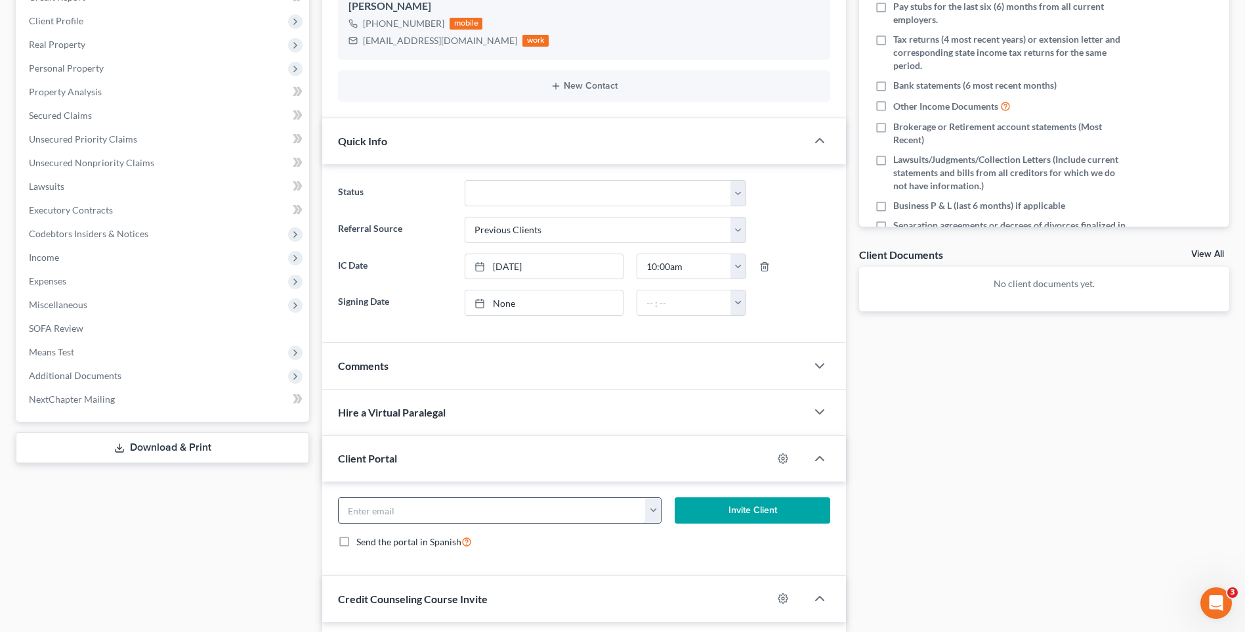
paste input "[EMAIL_ADDRESS][DOMAIN_NAME]"
type input "[EMAIL_ADDRESS][DOMAIN_NAME]"
click at [781, 506] on button "Invite Client" at bounding box center [753, 510] width 156 height 26
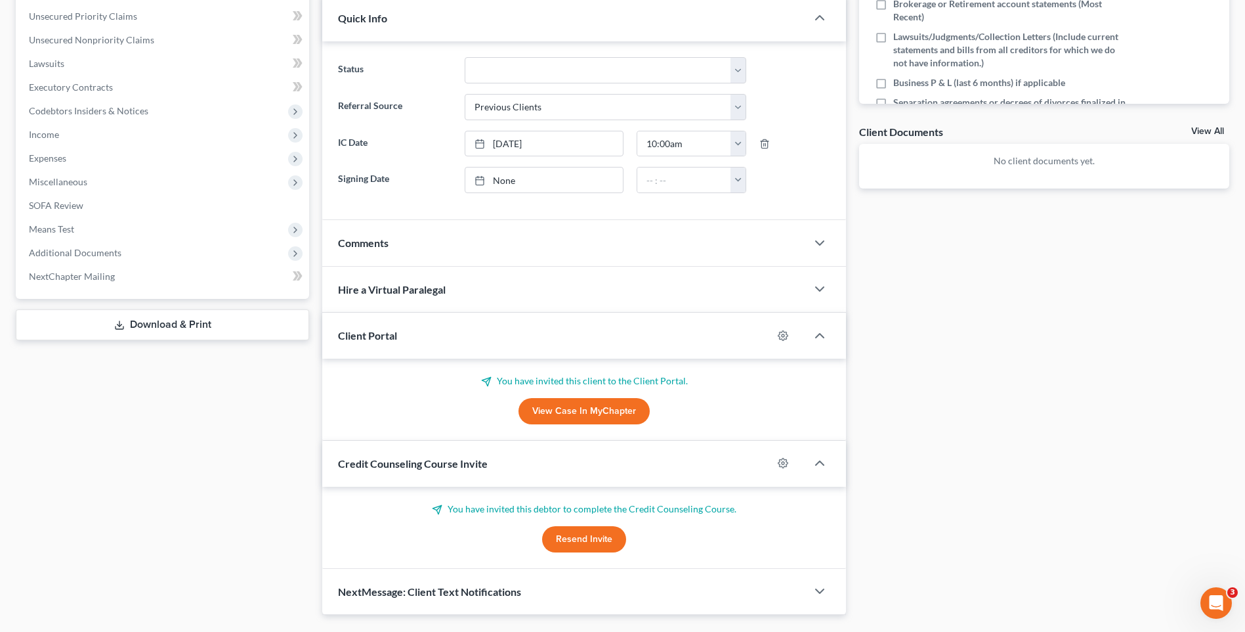
scroll to position [401, 0]
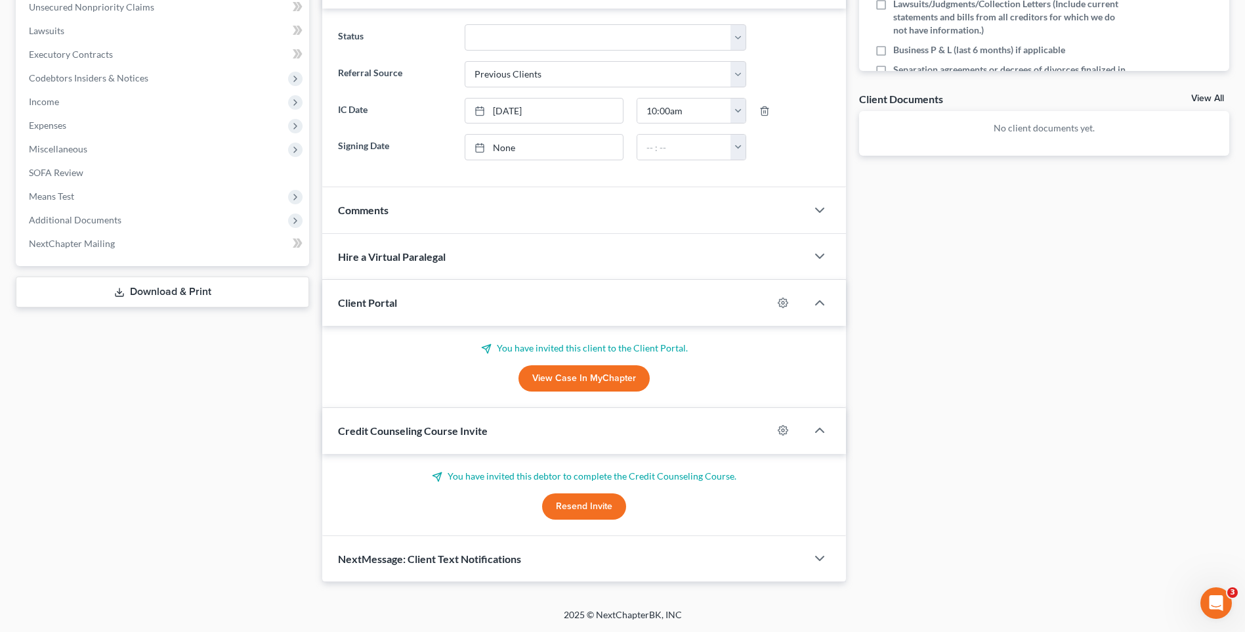
click at [590, 490] on div "You have invited this debtor to complete the Credit Counseling Course. Resend I…" at bounding box center [584, 494] width 492 height 50
click at [577, 504] on button "Resend Invite" at bounding box center [584, 506] width 84 height 26
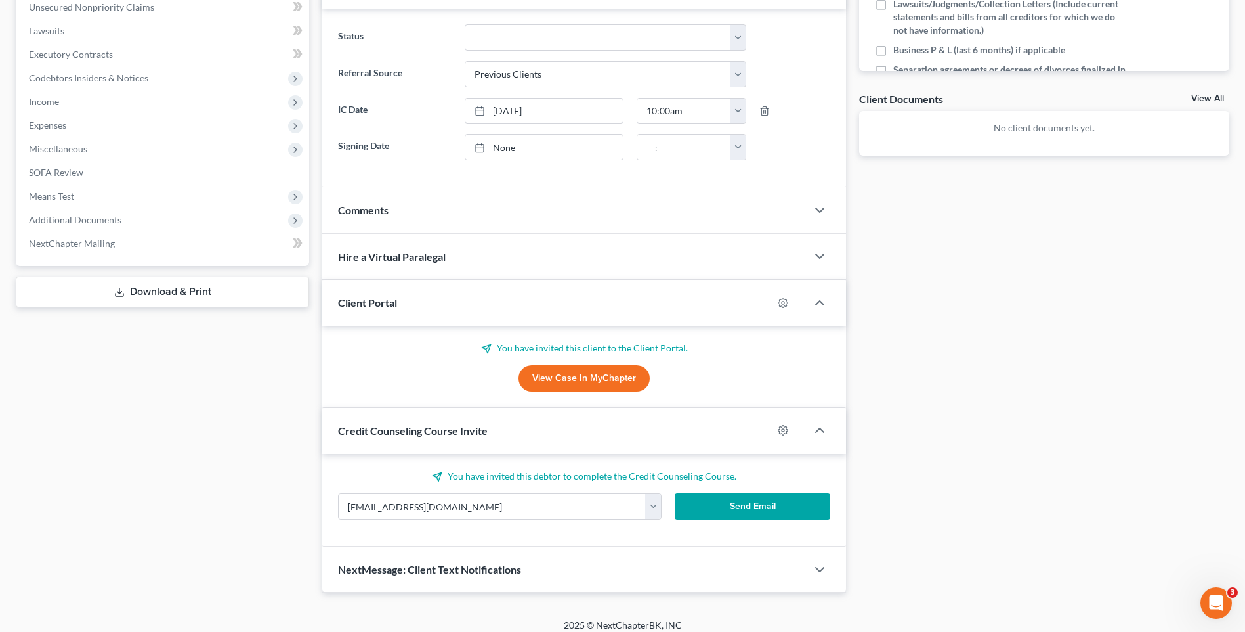
click at [772, 503] on button "Send Email" at bounding box center [753, 506] width 156 height 26
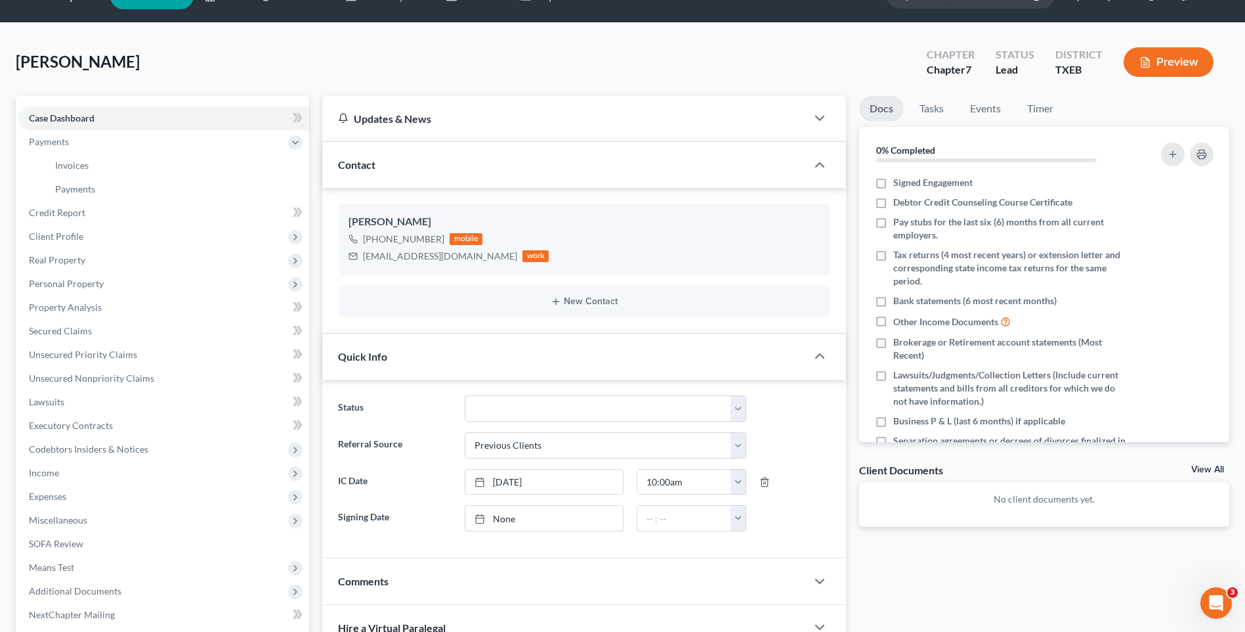
scroll to position [0, 0]
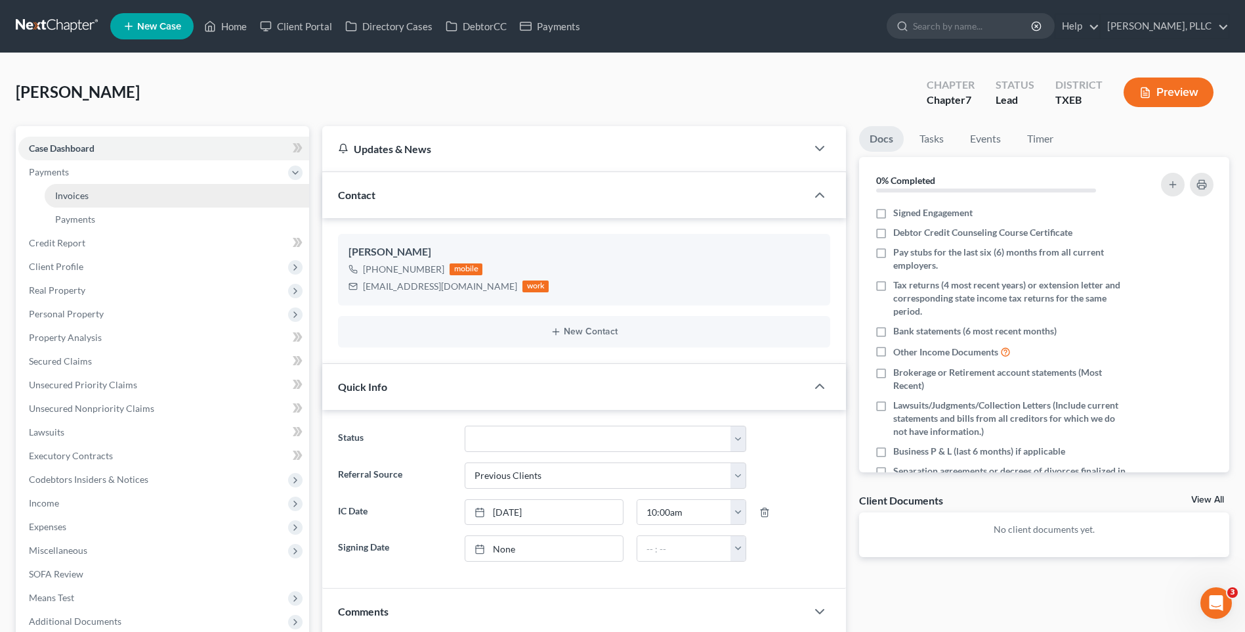
click at [78, 194] on span "Invoices" at bounding box center [71, 195] width 33 height 11
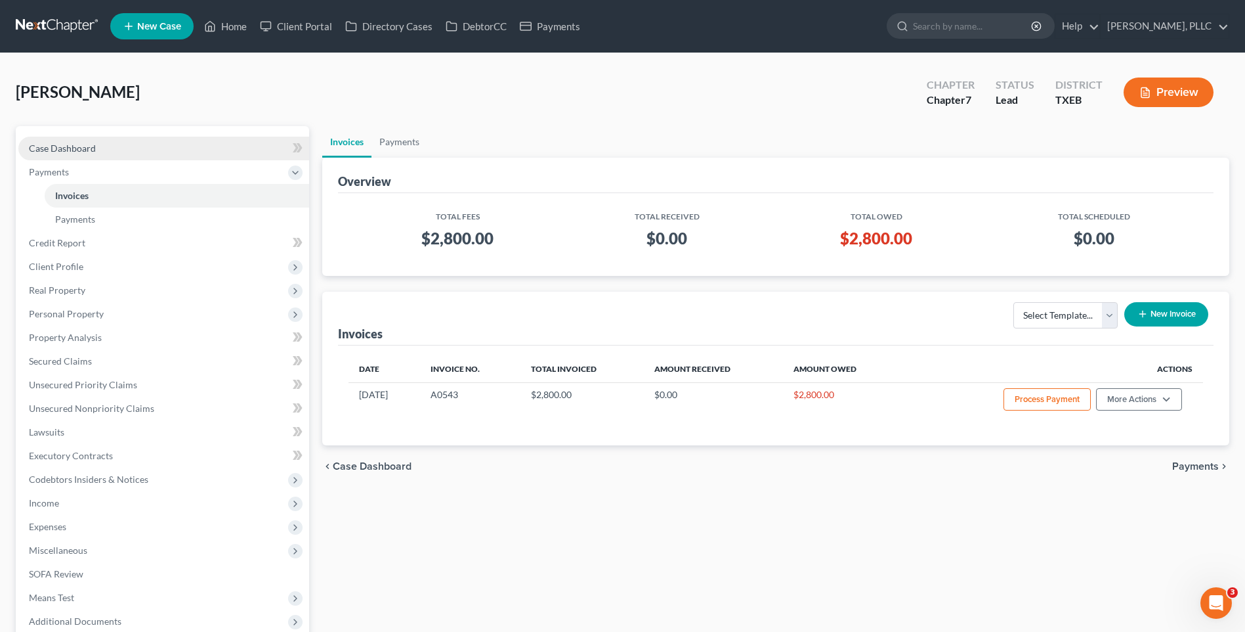
click at [67, 144] on span "Case Dashboard" at bounding box center [62, 147] width 67 height 11
select select "1"
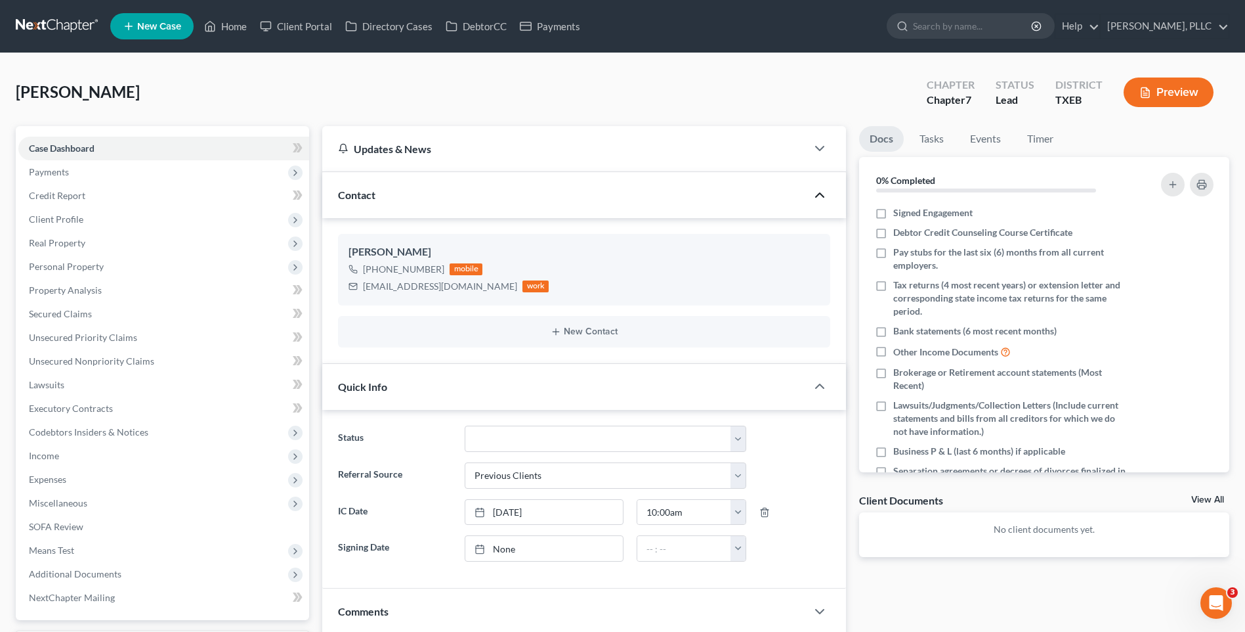
click at [818, 196] on polyline "button" at bounding box center [820, 195] width 8 height 4
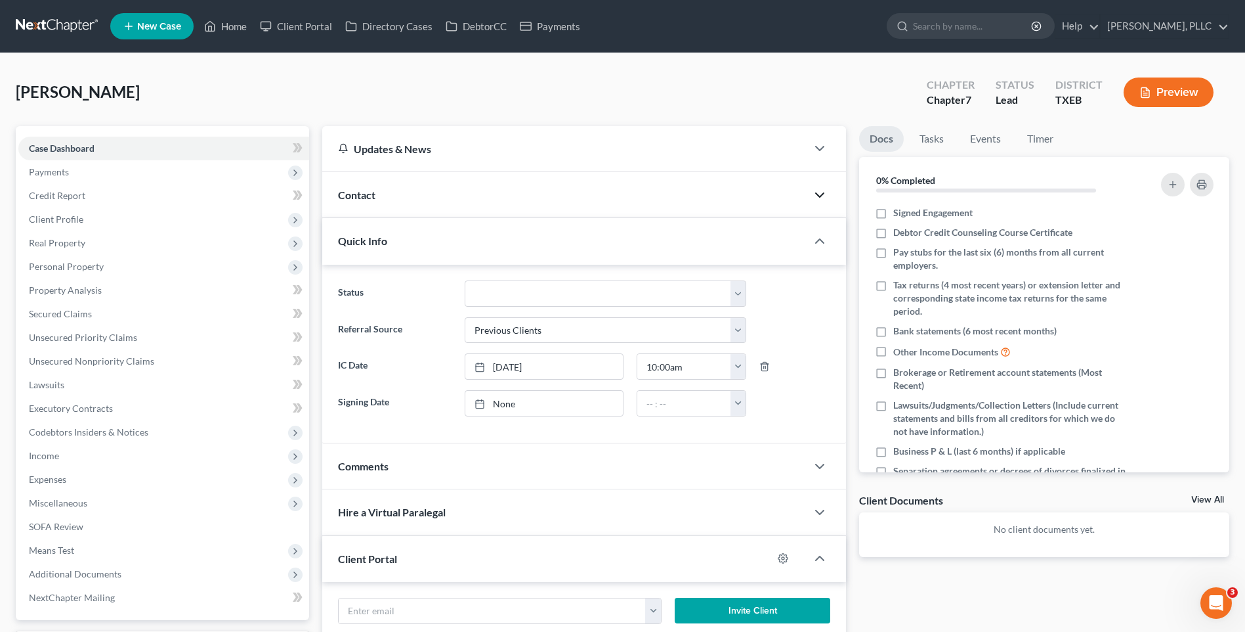
click at [818, 196] on polyline "button" at bounding box center [820, 195] width 8 height 4
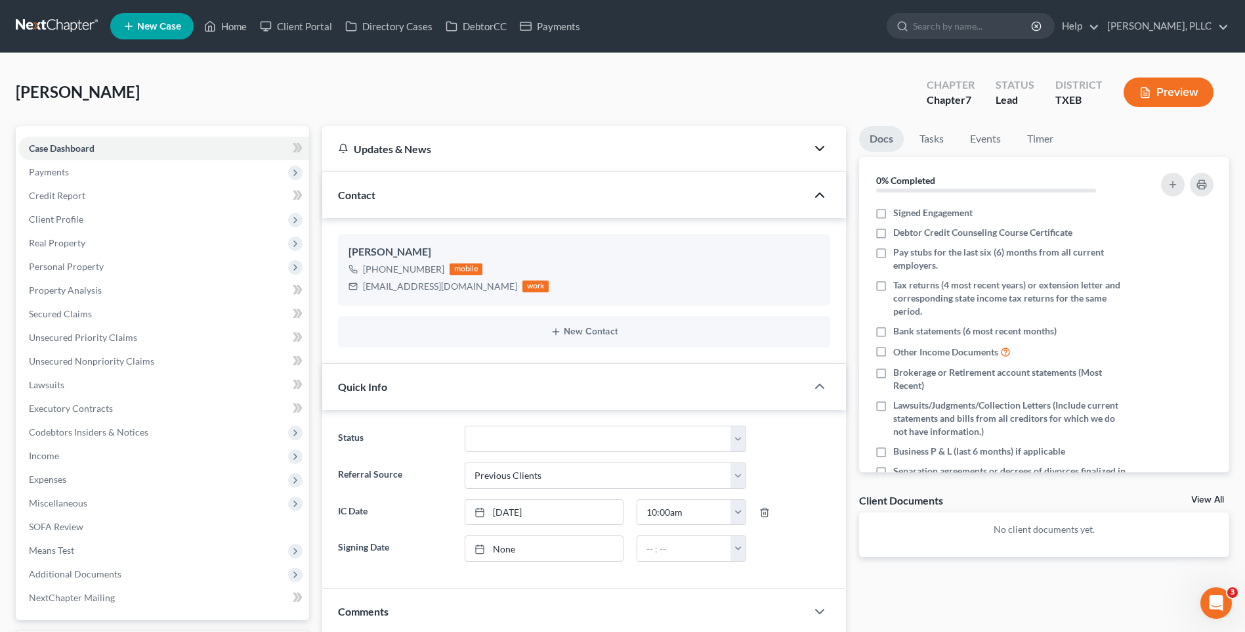
click at [821, 144] on icon "button" at bounding box center [820, 148] width 16 height 16
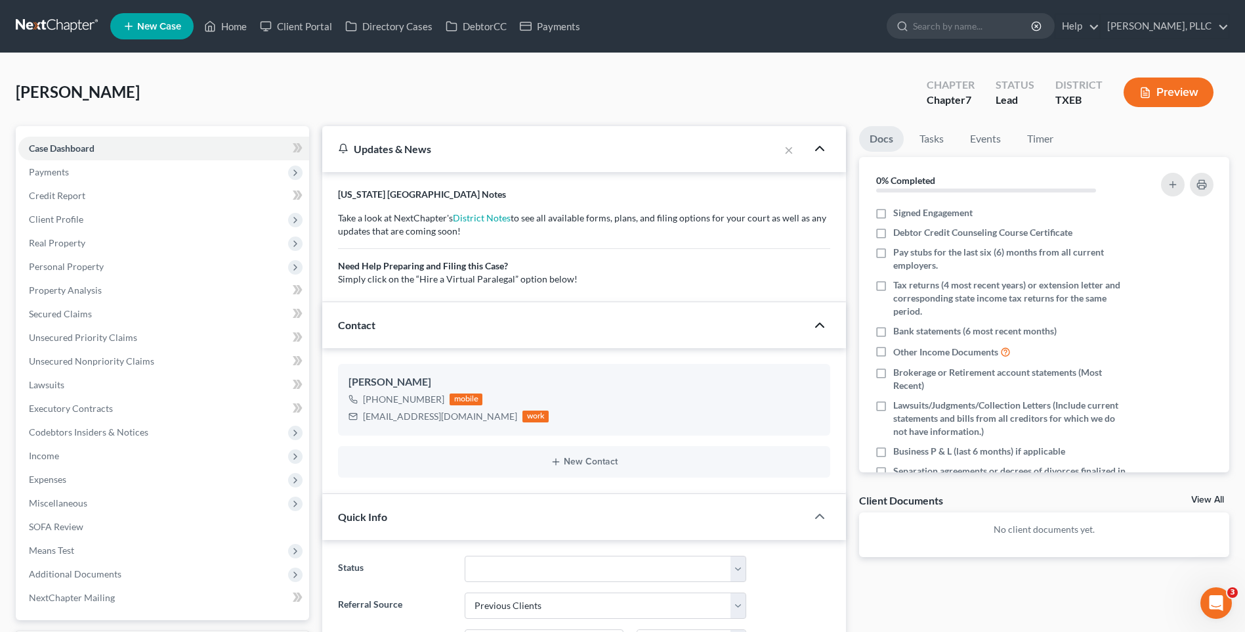
click at [183, 85] on div "Ordonez, Fernando Upgraded Chapter Chapter 7 Status Lead District TXEB Preview" at bounding box center [623, 97] width 1214 height 57
click at [70, 219] on span "Client Profile" at bounding box center [56, 218] width 54 height 11
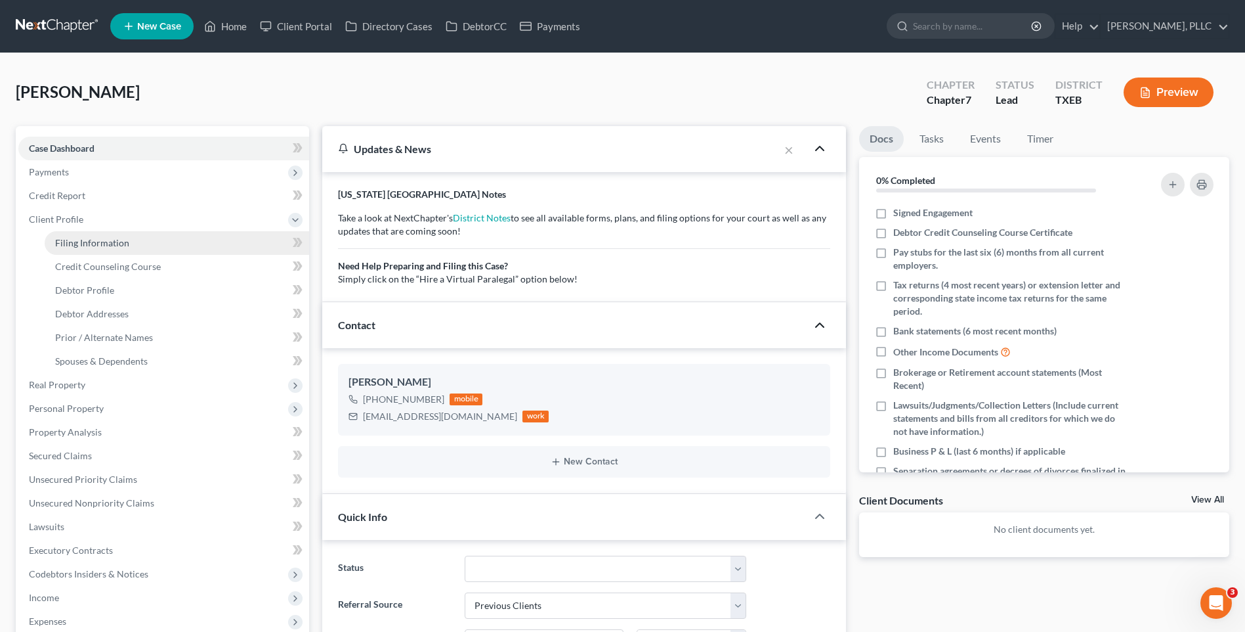
click at [91, 242] on span "Filing Information" at bounding box center [92, 242] width 74 height 11
select select "1"
select select "0"
select select "45"
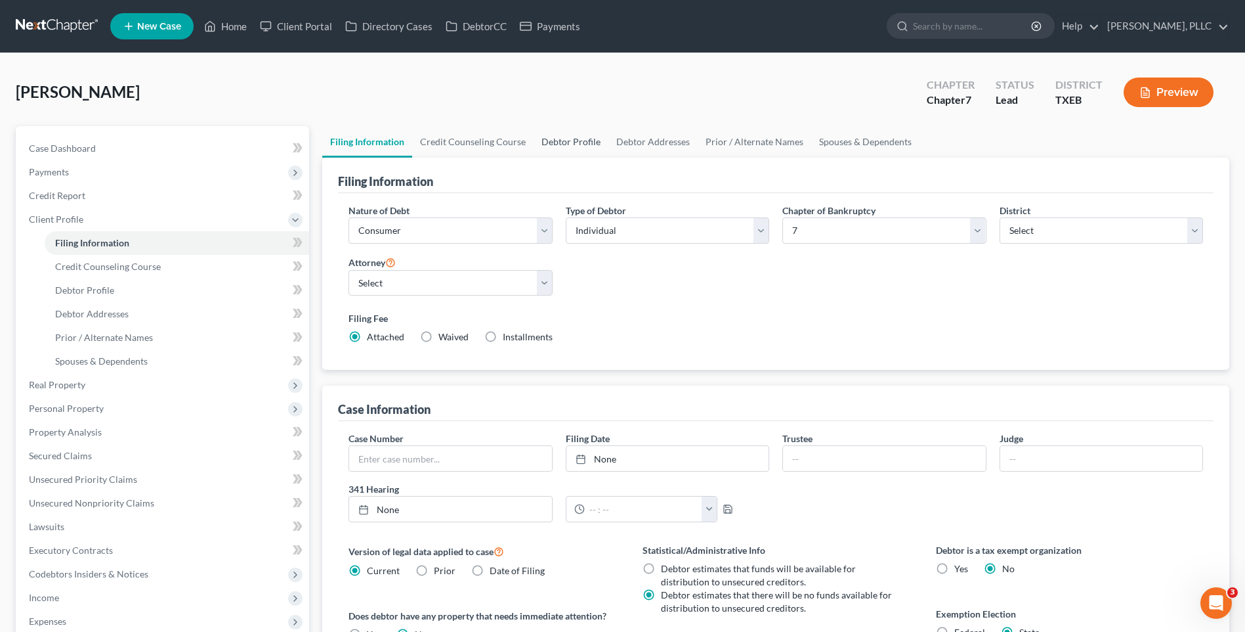
click at [583, 140] on link "Debtor Profile" at bounding box center [571, 142] width 75 height 32
select select "0"
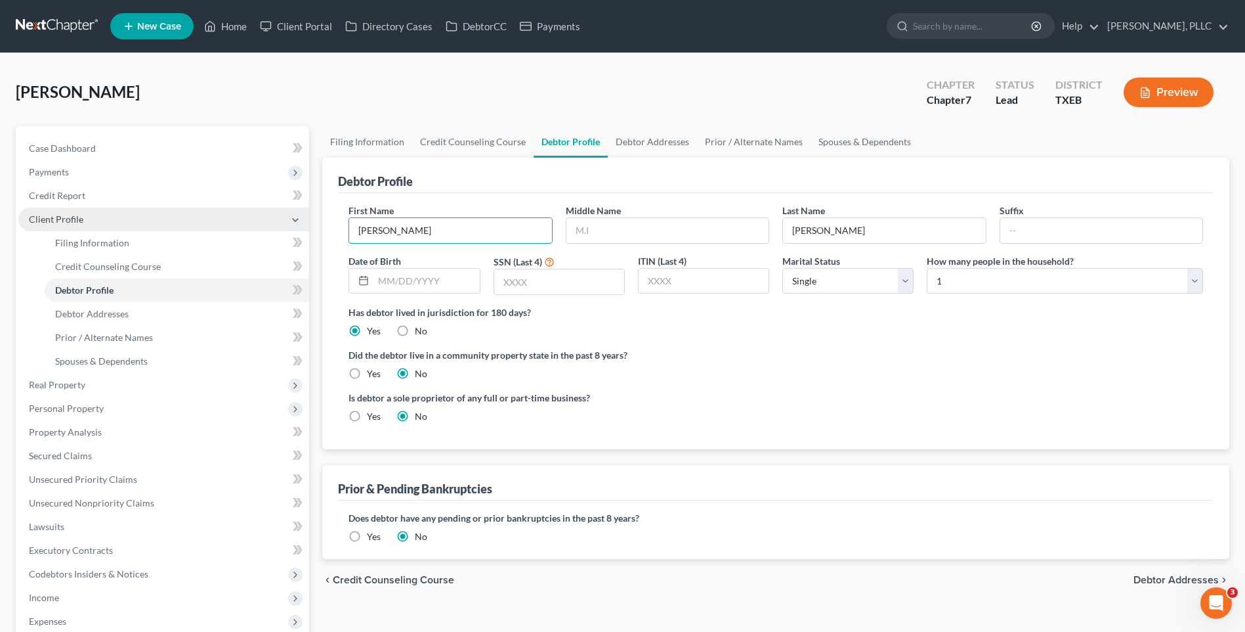
drag, startPoint x: 423, startPoint y: 226, endPoint x: 215, endPoint y: 213, distance: 208.5
click at [215, 213] on div "Petition Navigation Case Dashboard Payments Invoices Payments Payments Credit R…" at bounding box center [622, 464] width 1227 height 677
type input "Luis"
type input "Fernando"
type input "[PERSON_NAME]"
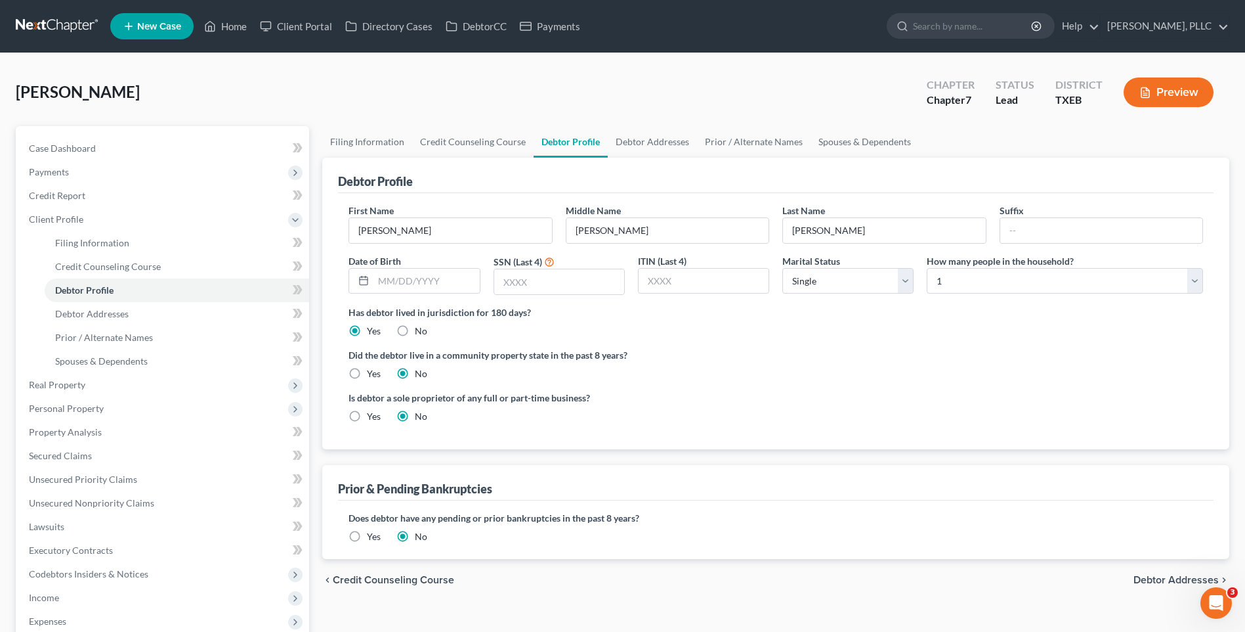
click at [1156, 577] on span "Debtor Addresses" at bounding box center [1176, 579] width 85 height 11
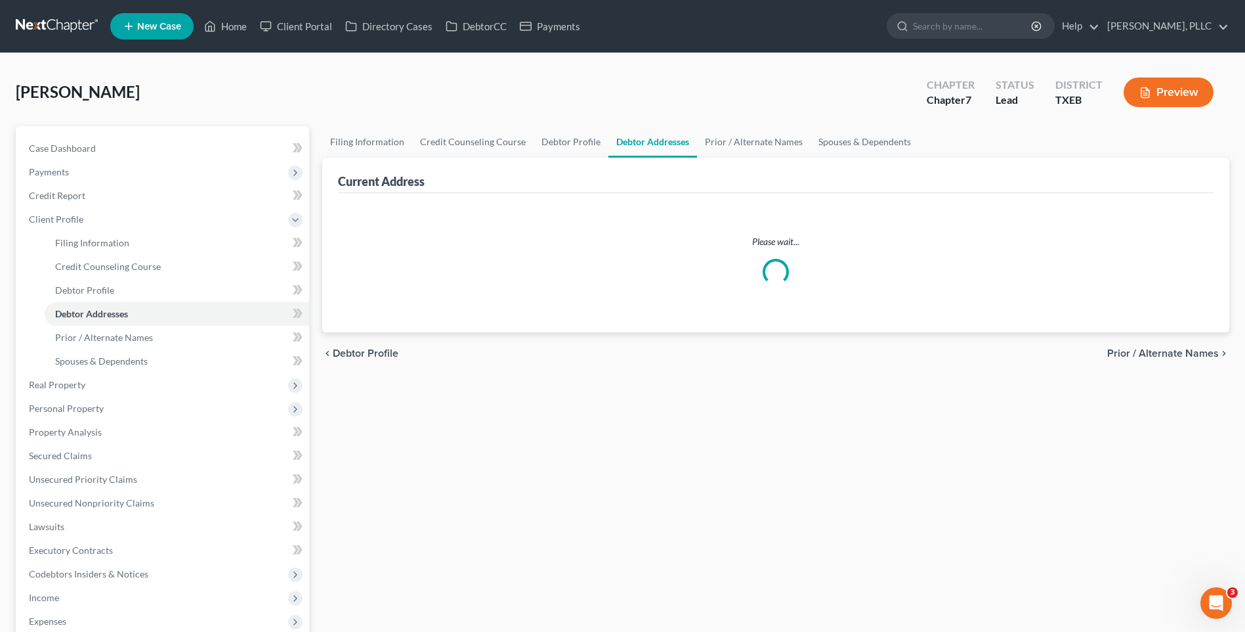
select select "0"
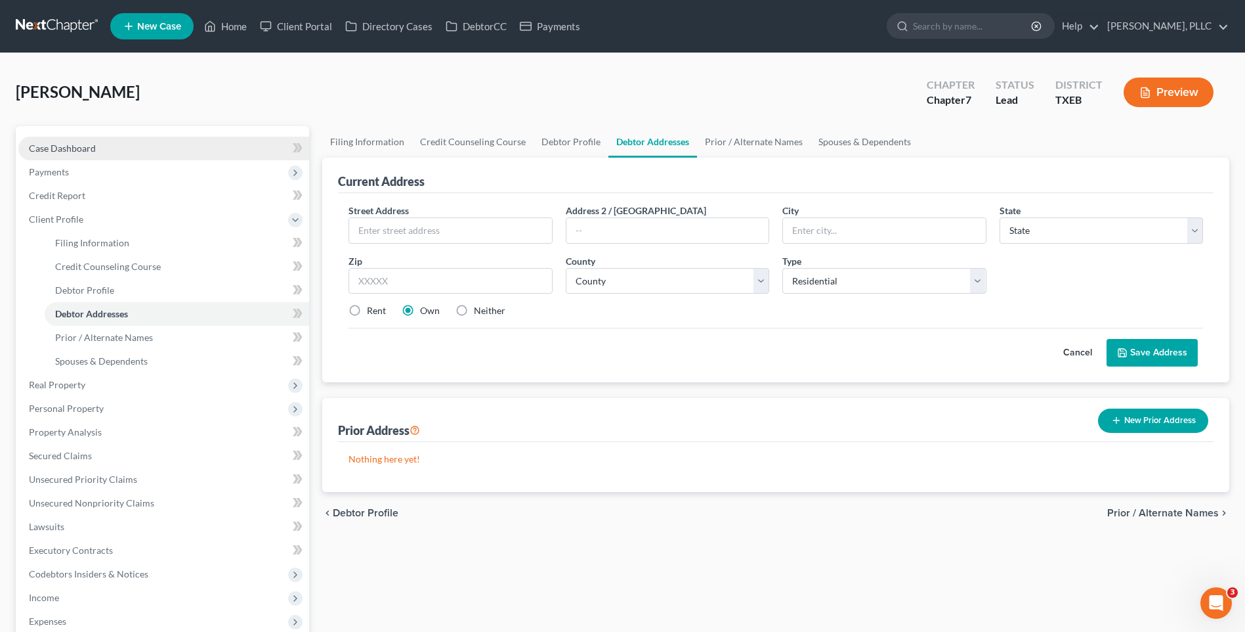
click at [56, 146] on span "Case Dashboard" at bounding box center [62, 147] width 67 height 11
select select "1"
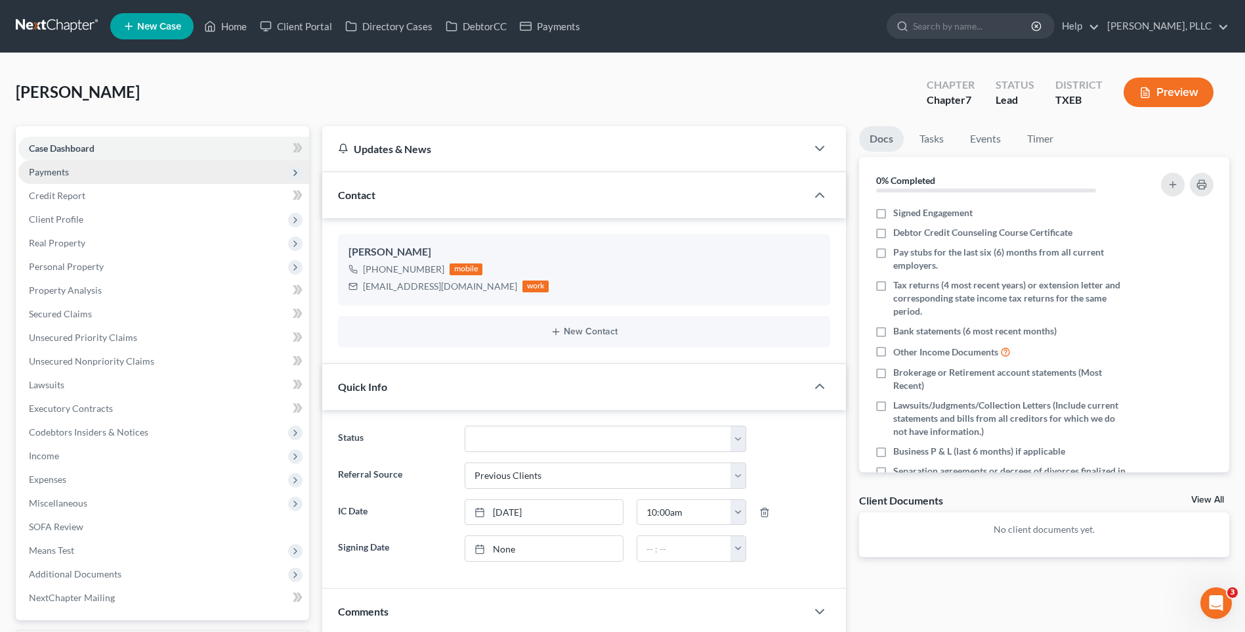
click at [66, 173] on span "Payments" at bounding box center [49, 171] width 40 height 11
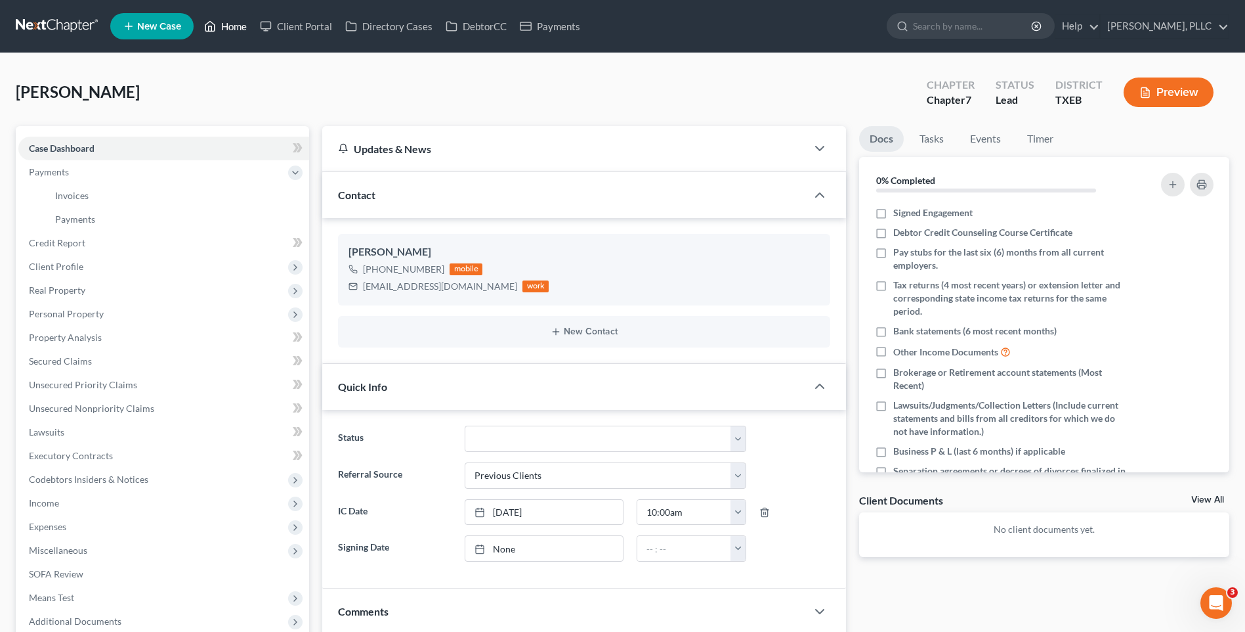
click at [236, 24] on link "Home" at bounding box center [226, 26] width 56 height 24
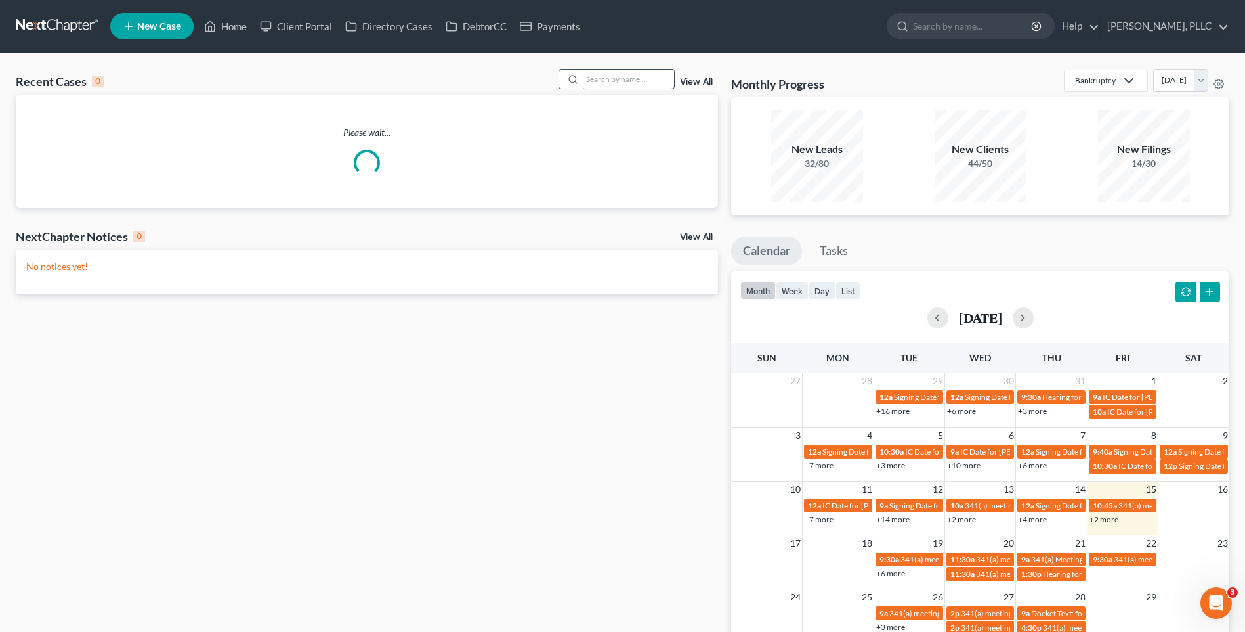
click at [624, 73] on input "search" at bounding box center [628, 79] width 92 height 19
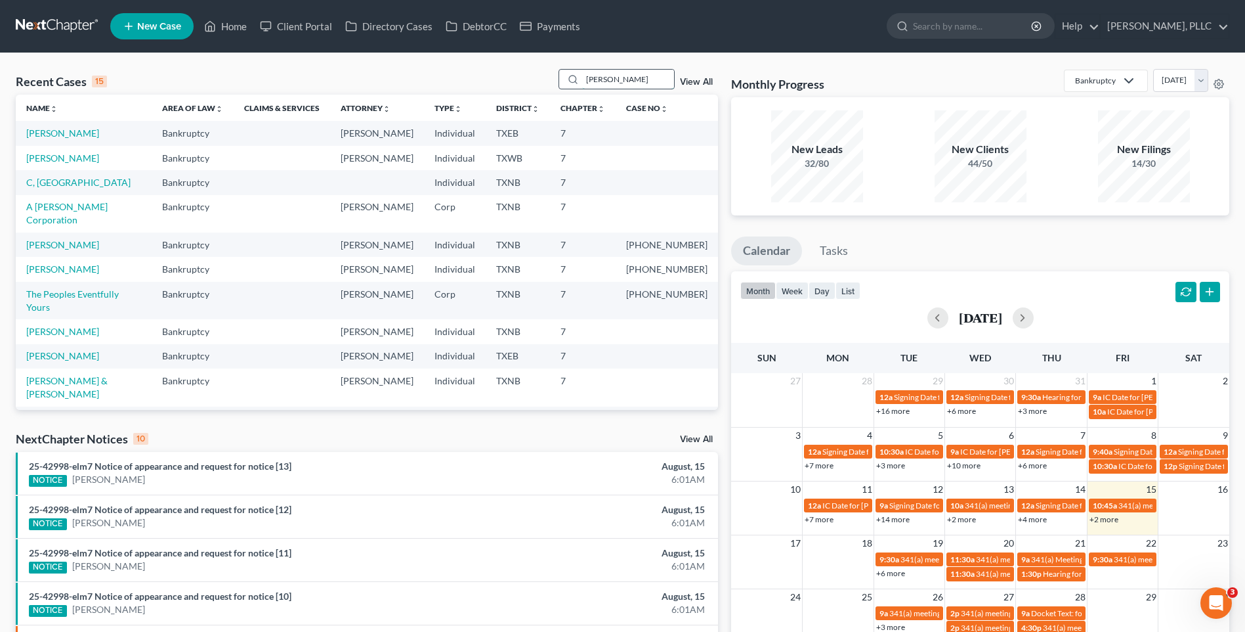
type input "[PERSON_NAME]"
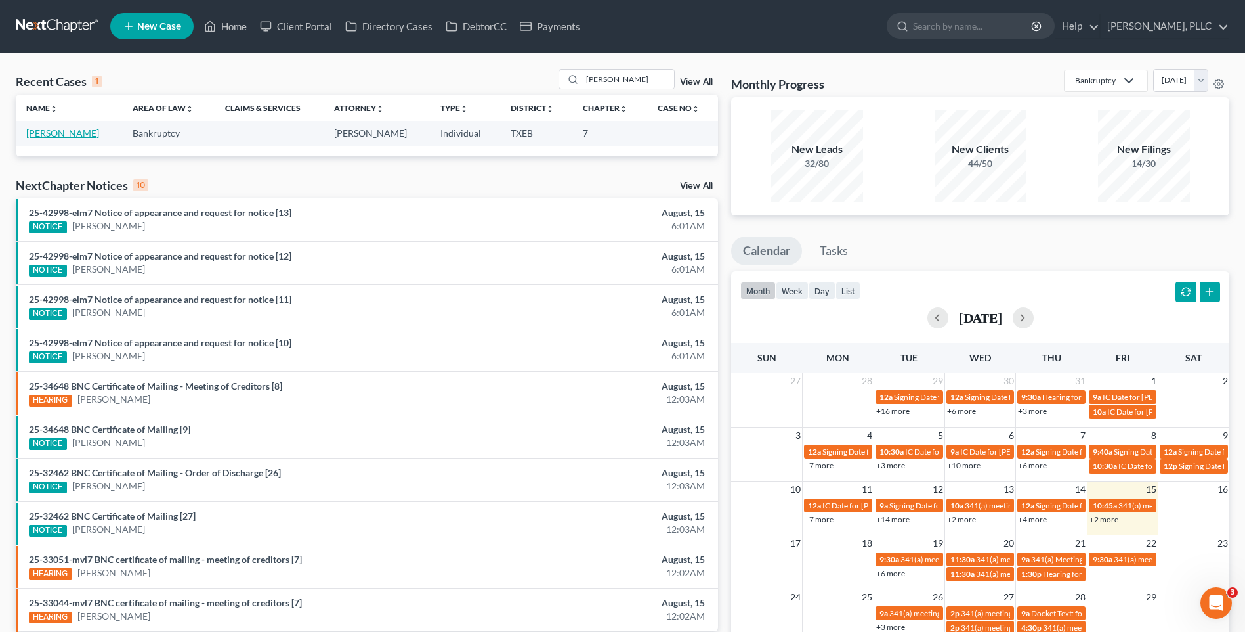
click at [41, 134] on link "[PERSON_NAME]" at bounding box center [62, 132] width 73 height 11
select select "1"
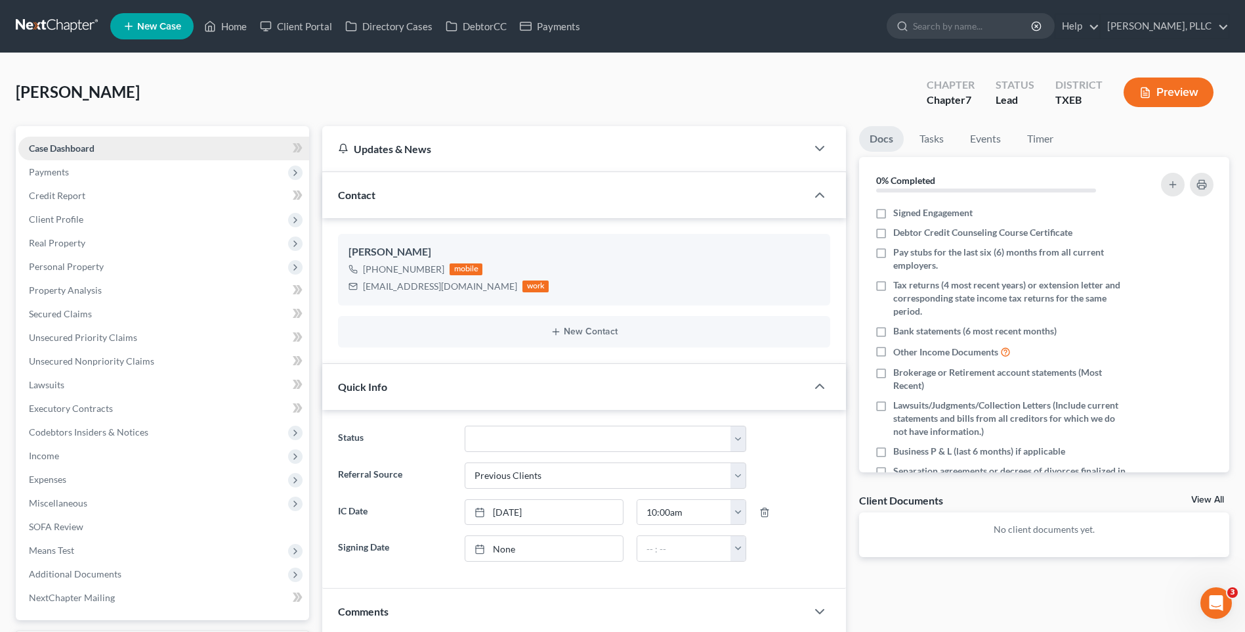
click at [85, 144] on span "Case Dashboard" at bounding box center [62, 147] width 66 height 11
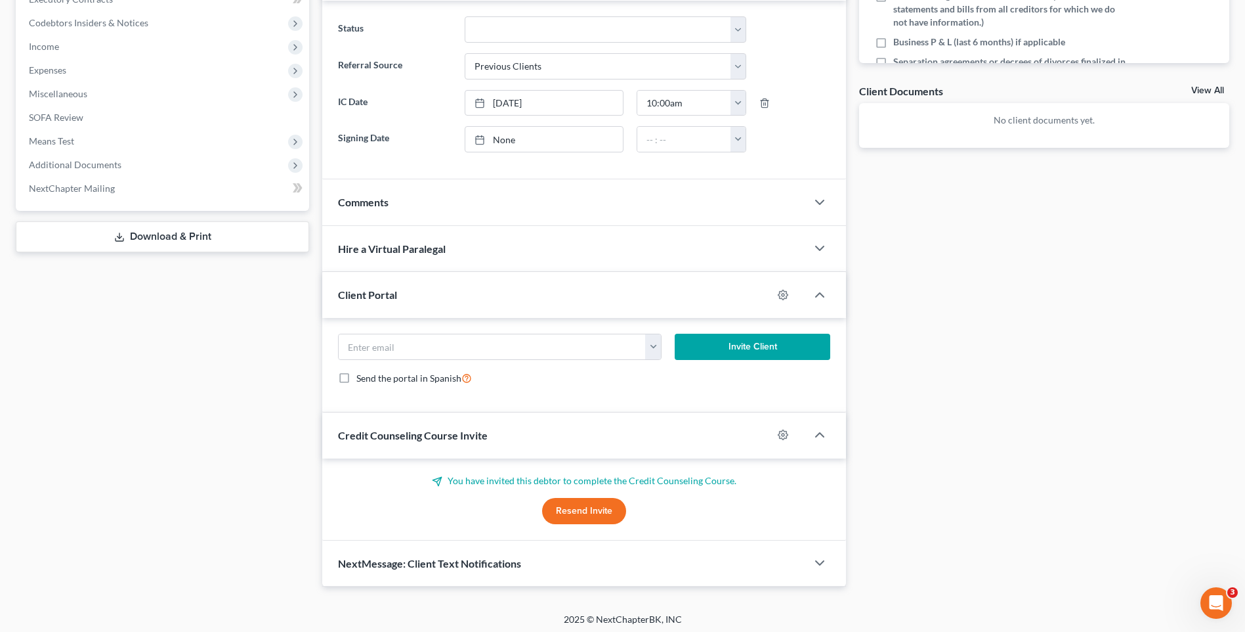
scroll to position [414, 0]
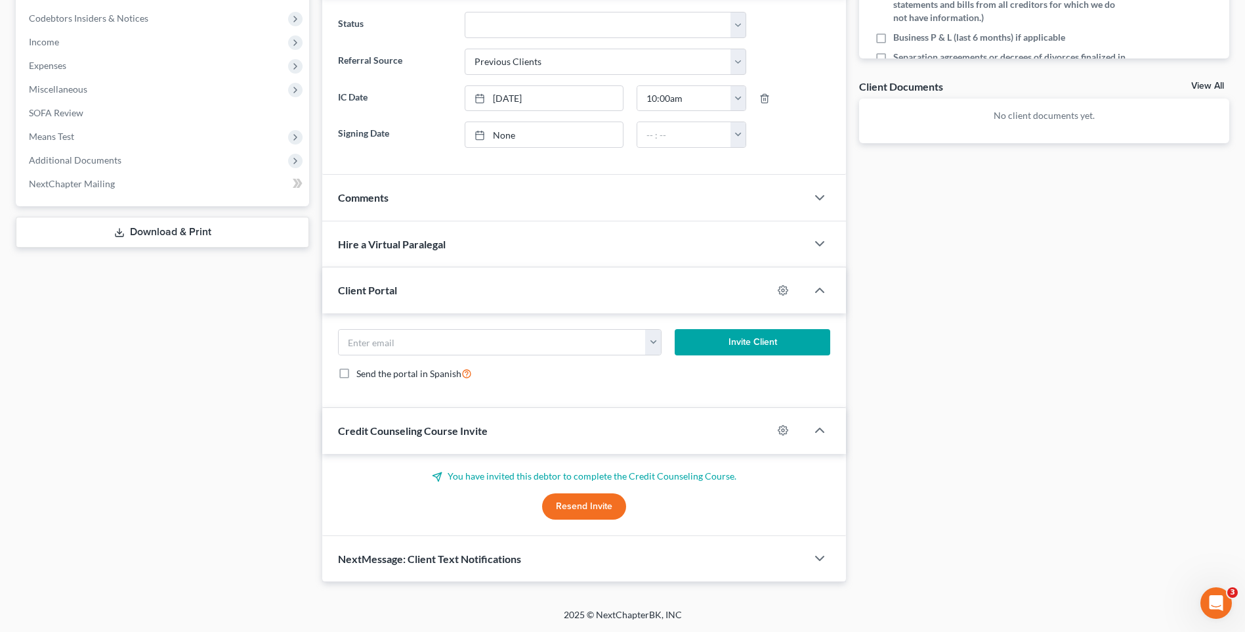
click at [420, 194] on div "Comments" at bounding box center [564, 197] width 484 height 45
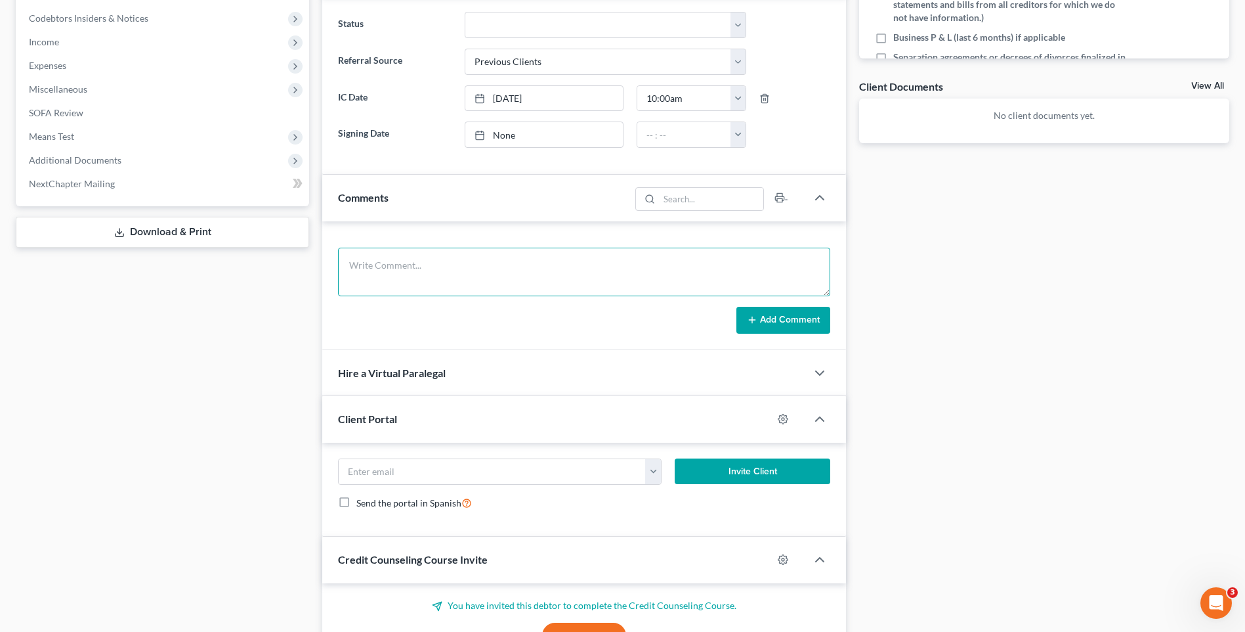
paste textarea "Greetings Luis Licona, I am the paralegal that will be assisting you through th…"
type textarea "Greetings Luis Licona, I am the paralegal that will be assisting you through th…"
click at [777, 320] on button "Add Comment" at bounding box center [784, 321] width 94 height 28
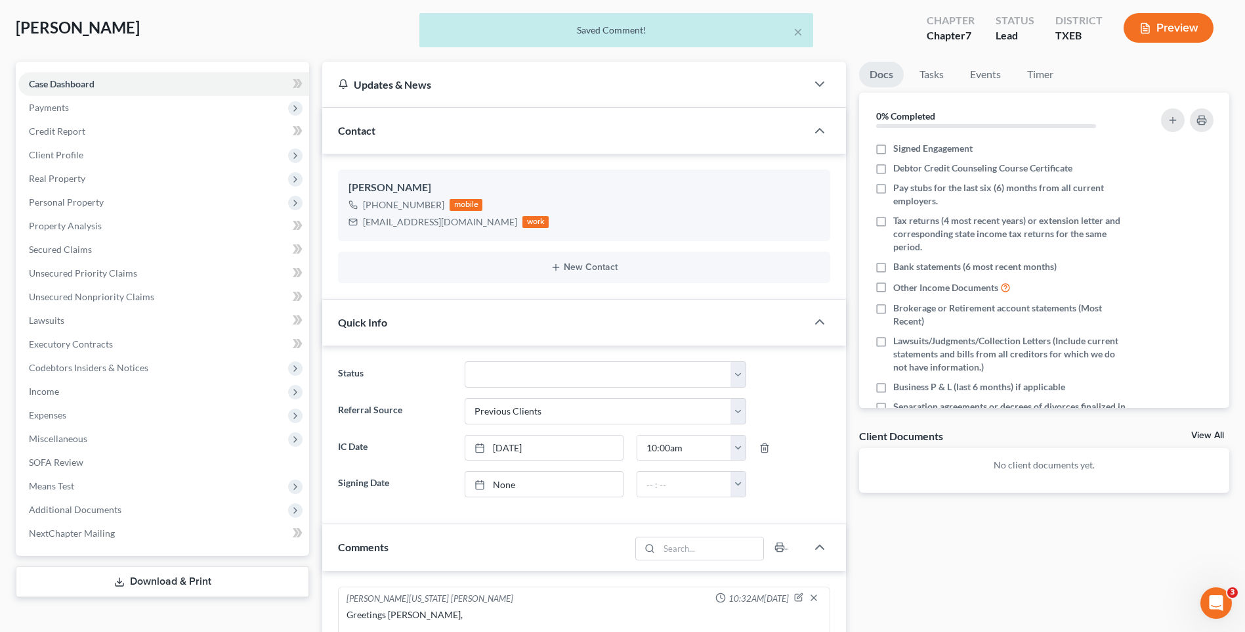
scroll to position [0, 0]
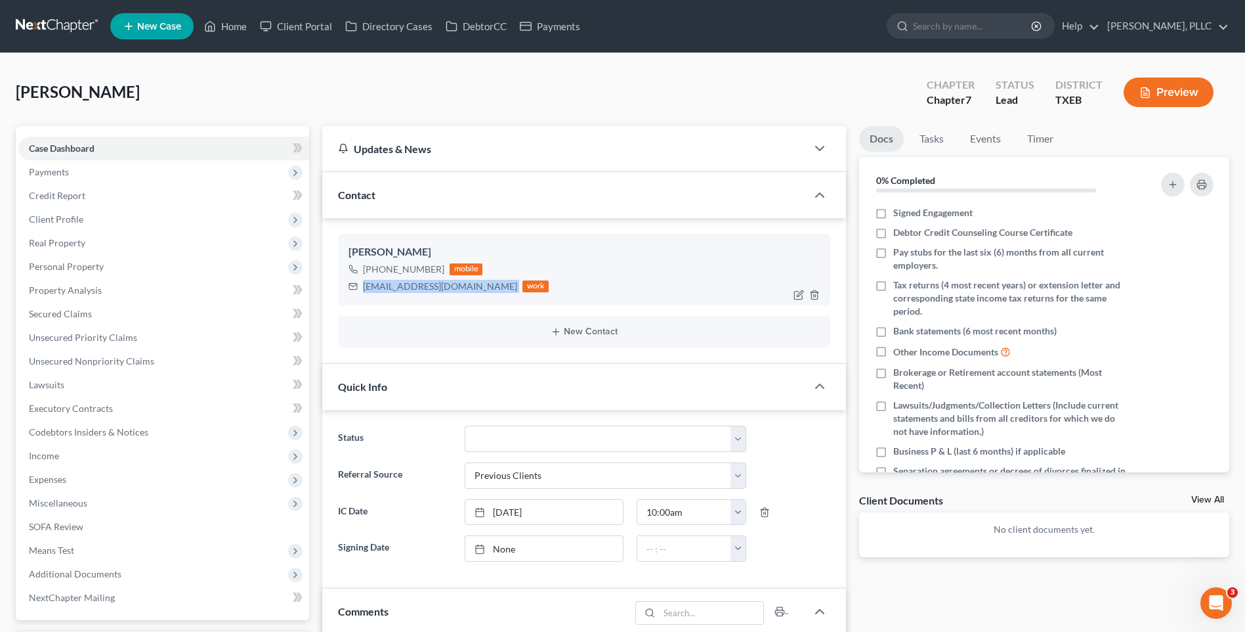
drag, startPoint x: 363, startPoint y: 287, endPoint x: 505, endPoint y: 288, distance: 141.8
click at [506, 288] on div "fernandoordonez2004@gmail.com work" at bounding box center [449, 286] width 200 height 17
drag, startPoint x: 505, startPoint y: 288, endPoint x: 486, endPoint y: 287, distance: 18.4
copy div "[EMAIL_ADDRESS][DOMAIN_NAME]"
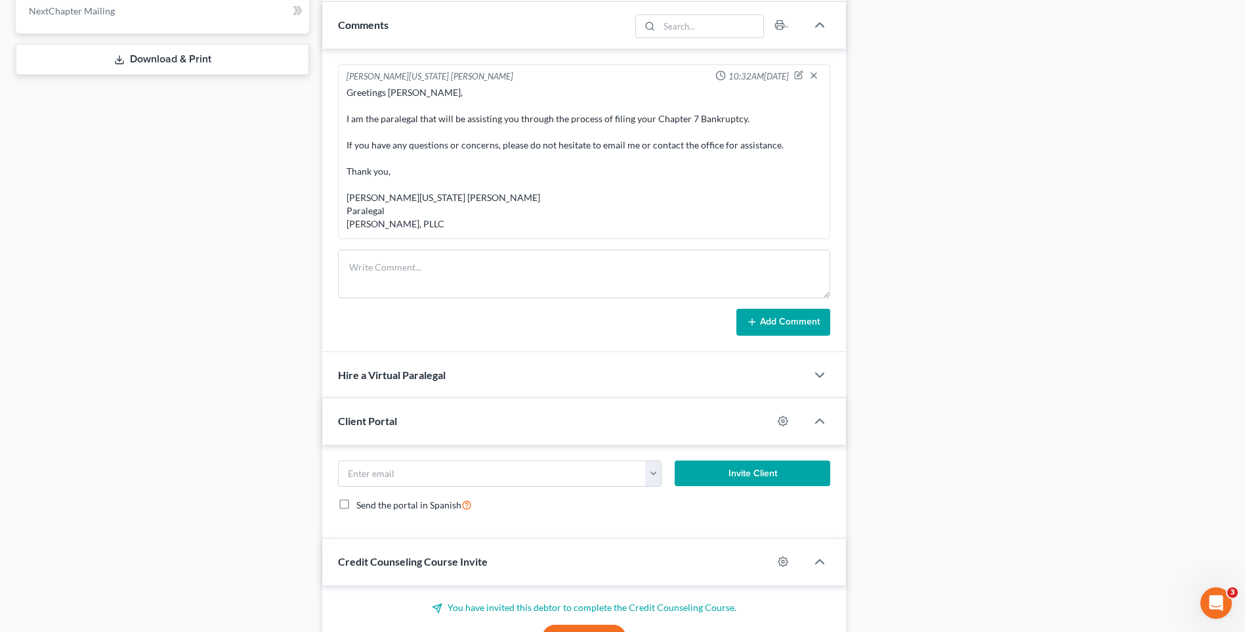
scroll to position [620, 0]
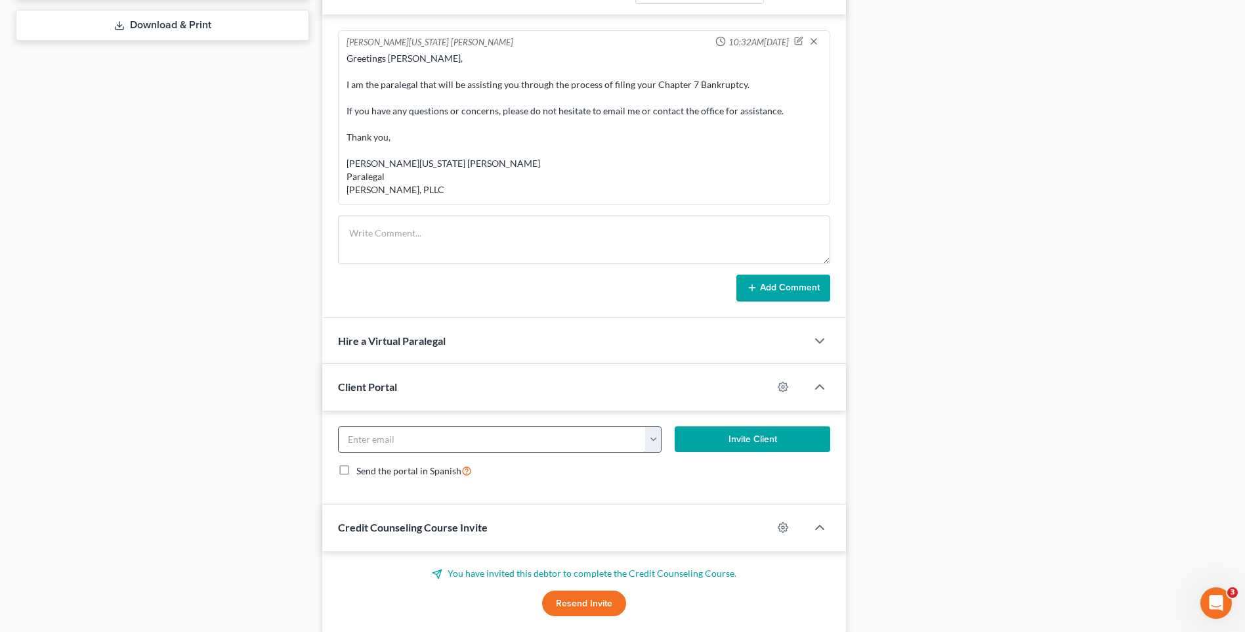
paste input "[EMAIL_ADDRESS][DOMAIN_NAME]"
type input "[EMAIL_ADDRESS][DOMAIN_NAME]"
click at [356, 467] on label "Send the portal in Spanish" at bounding box center [414, 470] width 116 height 15
click at [362, 467] on input "Send the portal in Spanish" at bounding box center [366, 467] width 9 height 9
checkbox input "true"
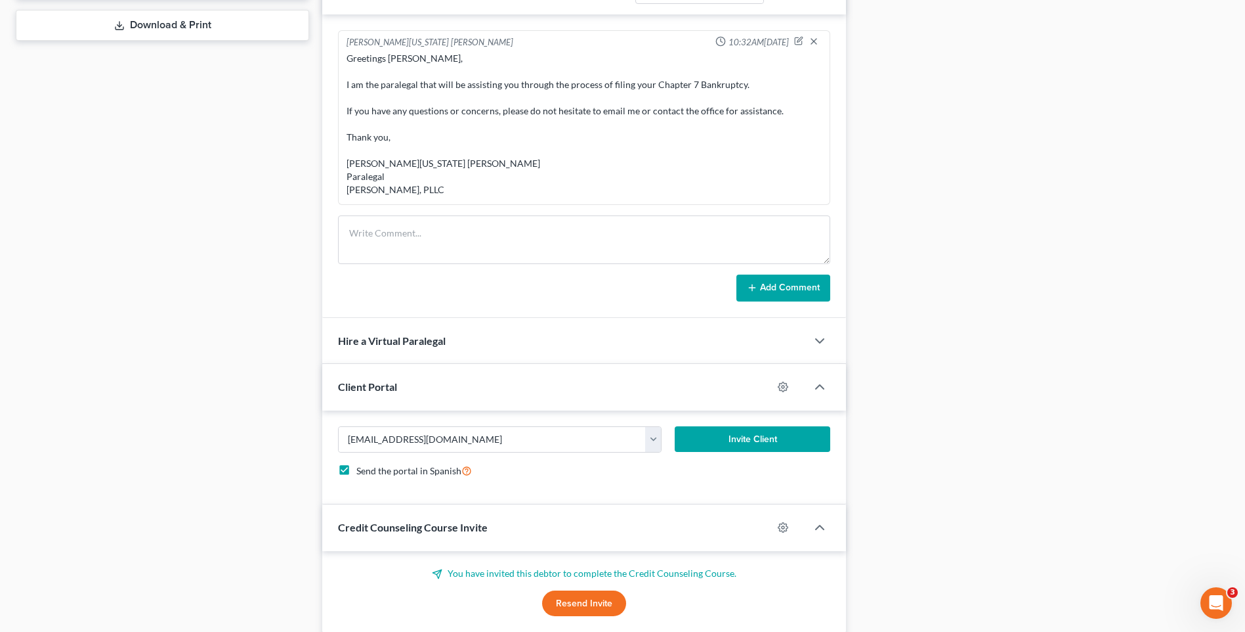
click at [752, 437] on button "Invite Client" at bounding box center [753, 439] width 156 height 26
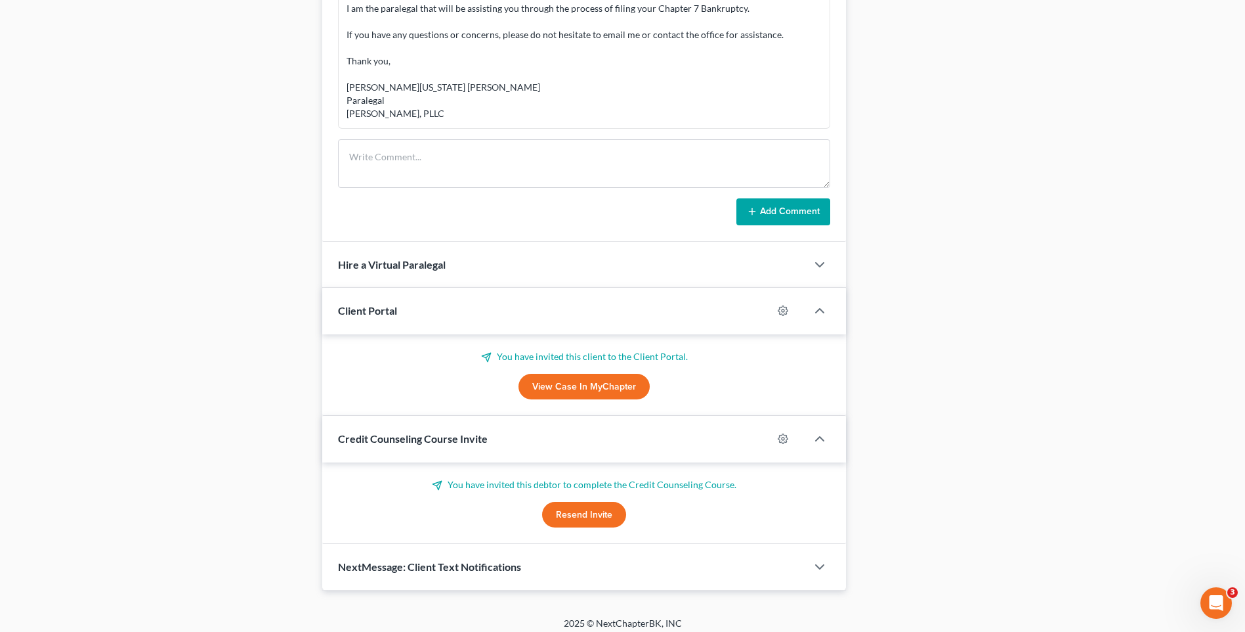
scroll to position [705, 0]
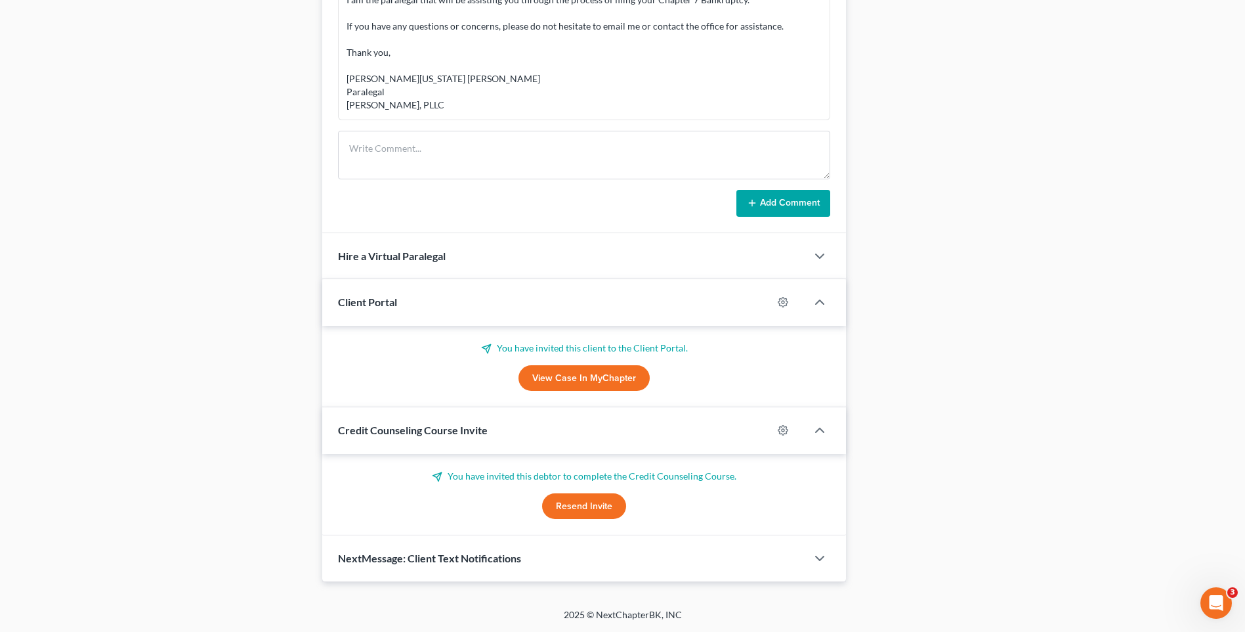
click at [586, 507] on button "Resend Invite" at bounding box center [584, 506] width 84 height 26
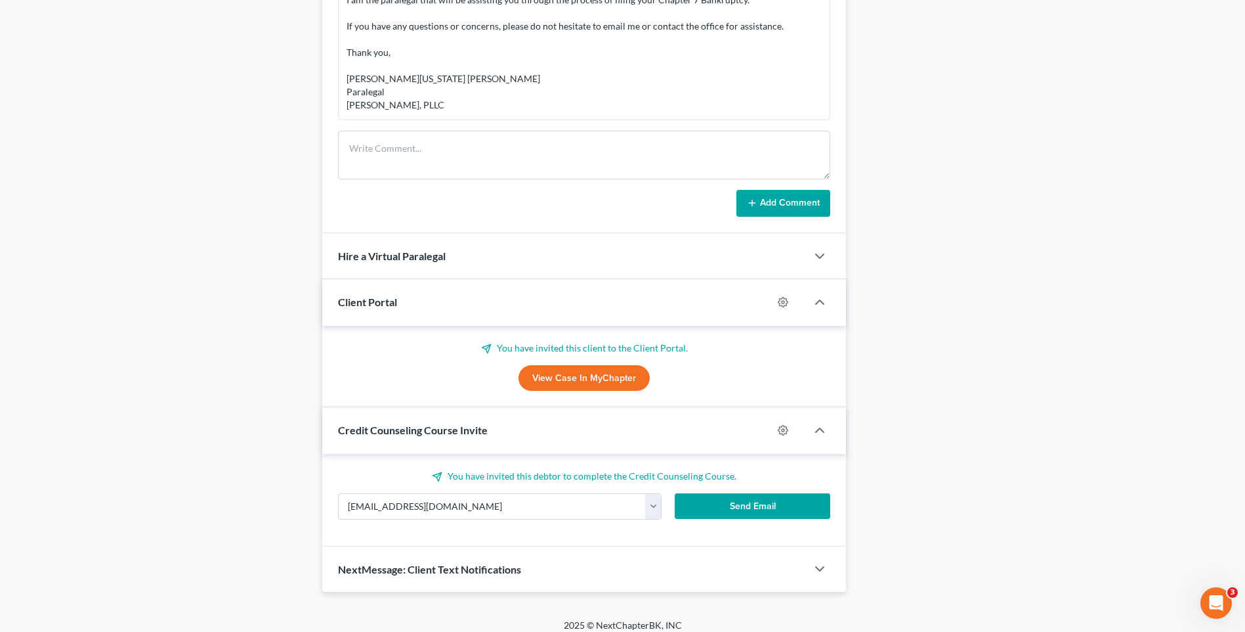
click at [761, 499] on button "Send Email" at bounding box center [753, 506] width 156 height 26
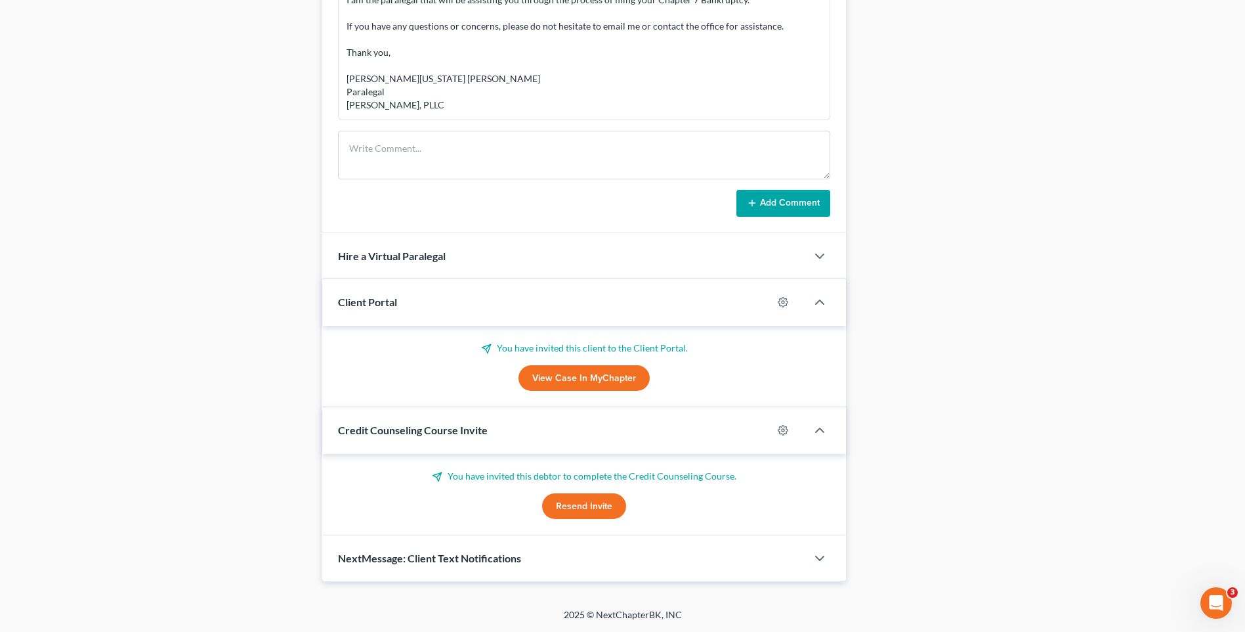
click at [1088, 174] on div "Docs Tasks Events Timer 0% Completed Nothing here yet! Signed Engagement Debtor…" at bounding box center [1044, 1] width 383 height 1161
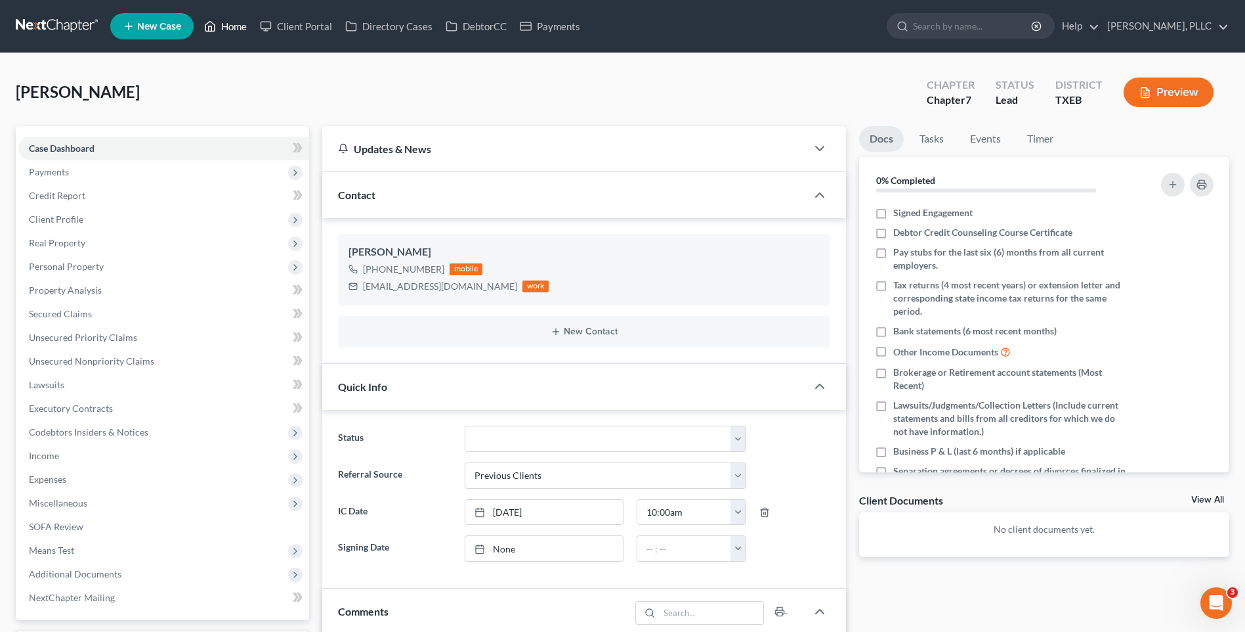
click at [231, 24] on link "Home" at bounding box center [226, 26] width 56 height 24
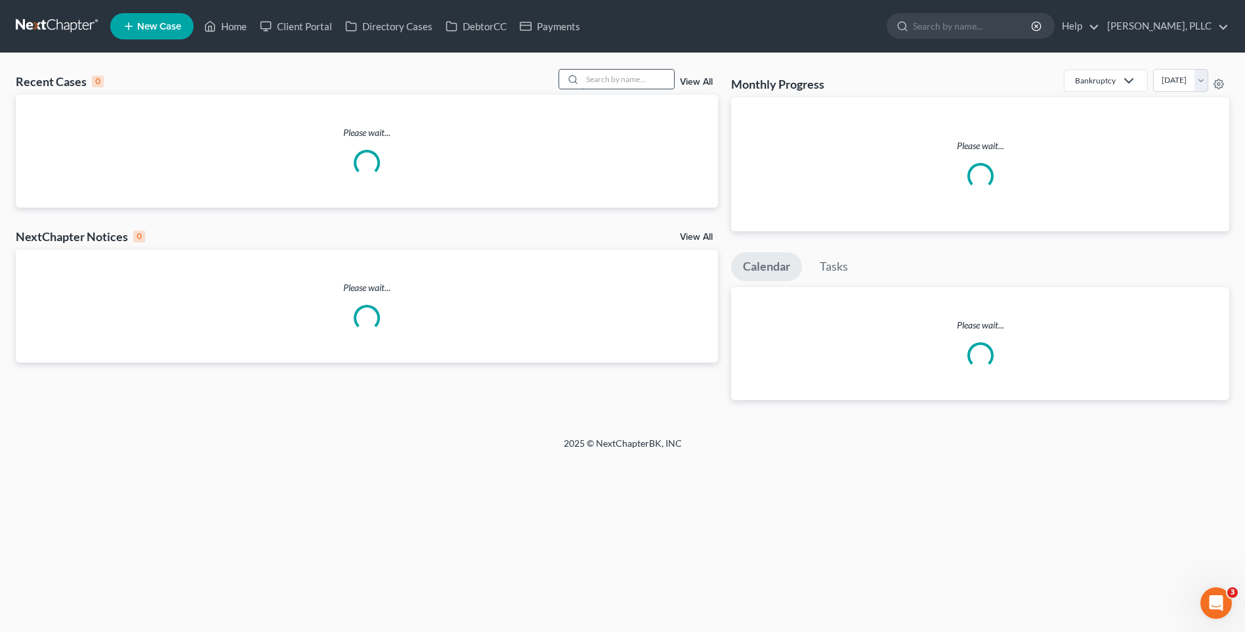
click at [600, 70] on input "search" at bounding box center [628, 79] width 92 height 19
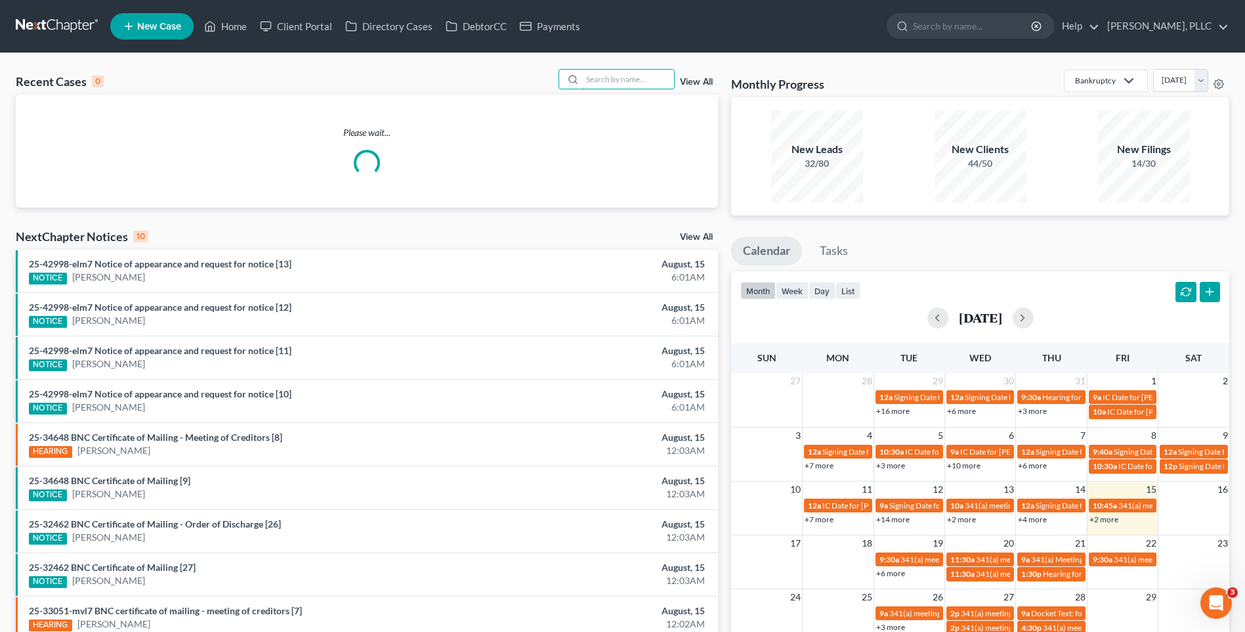
type input "K"
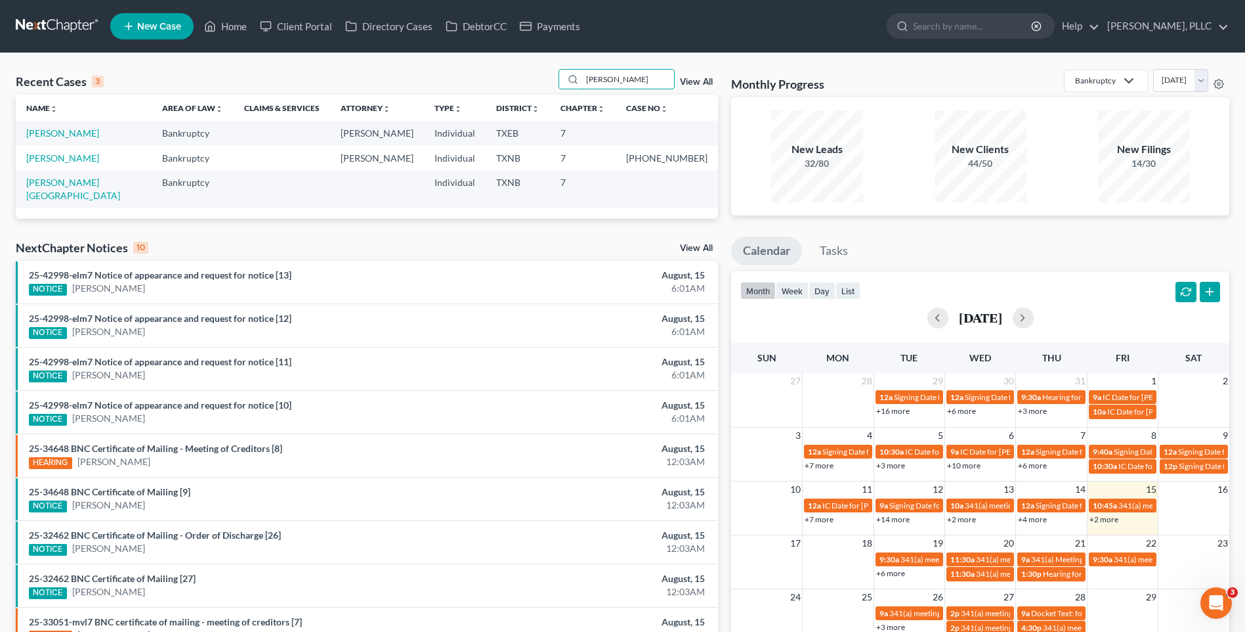
type input "Mata"
click at [56, 126] on td "[PERSON_NAME]" at bounding box center [84, 133] width 136 height 24
click at [54, 131] on link "[PERSON_NAME]" at bounding box center [62, 132] width 73 height 11
select select "4"
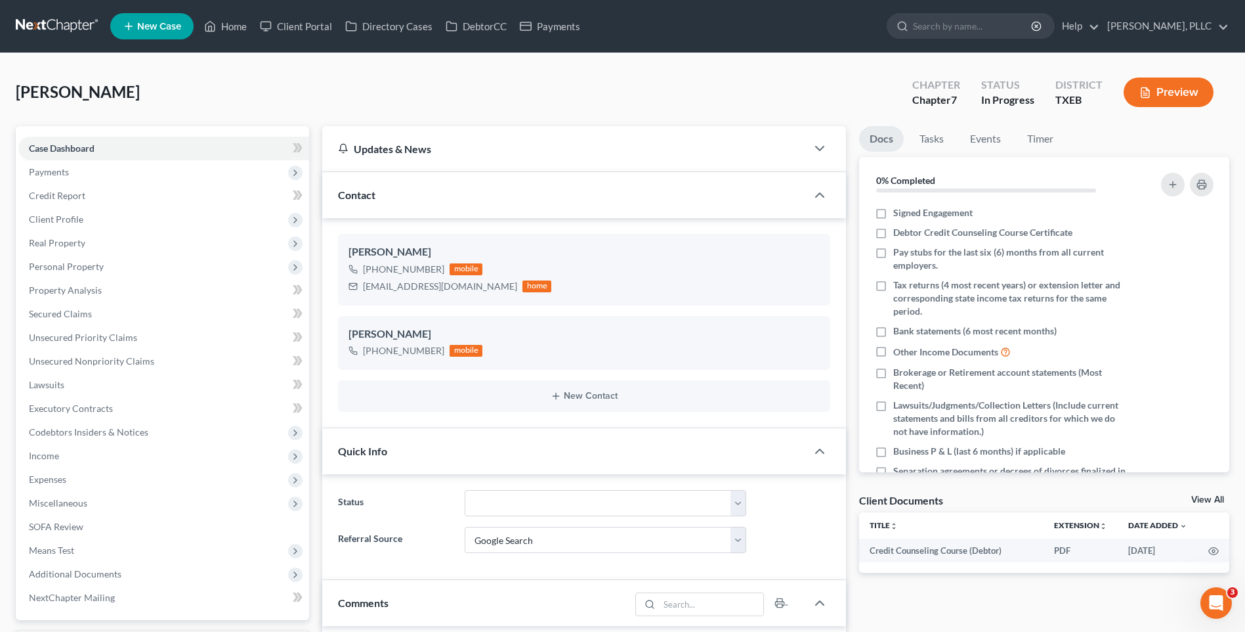
scroll to position [324, 0]
drag, startPoint x: 361, startPoint y: 287, endPoint x: 494, endPoint y: 287, distance: 132.6
click at [494, 287] on div "corujorojasvivian@outlook.com home" at bounding box center [450, 286] width 203 height 17
copy div "corujorojasvivian@outlook.com"
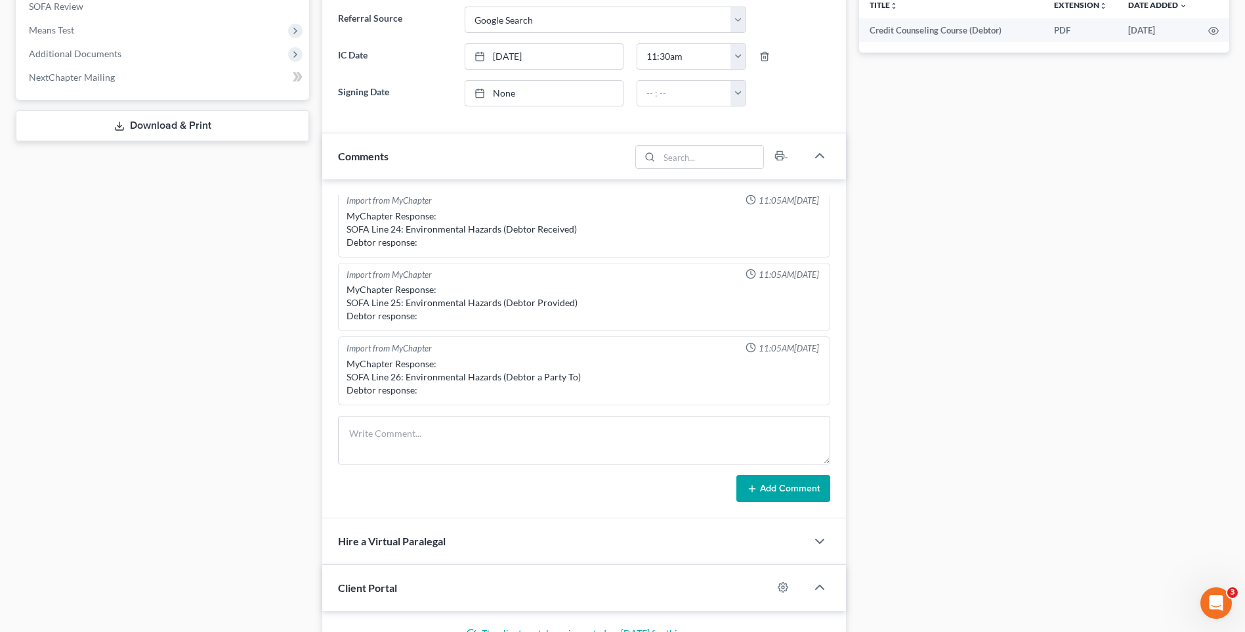
scroll to position [522, 0]
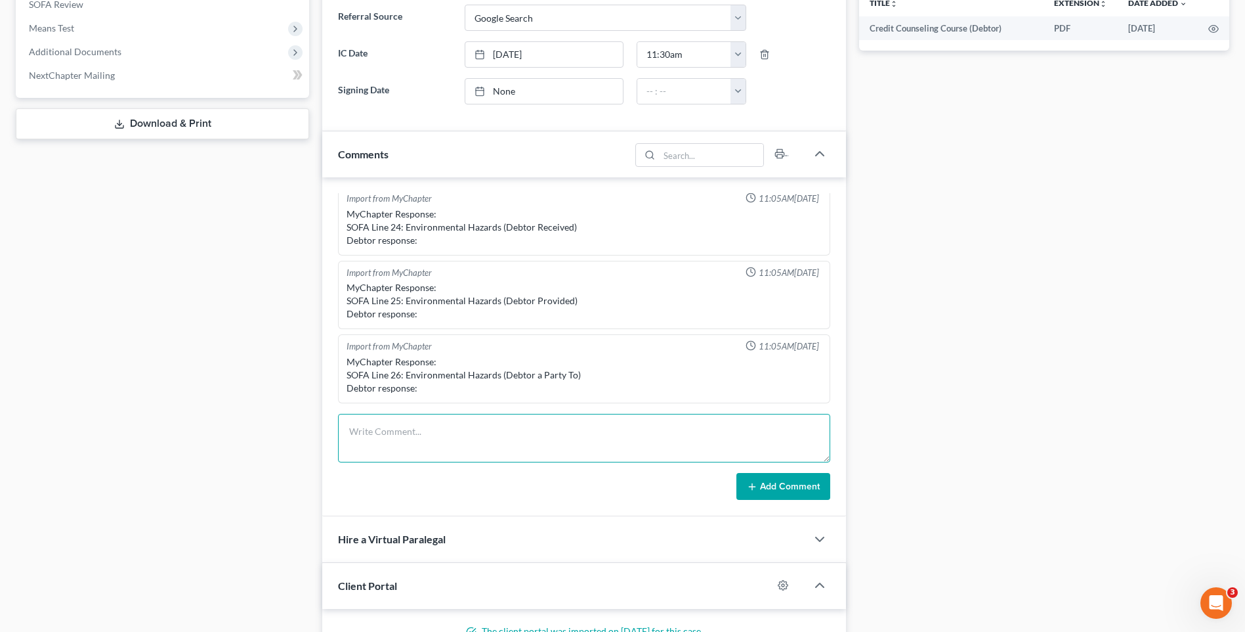
paste textarea "Greetings Raquel Mata, The following items are needed to continue with the Chap…"
type textarea "Greetings Raquel Mata, The following items are needed to continue with the Chap…"
click at [768, 490] on button "Add Comment" at bounding box center [784, 487] width 94 height 28
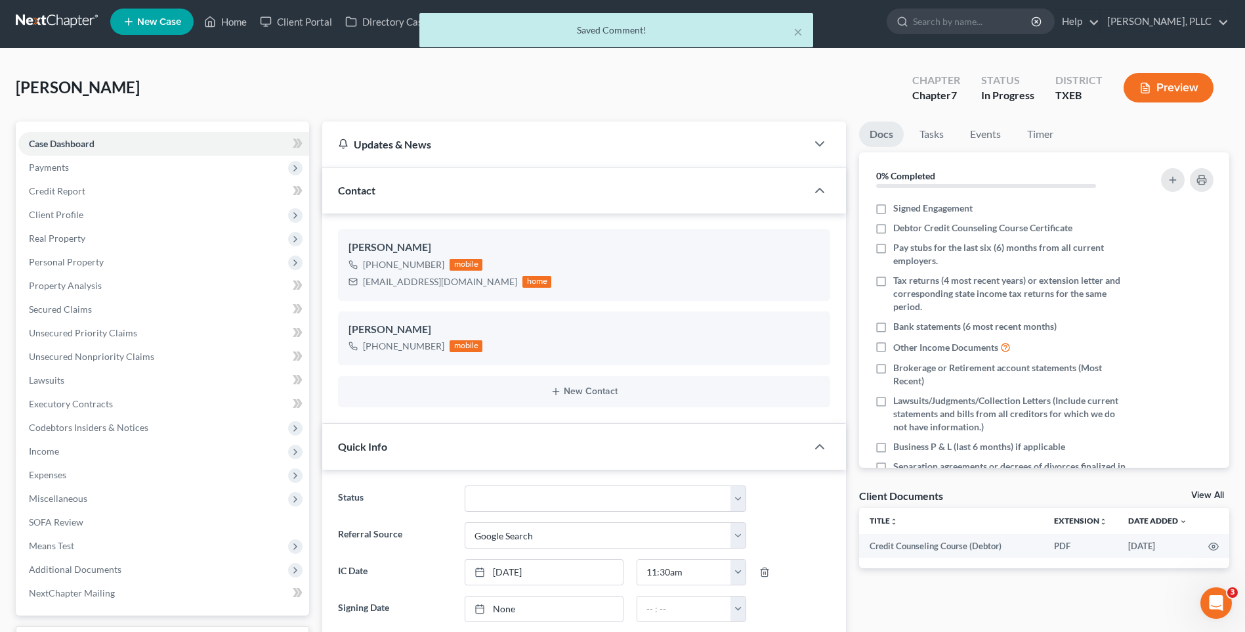
scroll to position [0, 0]
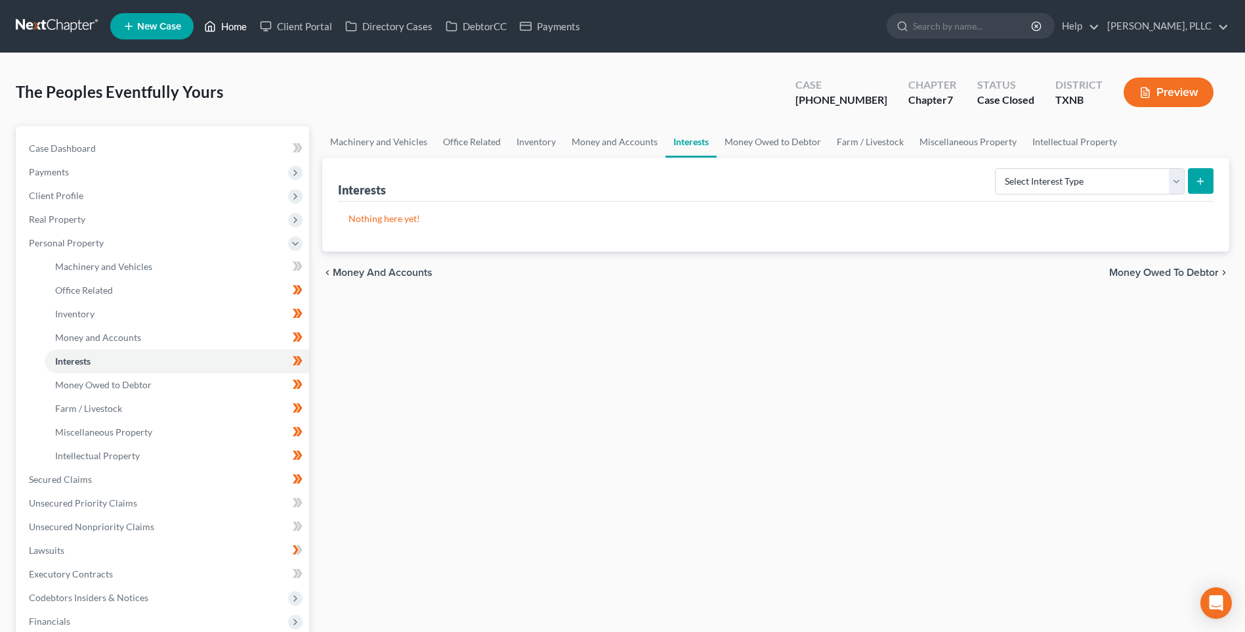
click at [223, 21] on link "Home" at bounding box center [226, 26] width 56 height 24
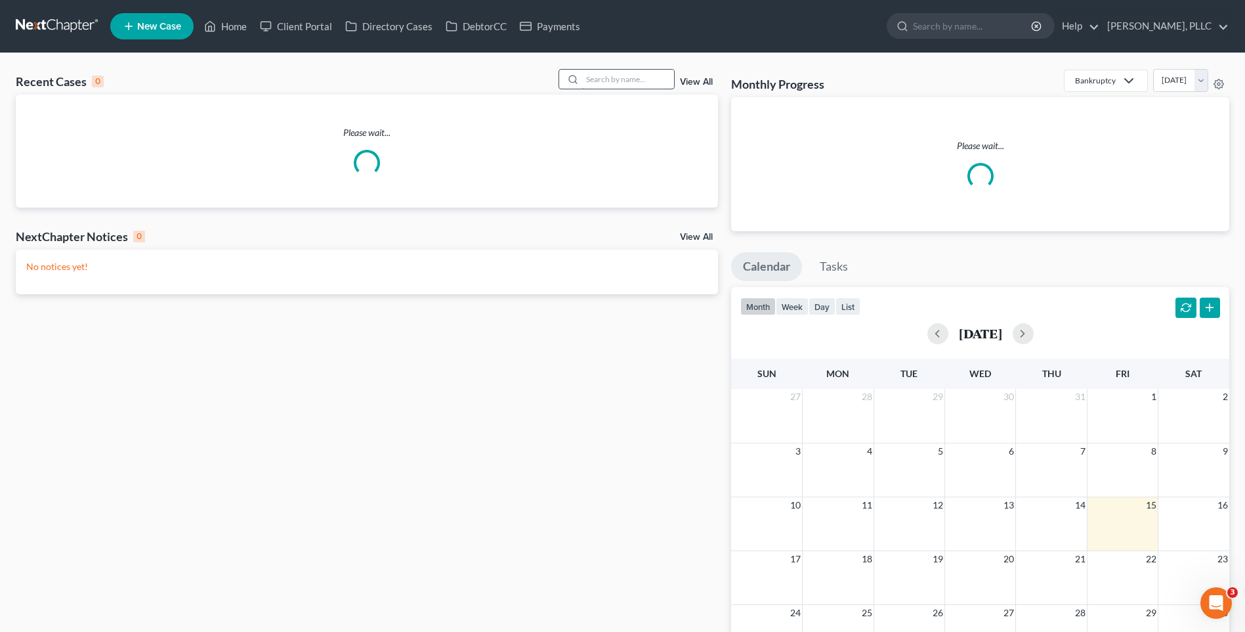
click at [611, 85] on input "search" at bounding box center [628, 79] width 92 height 19
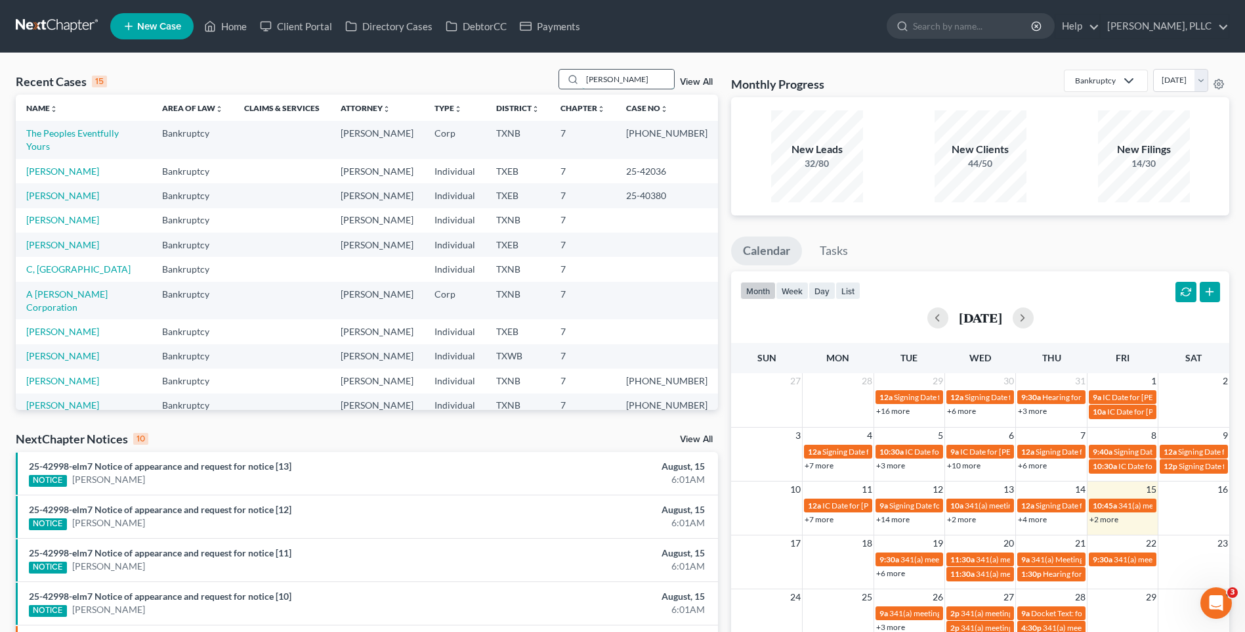
type input "Lopez"
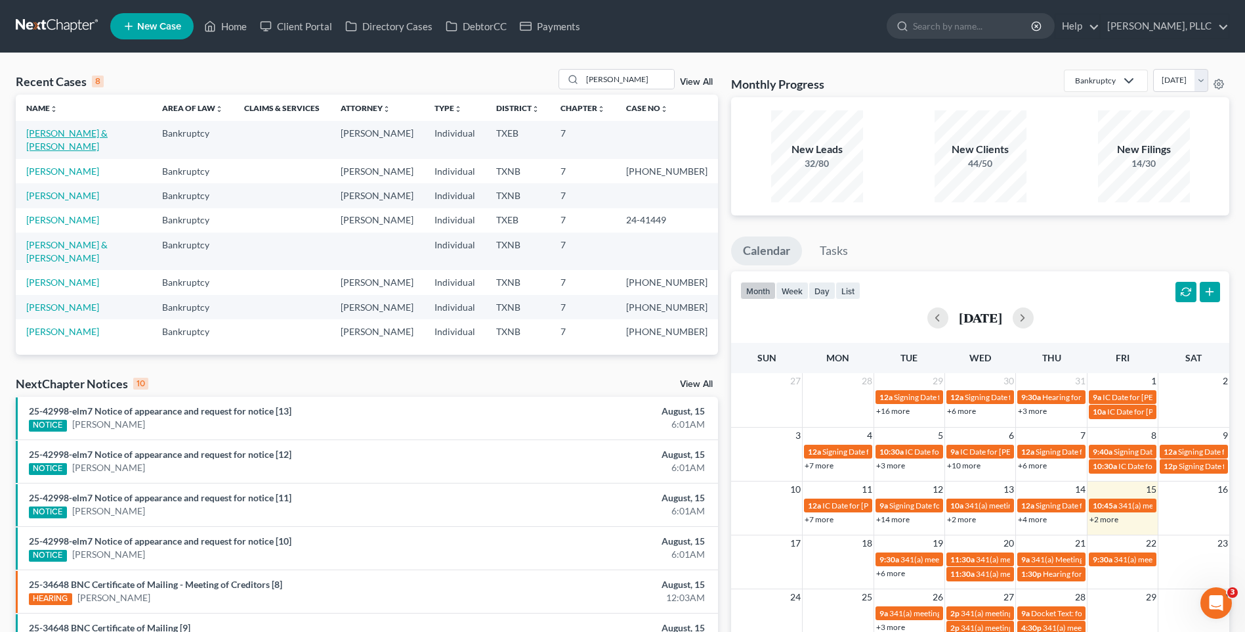
click at [81, 135] on link "Lopez, Adrian & Cervantes, Monica" at bounding box center [66, 139] width 81 height 24
select select "4"
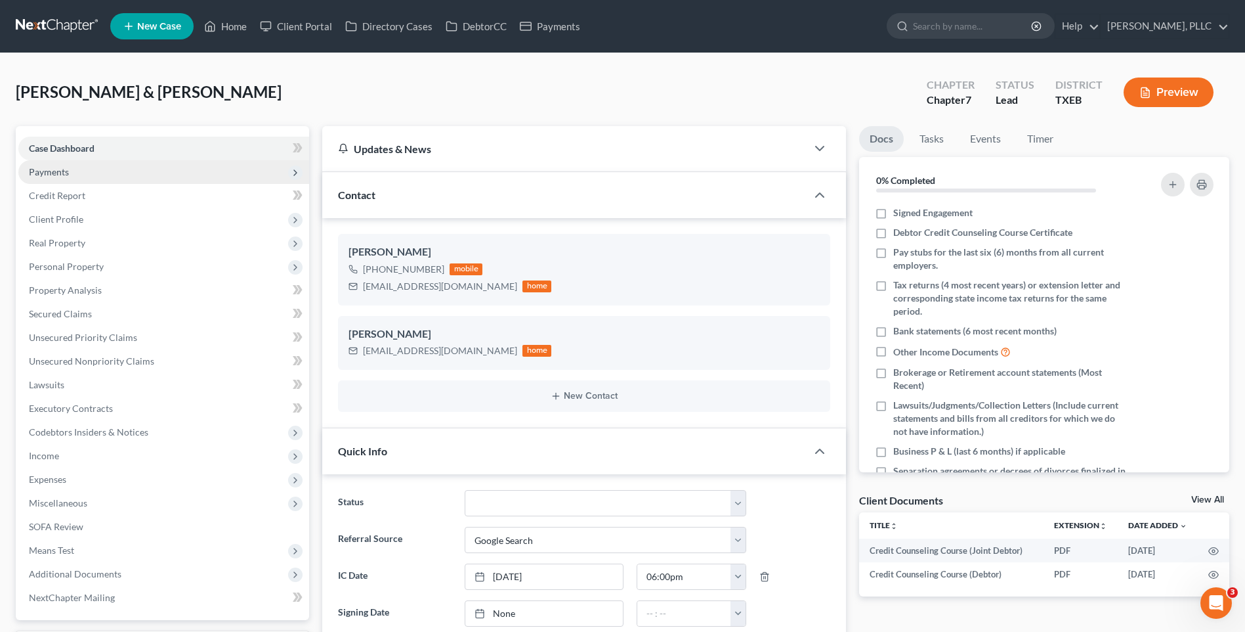
click at [60, 165] on span "Payments" at bounding box center [163, 172] width 291 height 24
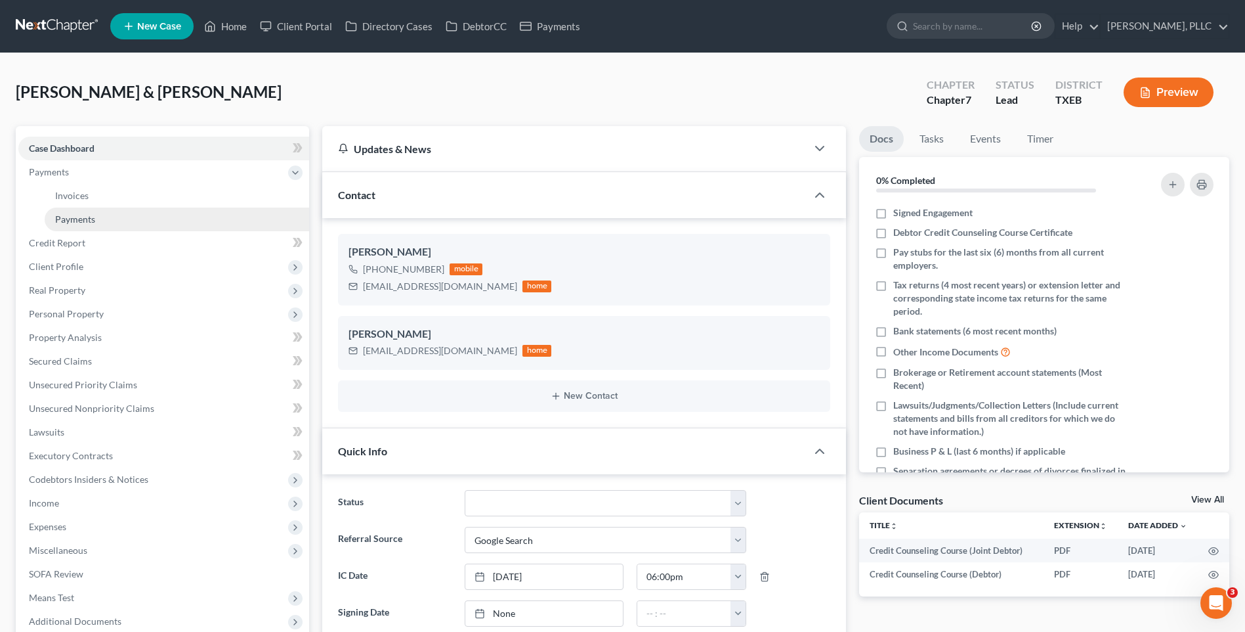
click at [68, 219] on span "Payments" at bounding box center [75, 218] width 40 height 11
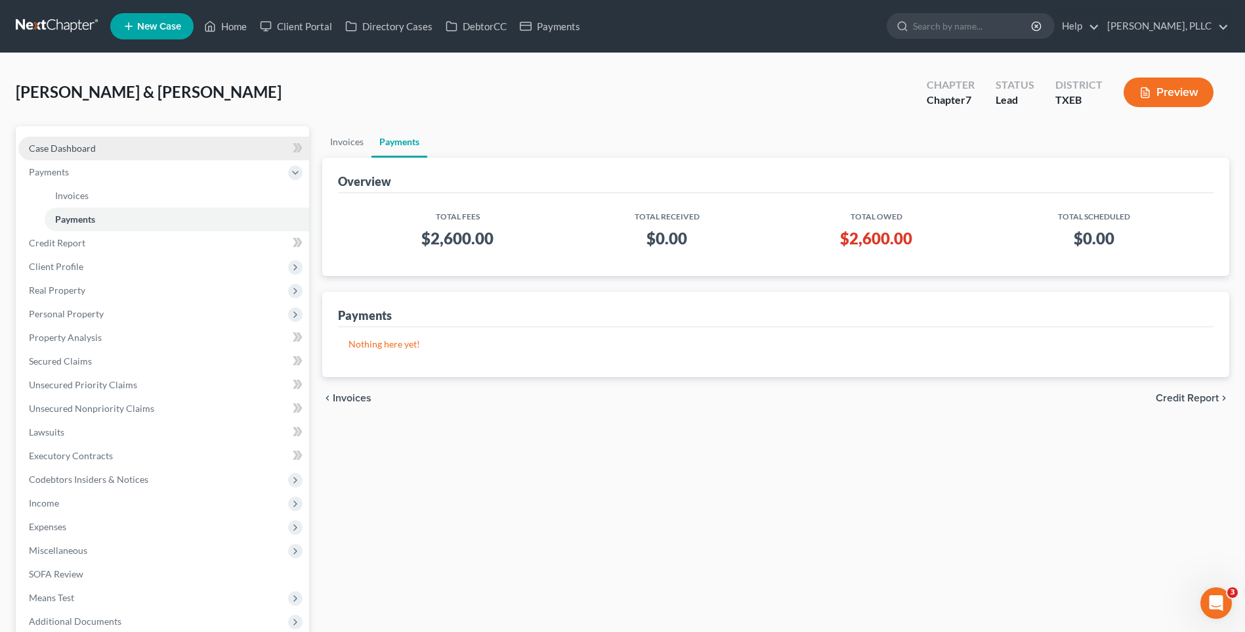
click at [74, 143] on span "Case Dashboard" at bounding box center [62, 147] width 67 height 11
select select "4"
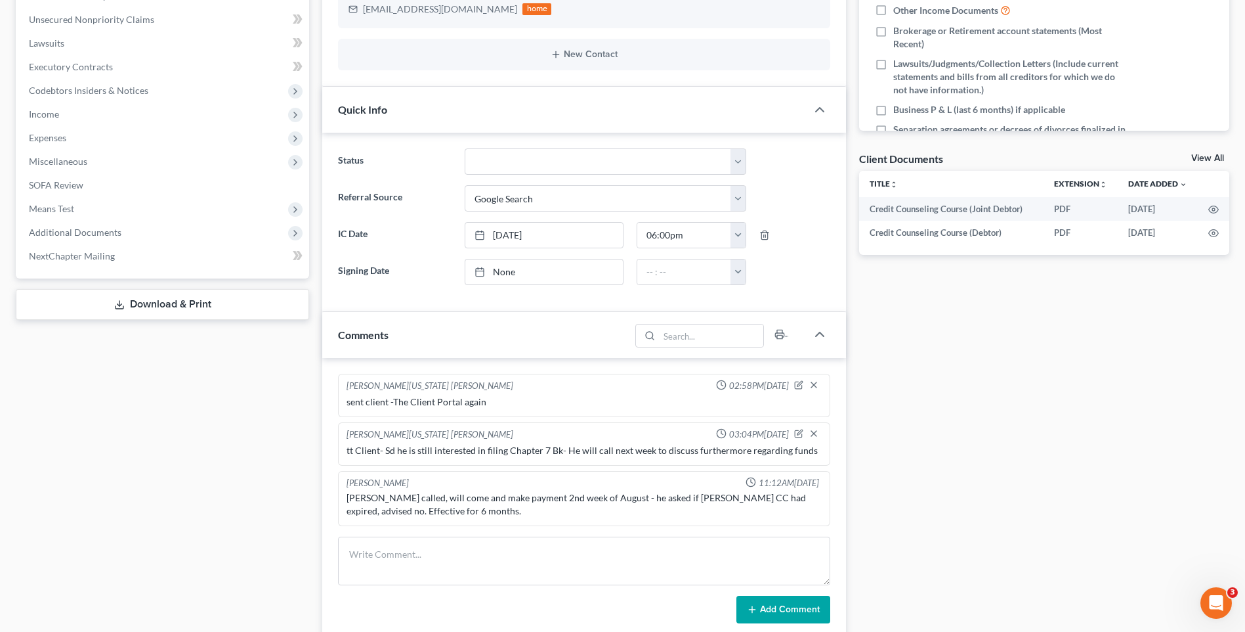
scroll to position [346, 0]
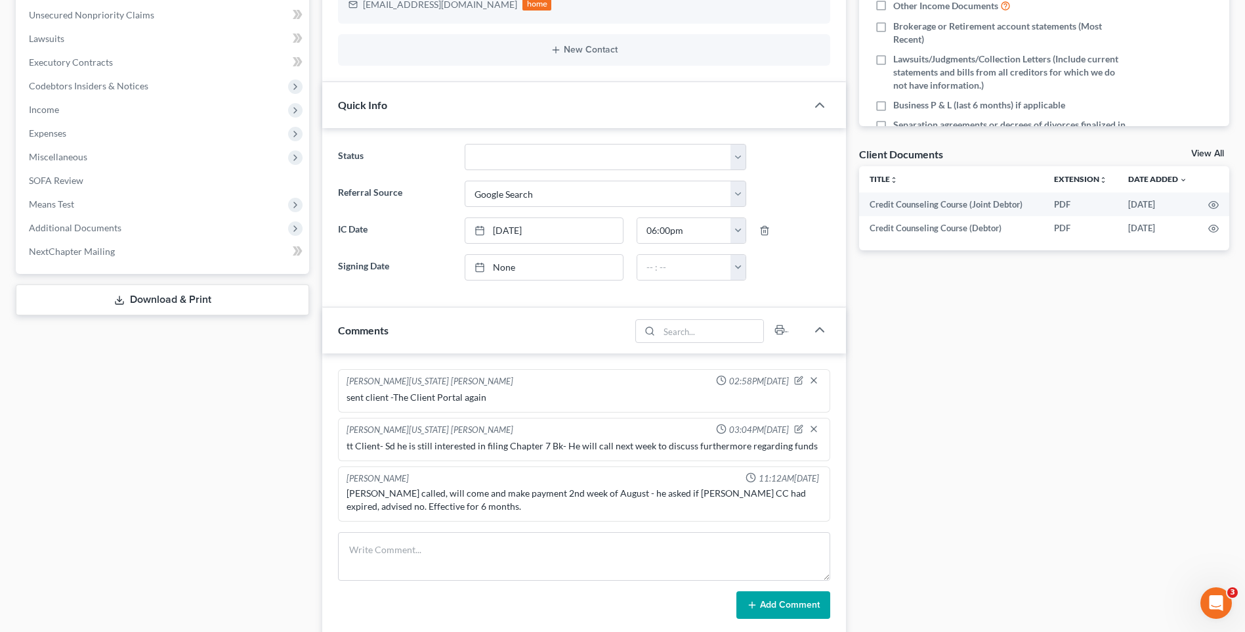
drag, startPoint x: 972, startPoint y: 470, endPoint x: 1216, endPoint y: 387, distance: 257.4
click at [986, 451] on div "Docs Tasks Events Timer 0% Completed Nothing here yet! Signed Engagement Debtor…" at bounding box center [1044, 368] width 383 height 1177
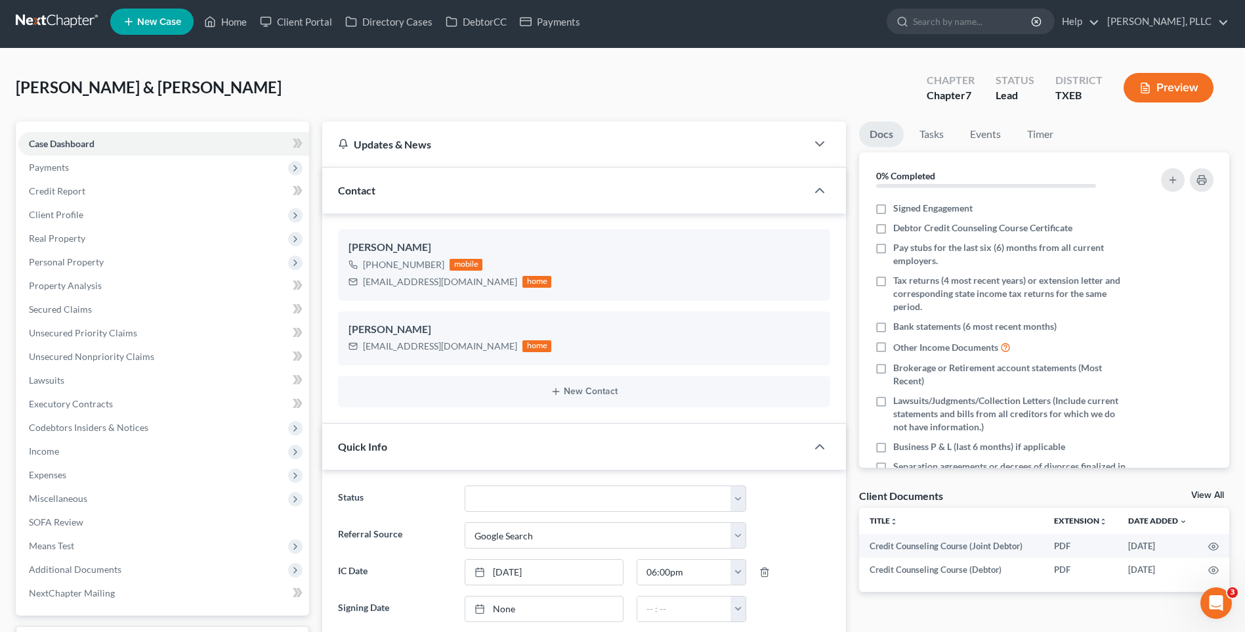
scroll to position [0, 0]
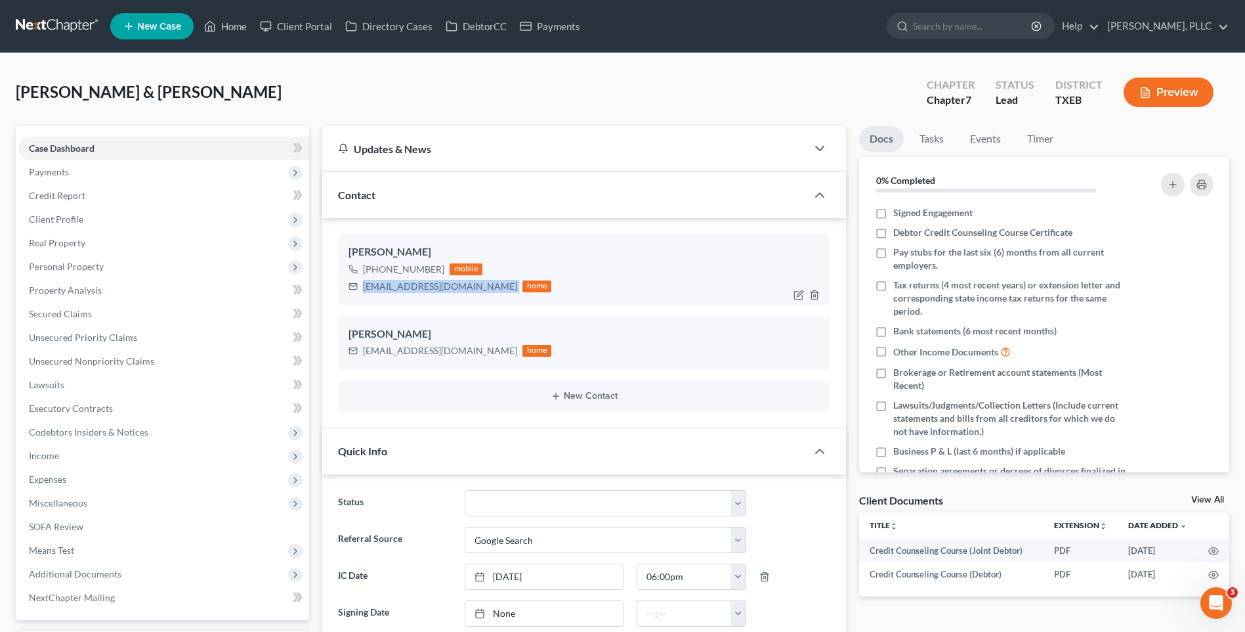
drag, startPoint x: 364, startPoint y: 286, endPoint x: 467, endPoint y: 286, distance: 103.7
click at [467, 286] on div "addlolo900@gmail.com home" at bounding box center [450, 286] width 203 height 17
drag, startPoint x: 467, startPoint y: 286, endPoint x: 448, endPoint y: 288, distance: 19.2
copy div "[EMAIL_ADDRESS][DOMAIN_NAME]"
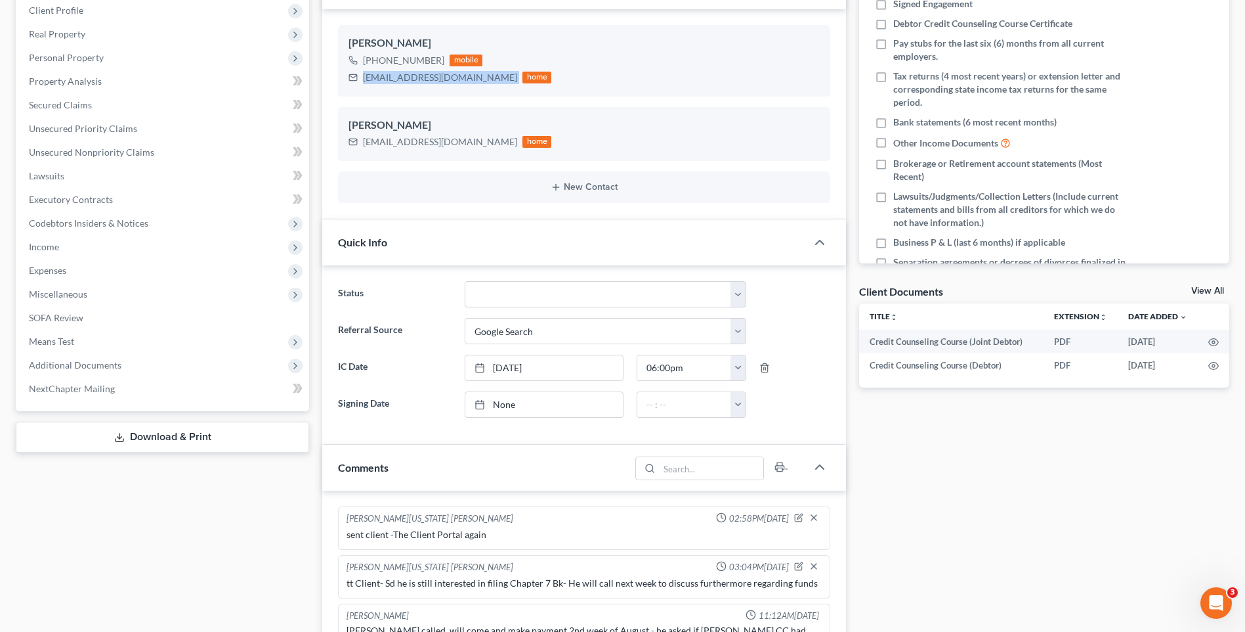
scroll to position [201, 0]
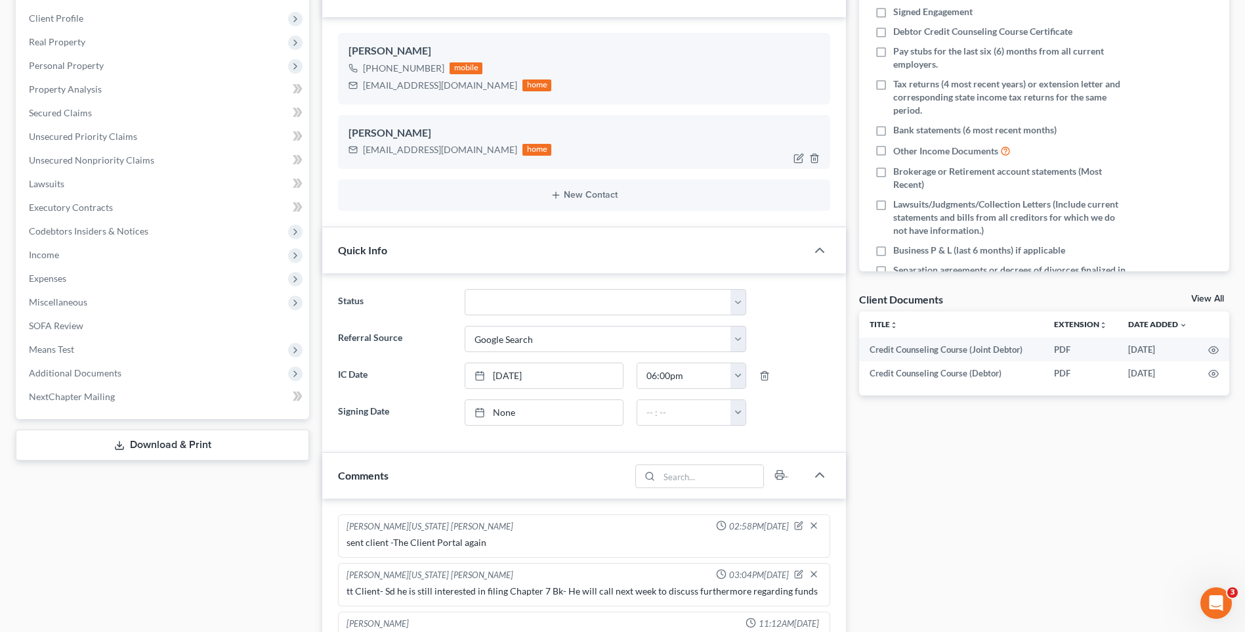
click at [358, 167] on div "Monica Cervantes thegreatestmonica@gmail.com home" at bounding box center [584, 142] width 492 height 54
drag, startPoint x: 362, startPoint y: 150, endPoint x: 486, endPoint y: 143, distance: 123.6
click at [486, 143] on div "thegreatestmonica@gmail.com home" at bounding box center [450, 149] width 203 height 17
drag, startPoint x: 480, startPoint y: 143, endPoint x: 461, endPoint y: 145, distance: 19.1
copy div "[EMAIL_ADDRESS][DOMAIN_NAME]"
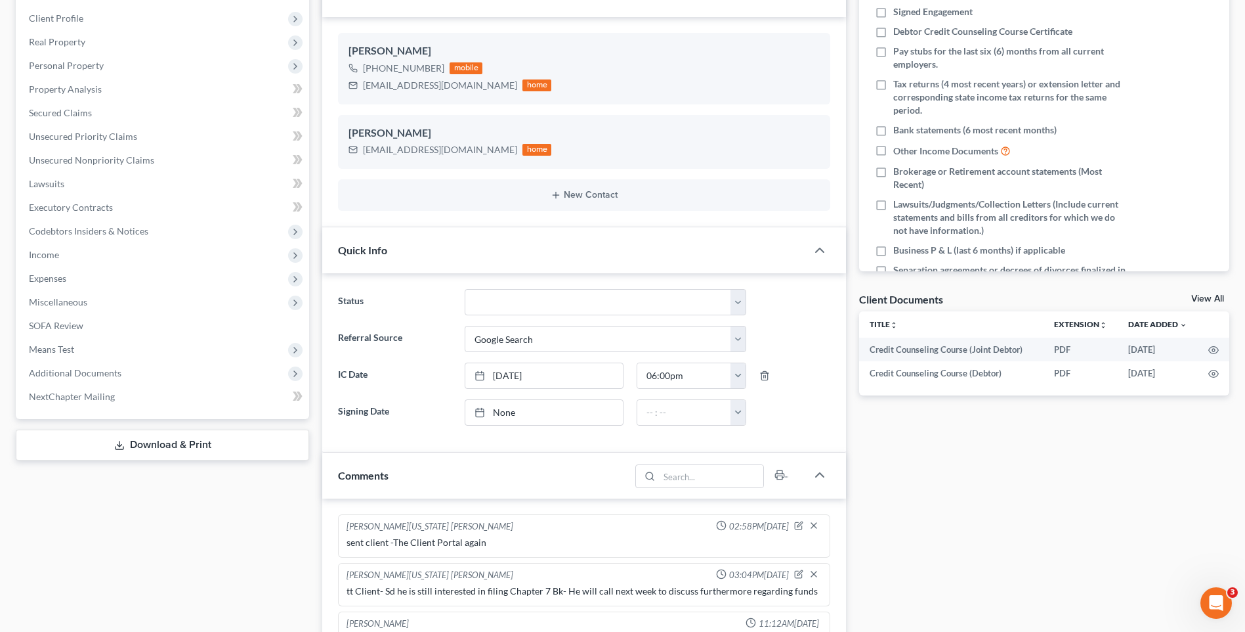
drag, startPoint x: 1092, startPoint y: 519, endPoint x: 1162, endPoint y: 470, distance: 85.8
click at [1092, 519] on div "Docs Tasks Events Timer 0% Completed Nothing here yet! Signed Engagement Debtor…" at bounding box center [1044, 513] width 383 height 1177
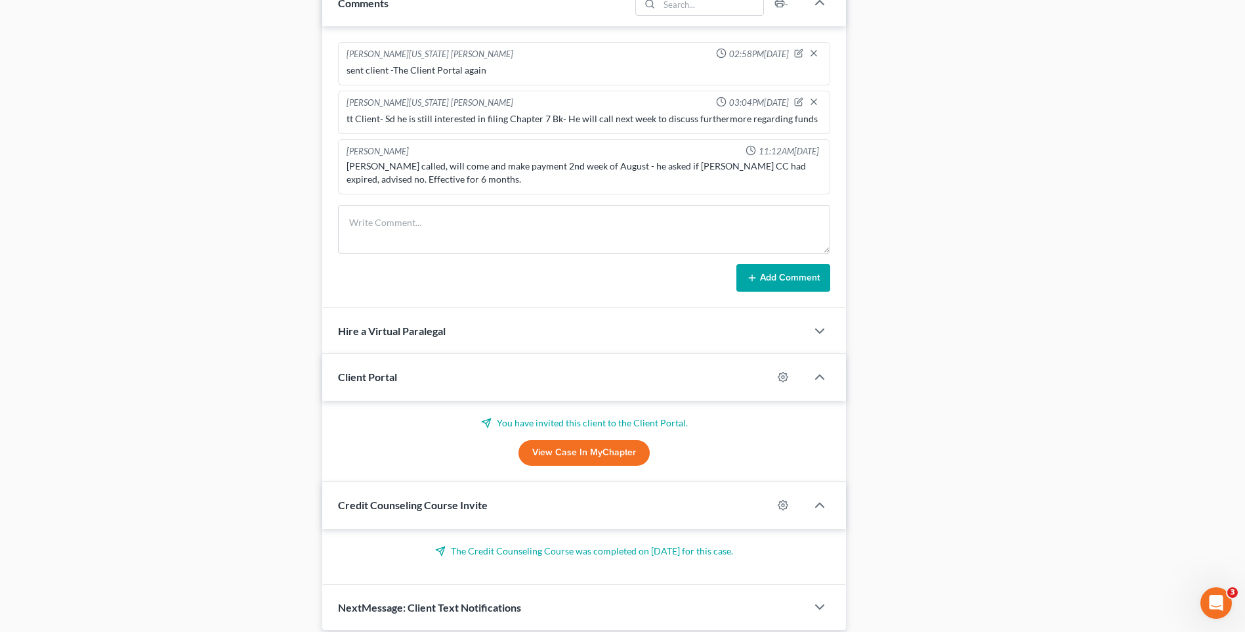
scroll to position [674, 0]
click at [386, 375] on span "Client Portal" at bounding box center [367, 375] width 59 height 12
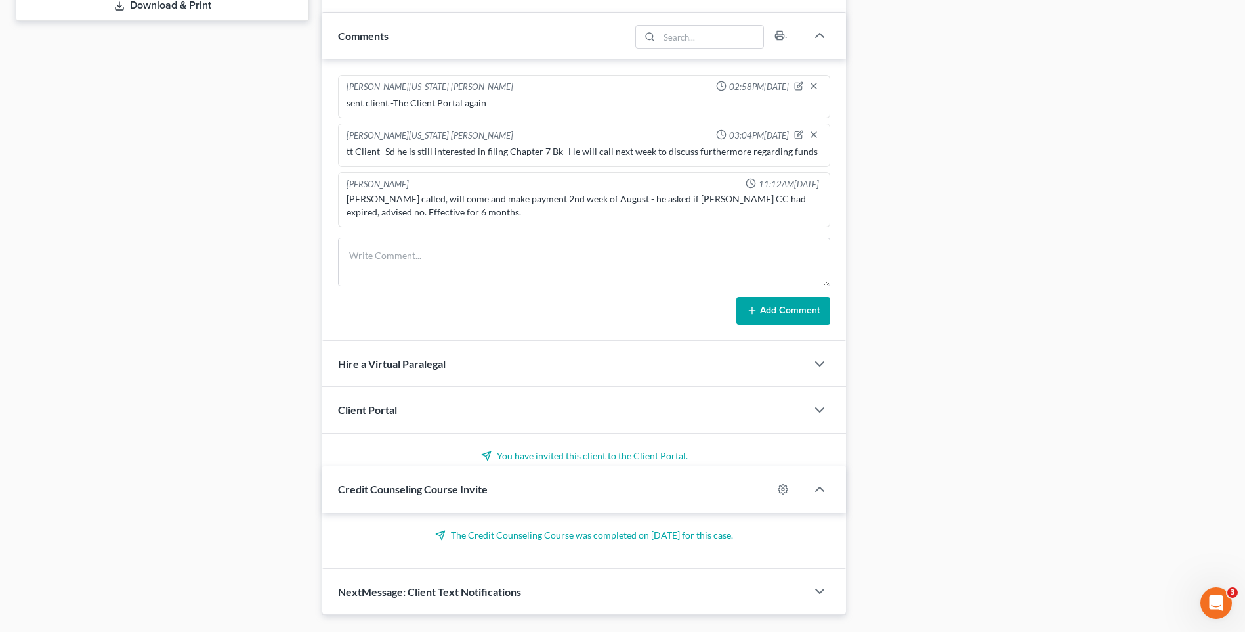
scroll to position [639, 0]
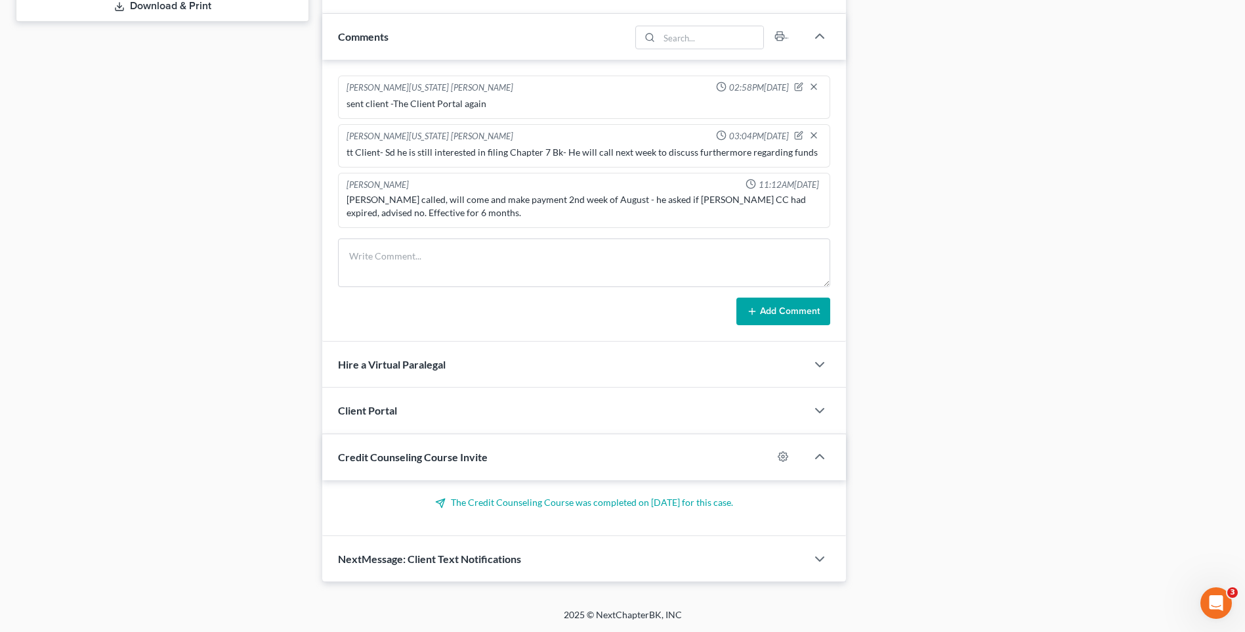
click at [383, 410] on span "Client Portal" at bounding box center [367, 410] width 59 height 12
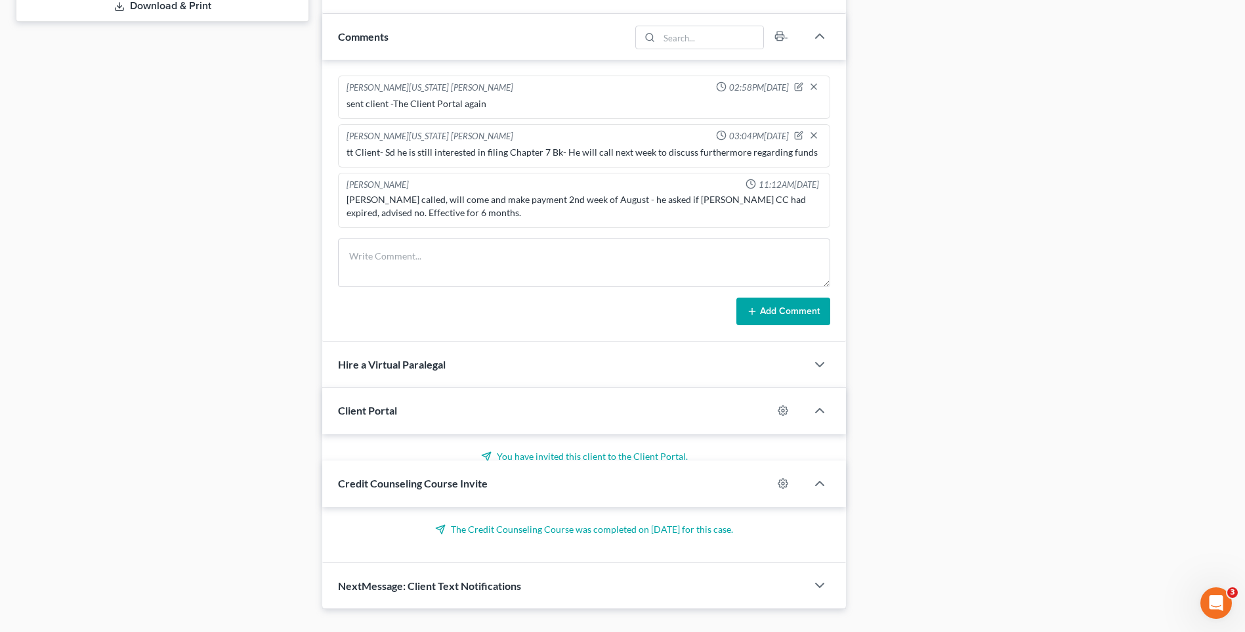
scroll to position [674, 0]
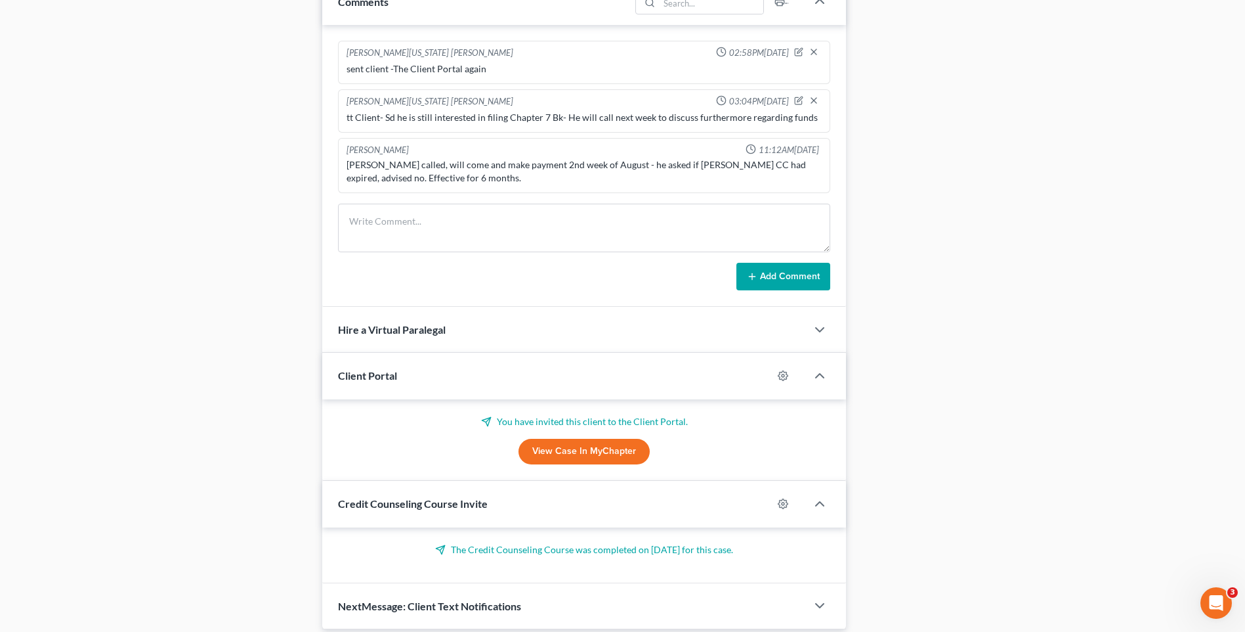
click at [601, 444] on link "View Case in MyChapter" at bounding box center [584, 452] width 131 height 26
click at [817, 372] on icon "button" at bounding box center [820, 376] width 16 height 16
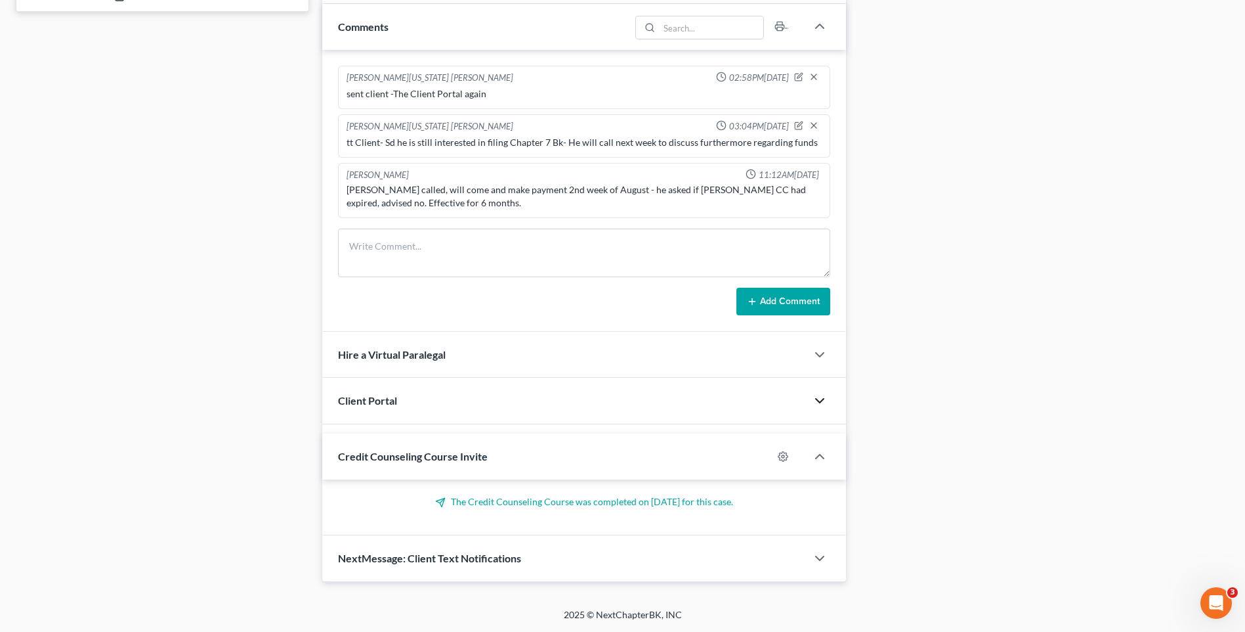
scroll to position [639, 0]
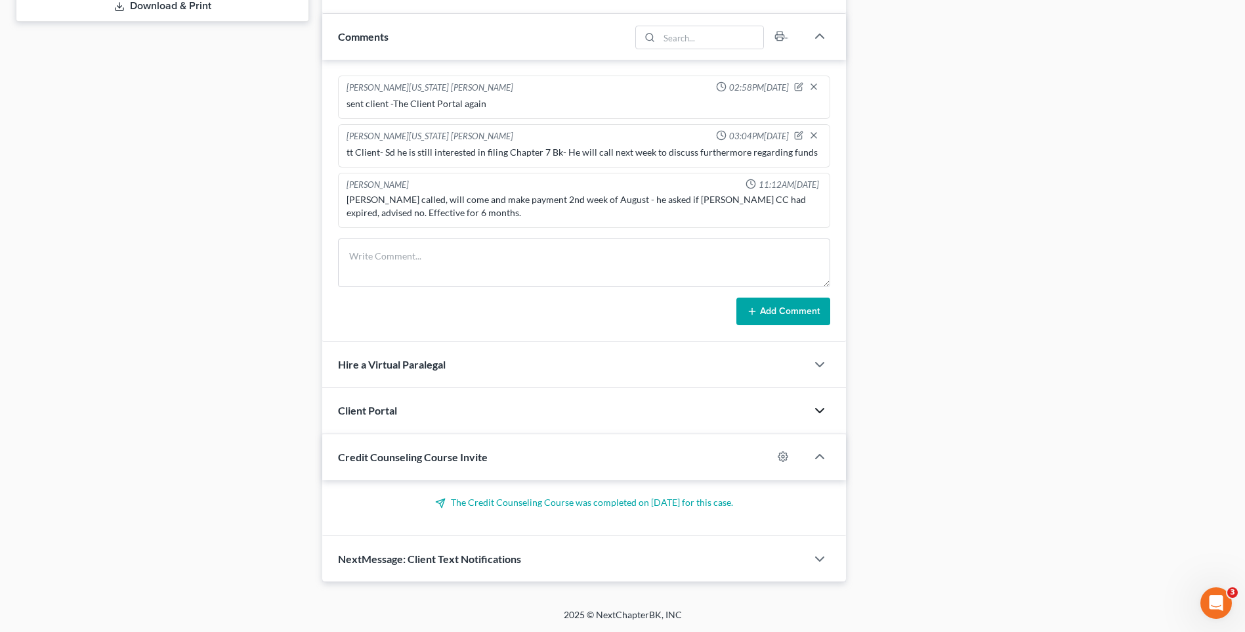
click at [377, 408] on span "Client Portal" at bounding box center [367, 410] width 59 height 12
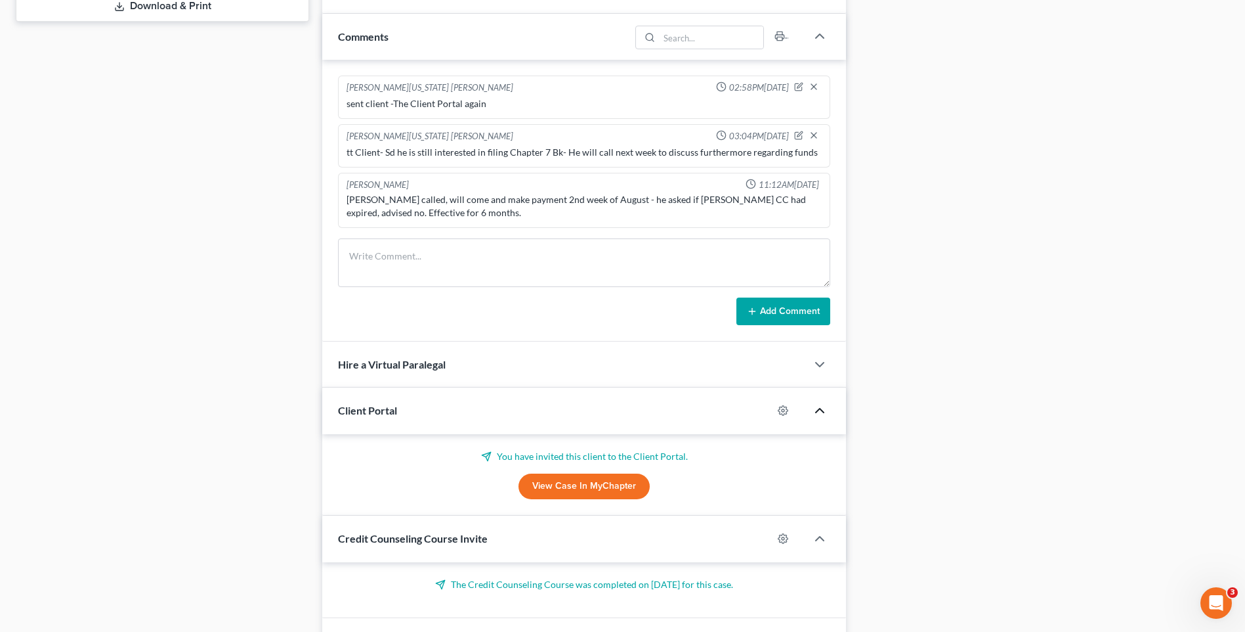
click at [515, 455] on p "You have invited this client to the Client Portal." at bounding box center [584, 456] width 492 height 13
click at [543, 484] on link "View Case in MyChapter" at bounding box center [584, 486] width 131 height 26
click at [1186, 296] on div "Docs Tasks Events Timer 0% Completed Nothing here yet! Signed Engagement Debtor…" at bounding box center [1044, 75] width 383 height 1177
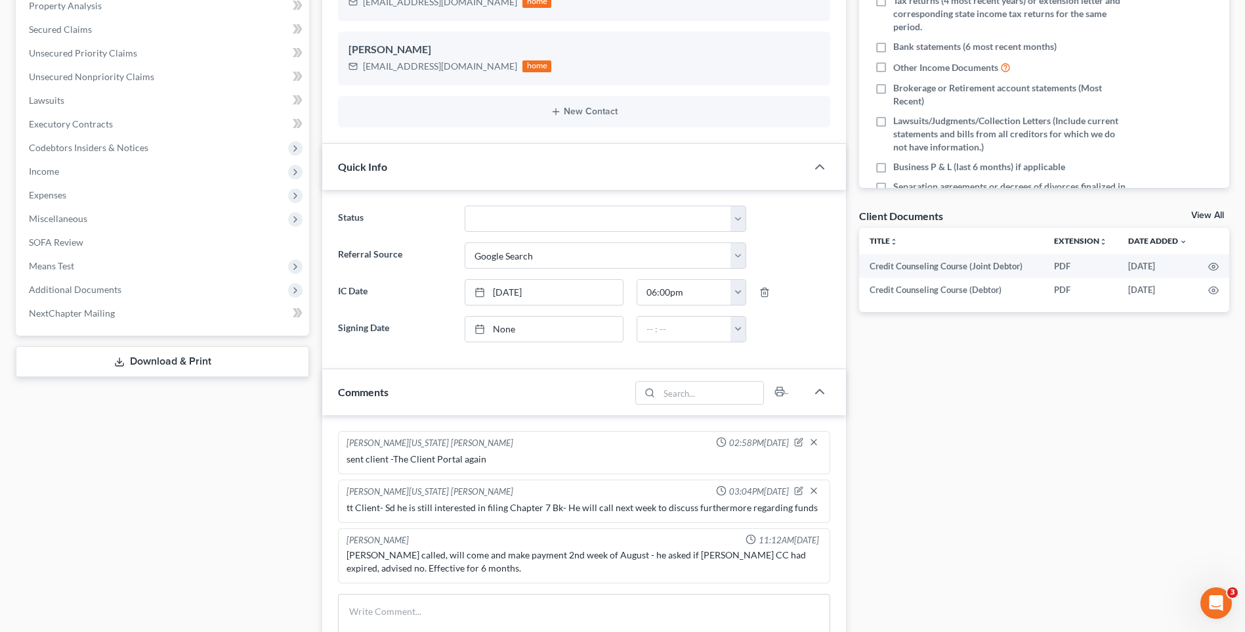
scroll to position [0, 0]
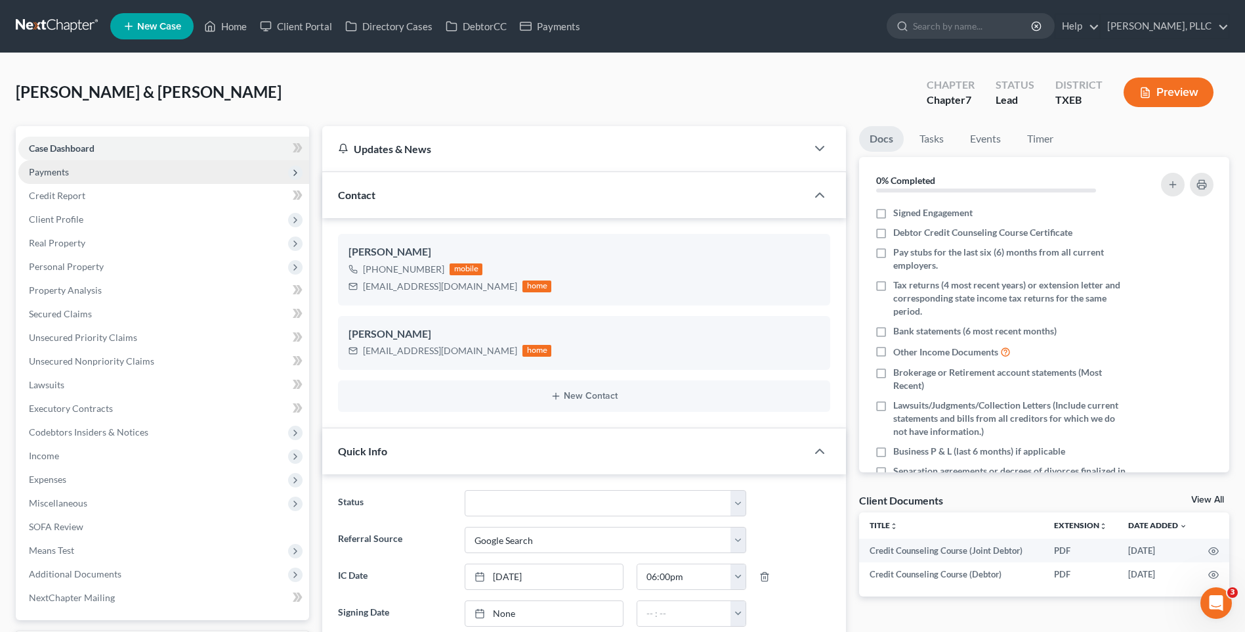
click at [39, 171] on span "Payments" at bounding box center [49, 171] width 40 height 11
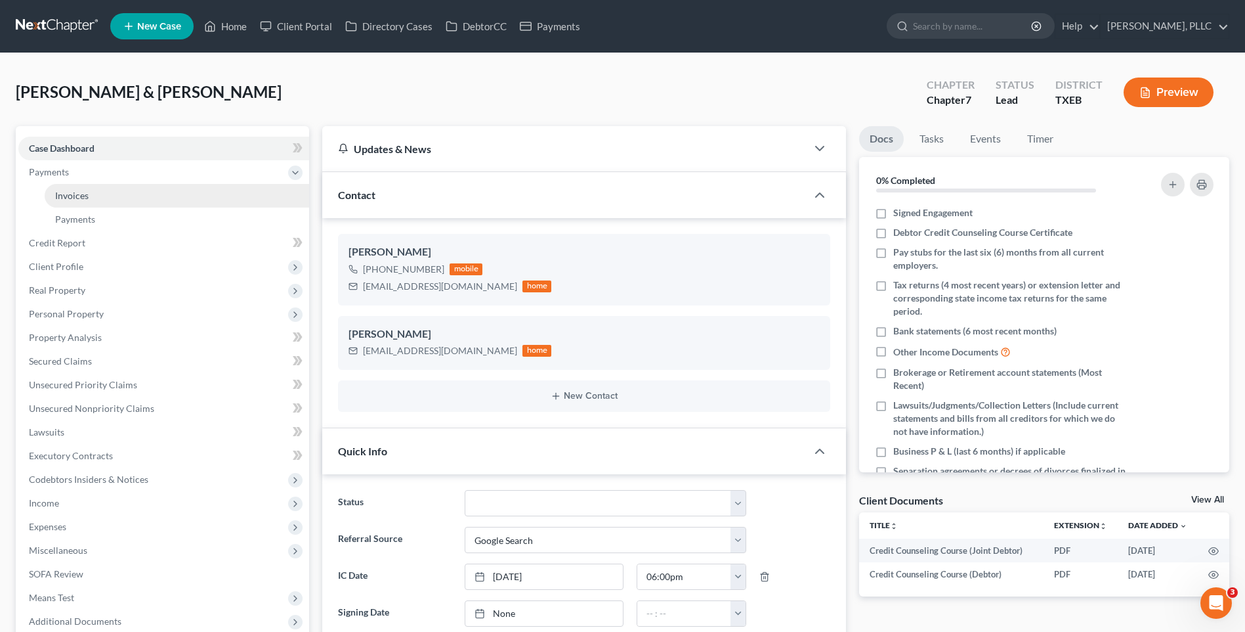
click at [67, 188] on link "Invoices" at bounding box center [177, 196] width 265 height 24
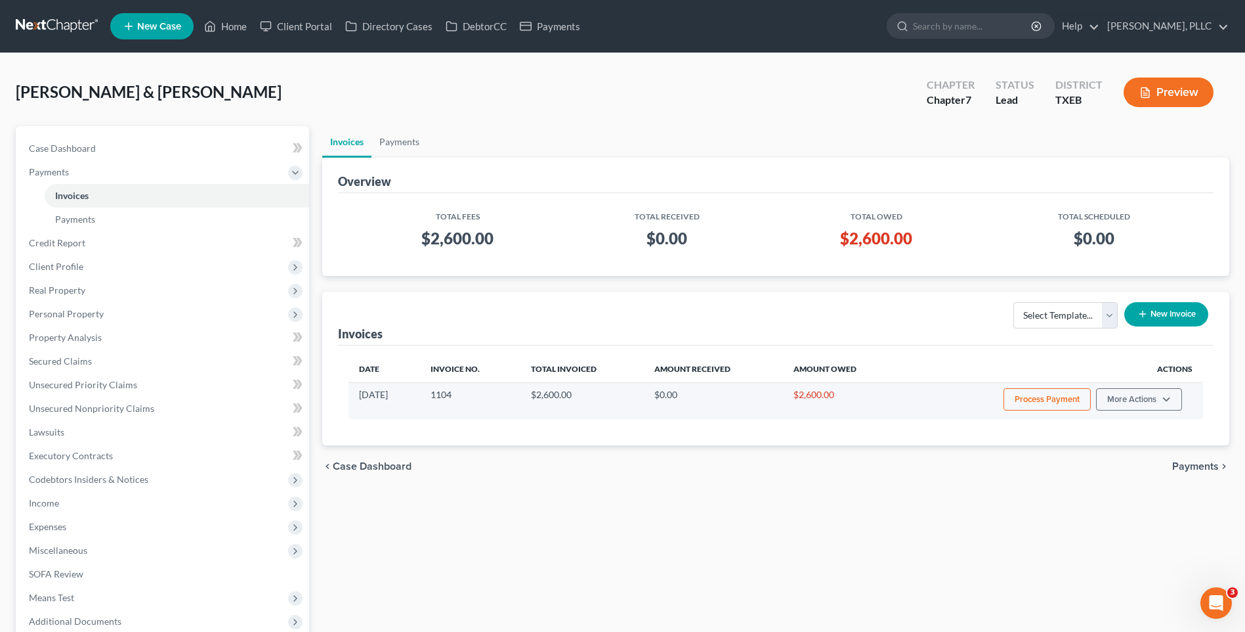
click at [1039, 399] on button "Process Payment" at bounding box center [1047, 399] width 87 height 22
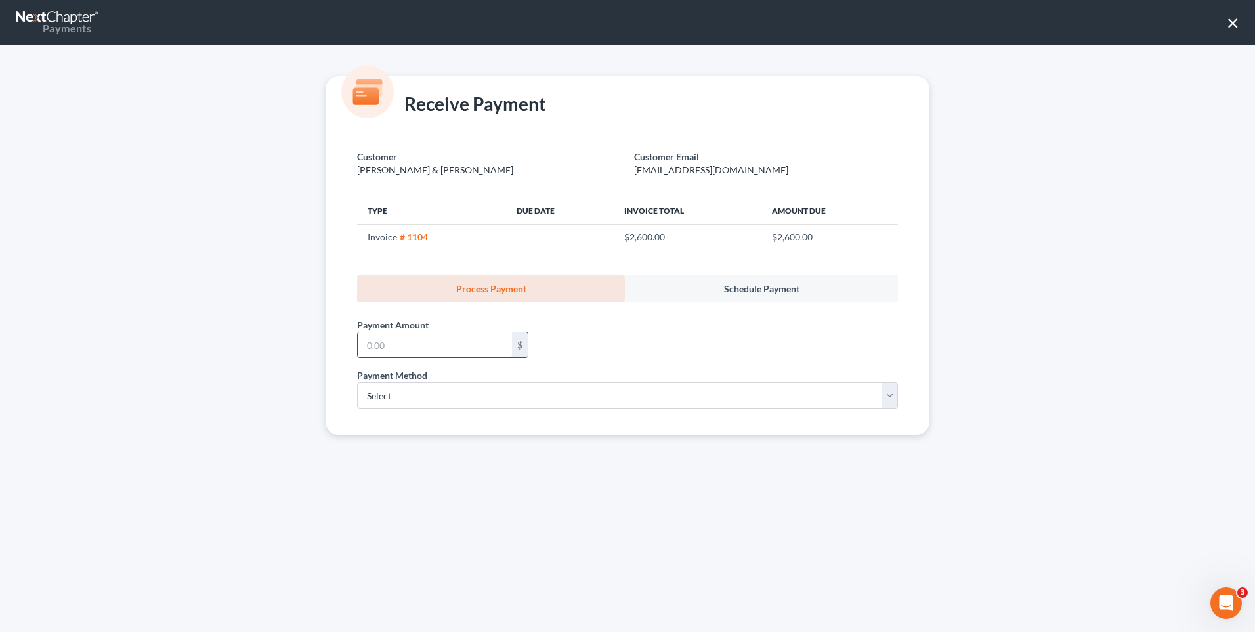
click at [411, 347] on input "text" at bounding box center [435, 344] width 154 height 25
type input "600.00"
click at [875, 396] on select "Select ACH Credit Card" at bounding box center [627, 395] width 541 height 26
select select "1"
click at [357, 382] on select "Select ACH Credit Card" at bounding box center [627, 395] width 541 height 26
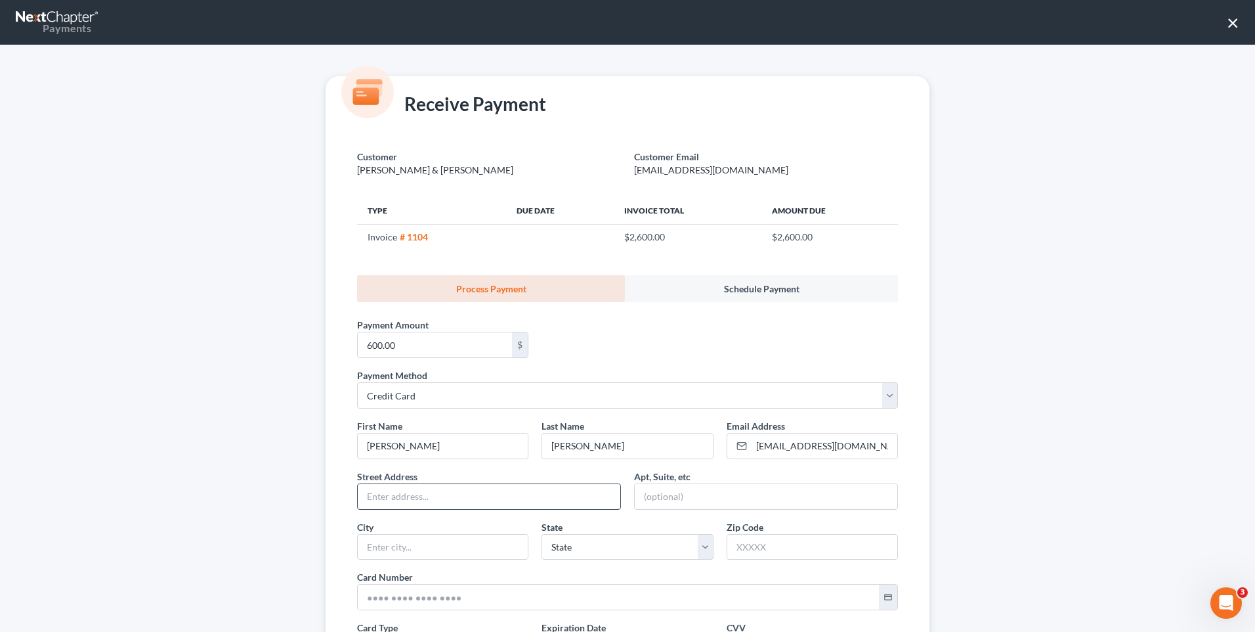
click at [412, 499] on input "text" at bounding box center [489, 496] width 263 height 25
drag, startPoint x: 1113, startPoint y: 207, endPoint x: 1129, endPoint y: 191, distance: 22.3
click at [1115, 205] on div "Receive Payment Customer Lopez, Adrian & Cervantes, Monica Customer Email addlo…" at bounding box center [627, 338] width 1255 height 587
click at [1236, 25] on button "×" at bounding box center [1233, 22] width 12 height 21
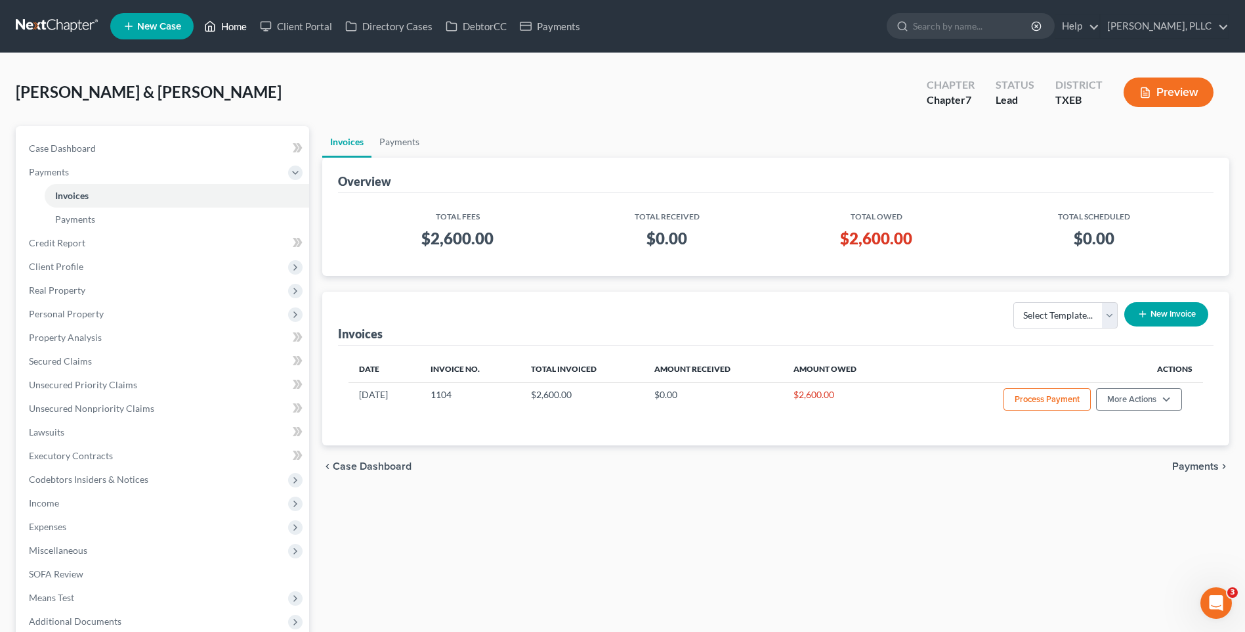
drag, startPoint x: 228, startPoint y: 30, endPoint x: 387, endPoint y: 49, distance: 160.6
click at [228, 30] on link "Home" at bounding box center [226, 26] width 56 height 24
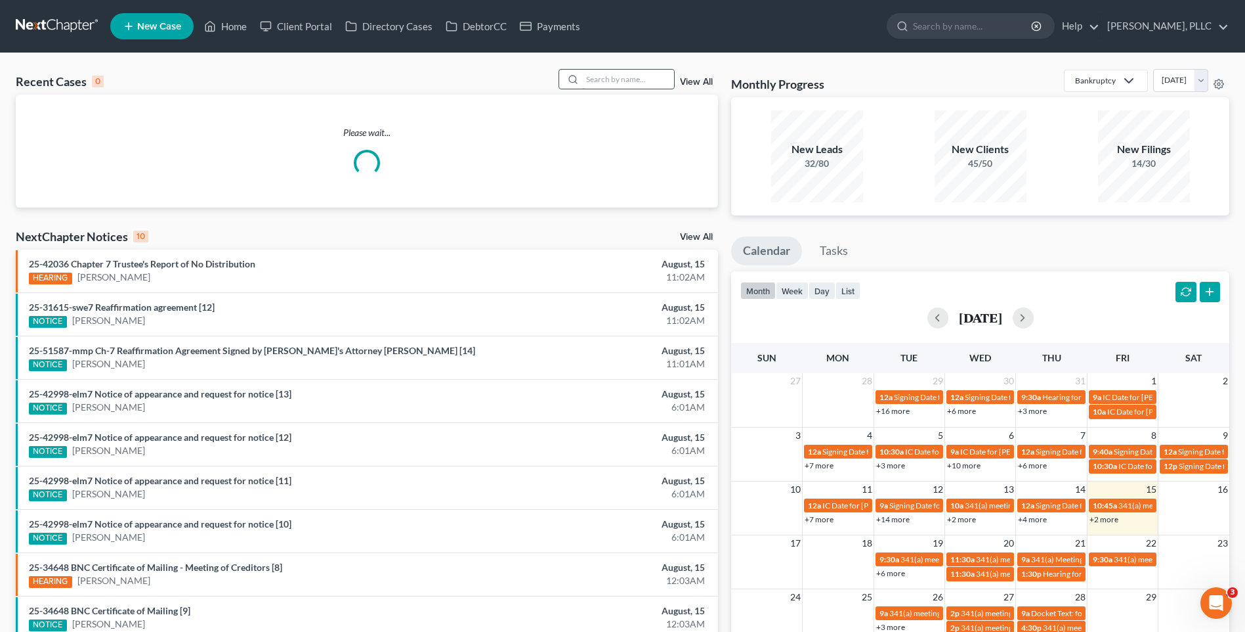
click at [599, 83] on input "search" at bounding box center [628, 79] width 92 height 19
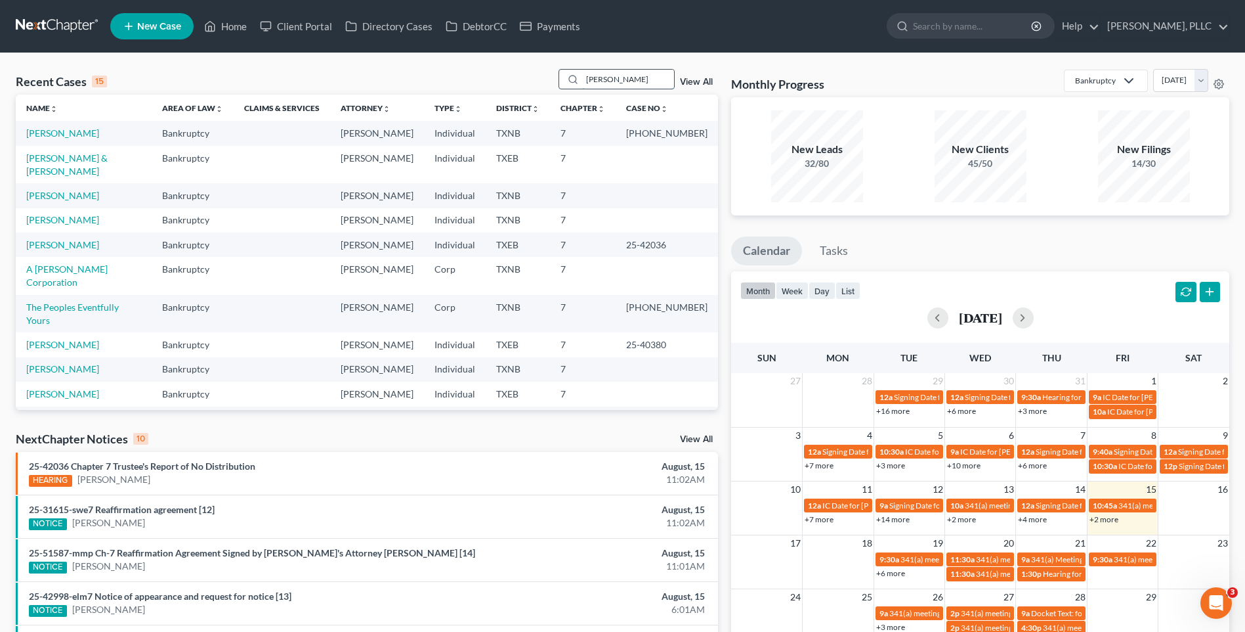
type input "[PERSON_NAME]"
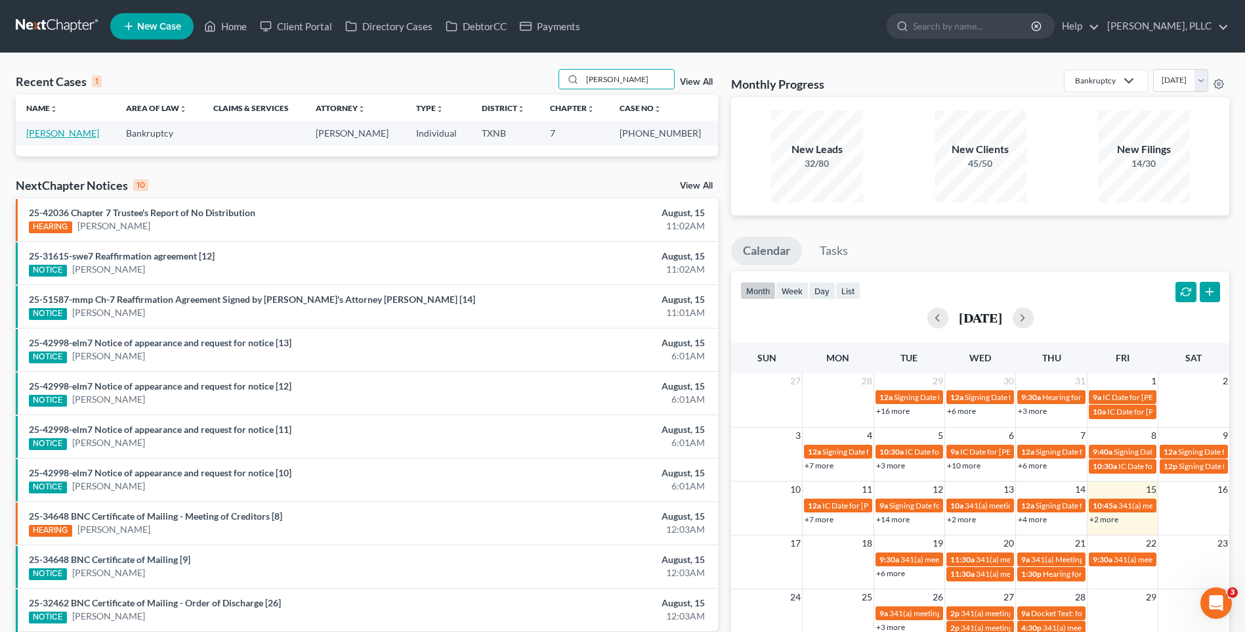
click at [48, 134] on link "[PERSON_NAME]" at bounding box center [62, 132] width 73 height 11
select select "3"
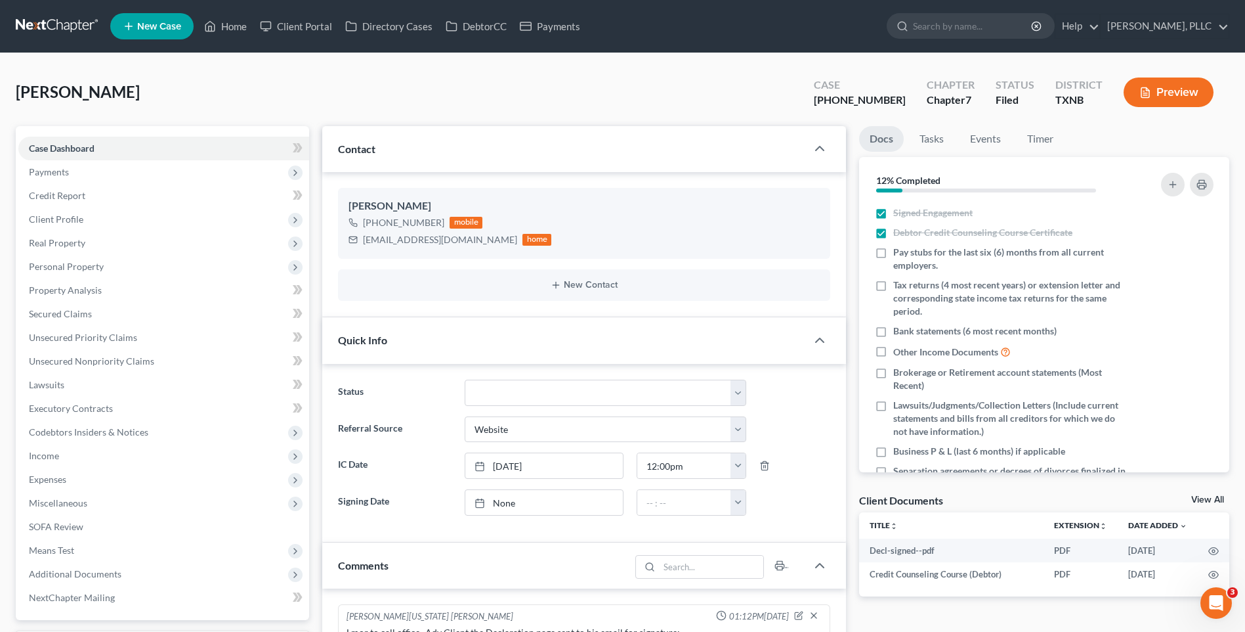
scroll to position [97, 0]
click at [346, 144] on span "Contact" at bounding box center [356, 148] width 37 height 12
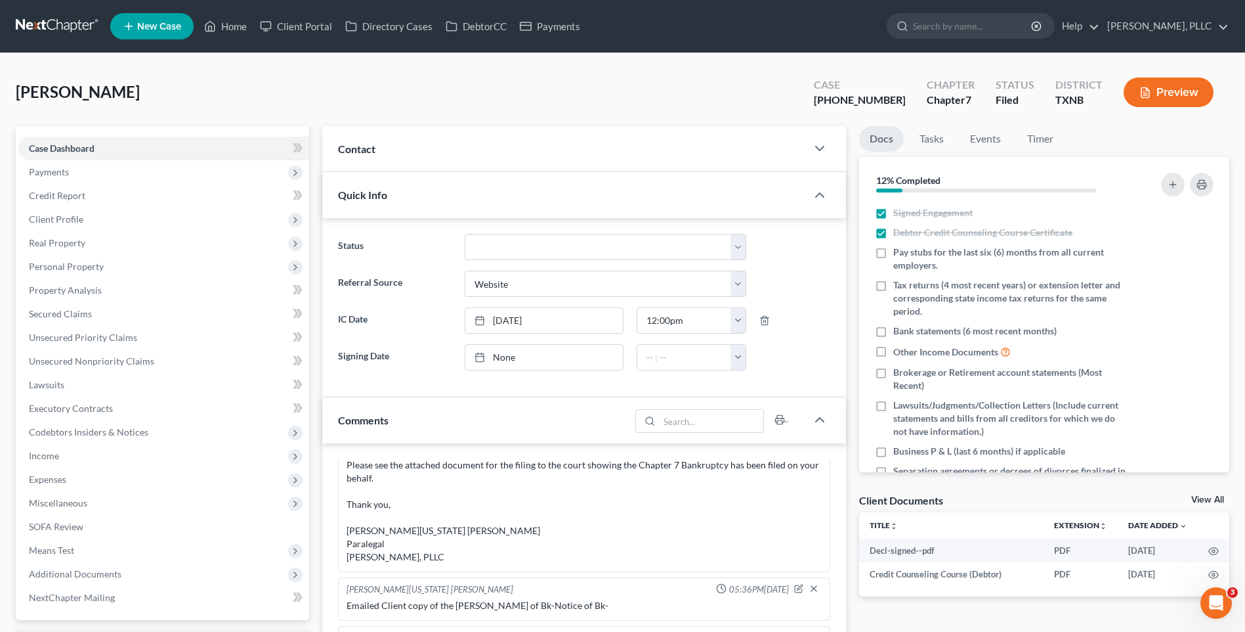
click at [346, 146] on span "Contact" at bounding box center [356, 148] width 37 height 12
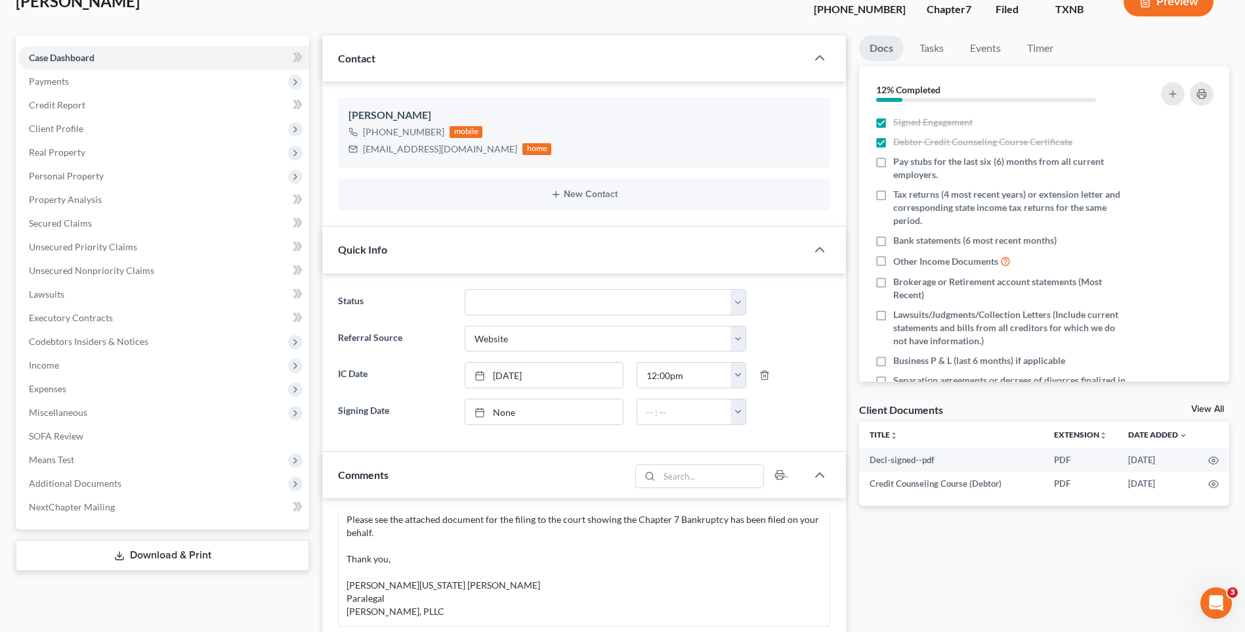
scroll to position [97, 0]
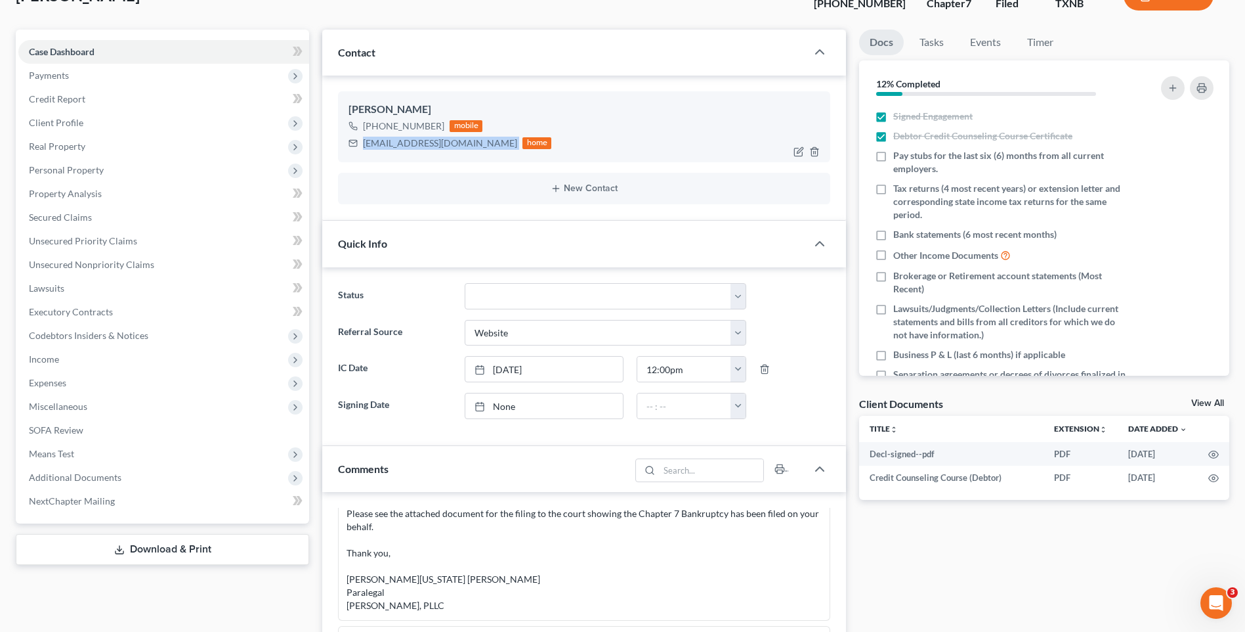
drag, startPoint x: 363, startPoint y: 144, endPoint x: 458, endPoint y: 150, distance: 95.4
click at [458, 150] on div "r_morrow@ymail.com home" at bounding box center [450, 143] width 203 height 17
drag, startPoint x: 458, startPoint y: 150, endPoint x: 425, endPoint y: 144, distance: 33.4
copy div "[EMAIL_ADDRESS][DOMAIN_NAME]"
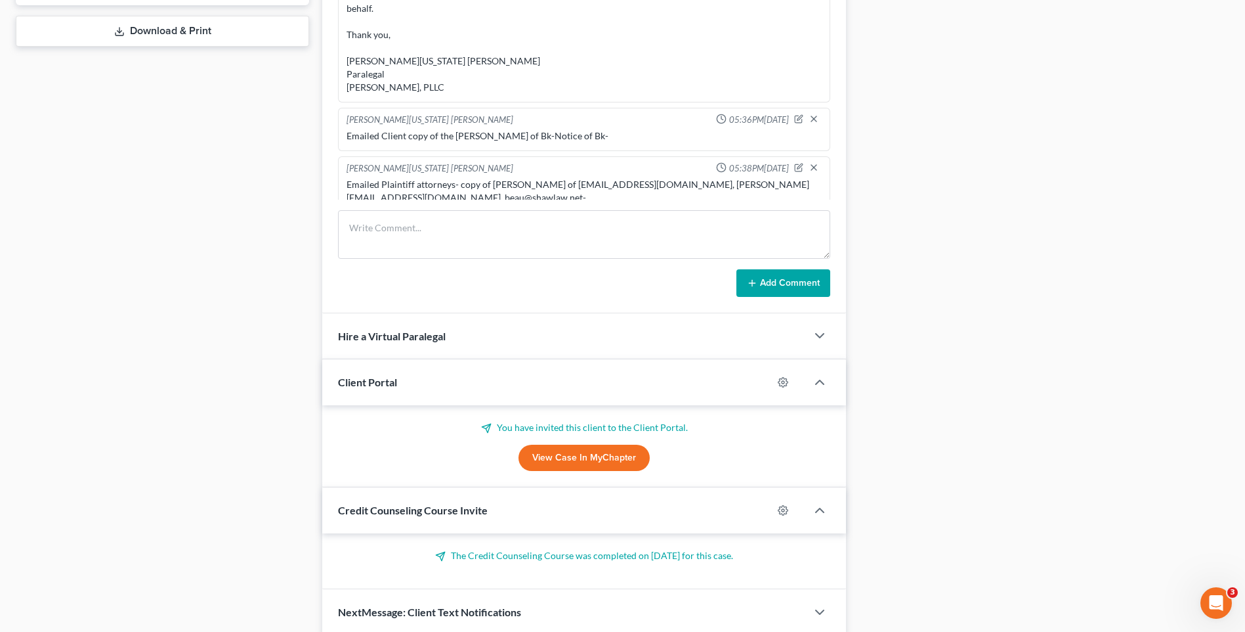
scroll to position [616, 0]
click at [590, 451] on link "View Case in MyChapter" at bounding box center [584, 456] width 131 height 26
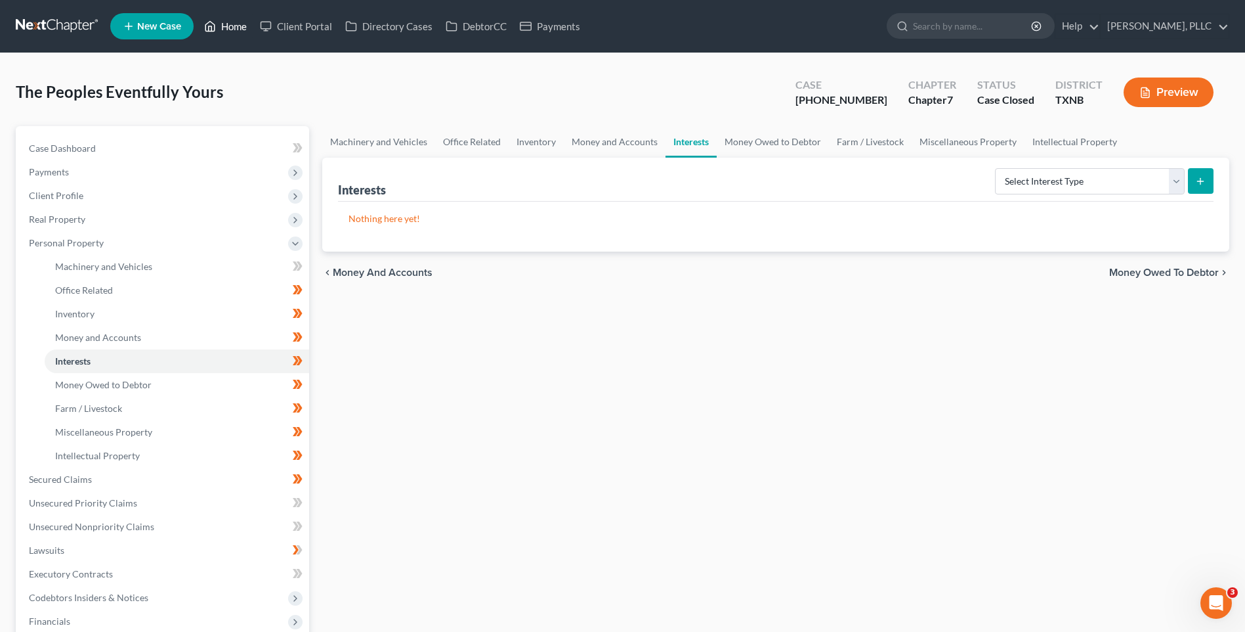
click at [231, 26] on link "Home" at bounding box center [226, 26] width 56 height 24
